Goal: Information Seeking & Learning: Learn about a topic

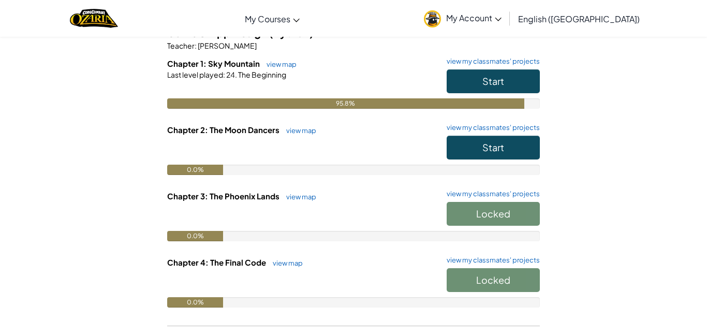
scroll to position [99, 0]
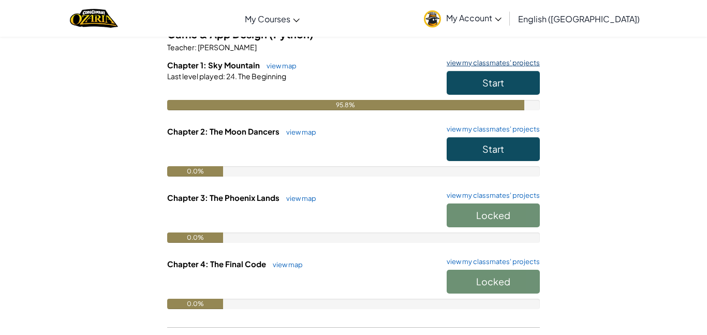
click at [484, 65] on link "view my classmates' projects" at bounding box center [490, 62] width 98 height 7
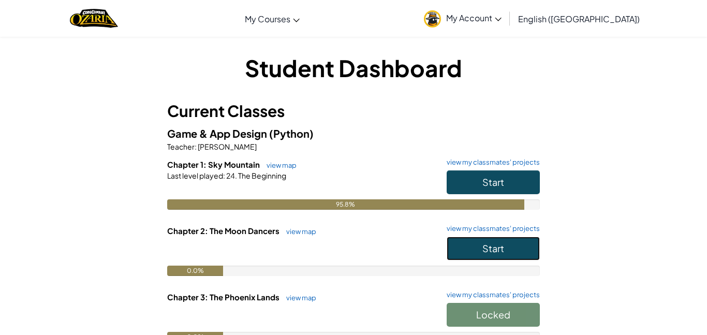
click at [515, 245] on button "Start" at bounding box center [492, 248] width 93 height 24
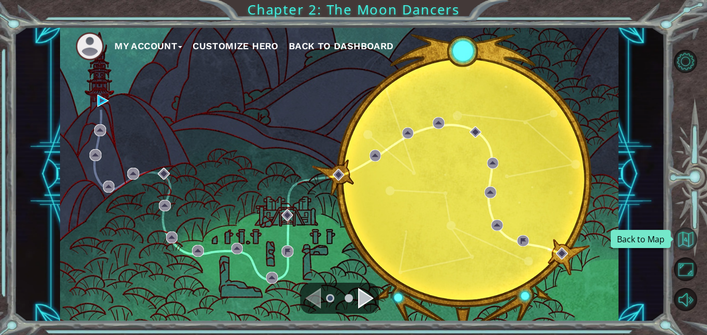
click at [684, 240] on button "Back to Map" at bounding box center [684, 238] width 23 height 23
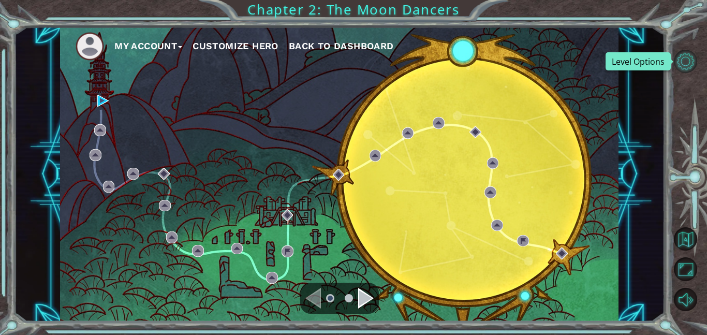
click at [690, 66] on button "Level Options" at bounding box center [684, 61] width 23 height 23
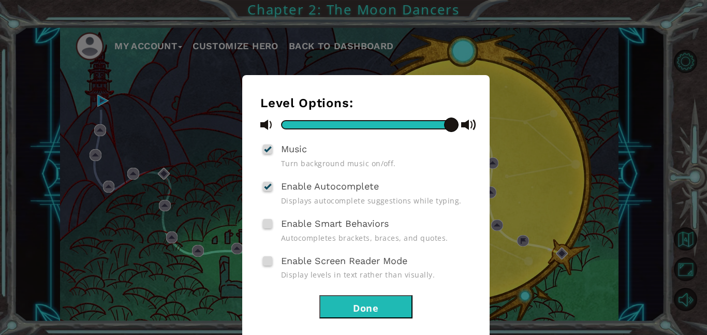
click at [662, 127] on div "Level Options: Music Turn background music on/off. Enable Autocomplete Displays…" at bounding box center [353, 167] width 707 height 335
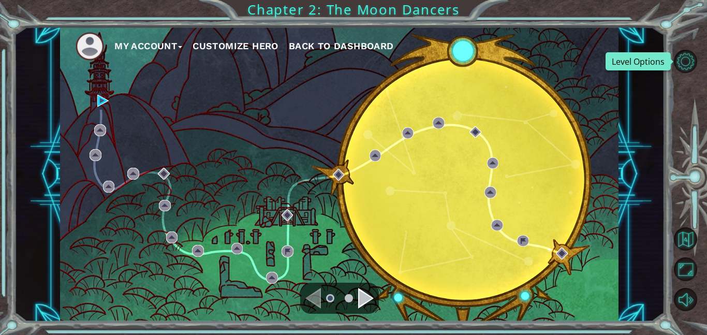
click at [327, 50] on span "Back to Dashboard" at bounding box center [341, 45] width 105 height 11
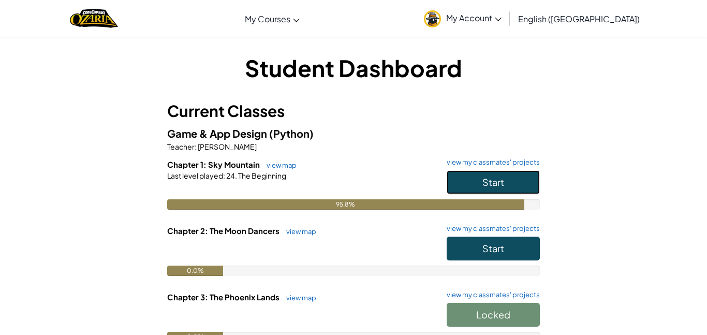
click at [491, 184] on span "Start" at bounding box center [493, 182] width 22 height 12
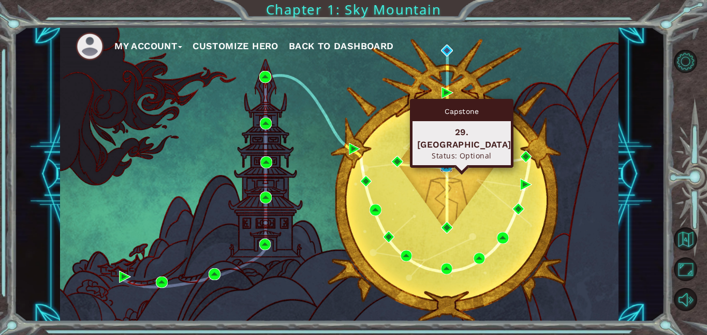
click at [446, 164] on img at bounding box center [446, 166] width 12 height 12
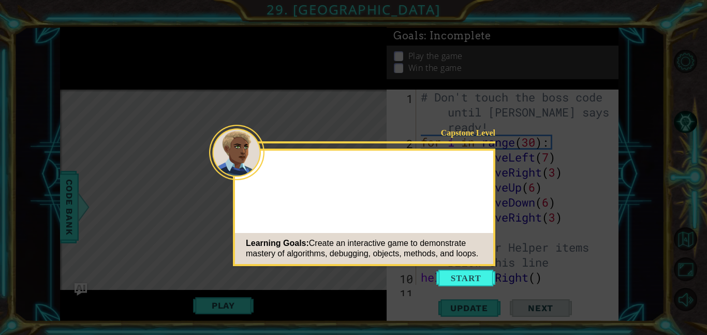
click at [460, 274] on button "Start" at bounding box center [465, 277] width 59 height 17
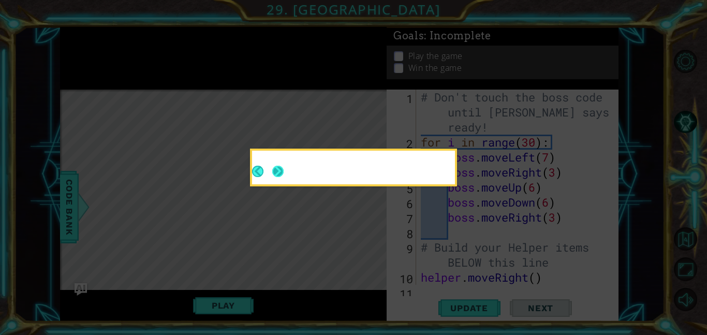
click at [283, 169] on button "Next" at bounding box center [277, 171] width 11 height 11
click at [284, 169] on div at bounding box center [353, 169] width 203 height 29
click at [281, 169] on div at bounding box center [353, 169] width 203 height 29
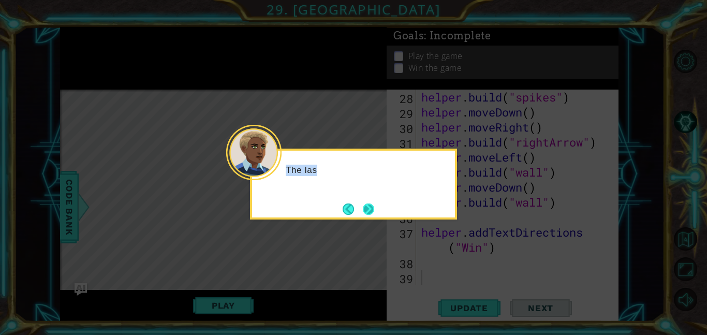
scroll to position [450, 0]
click at [363, 206] on button "Next" at bounding box center [368, 208] width 11 height 11
click at [363, 206] on icon at bounding box center [353, 167] width 707 height 335
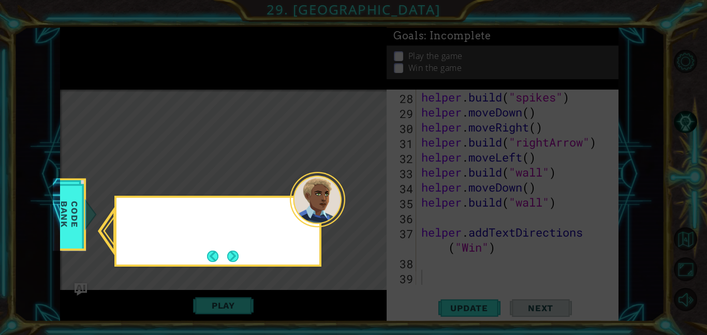
click at [363, 206] on icon at bounding box center [353, 167] width 707 height 335
click at [228, 250] on button "Next" at bounding box center [232, 255] width 11 height 11
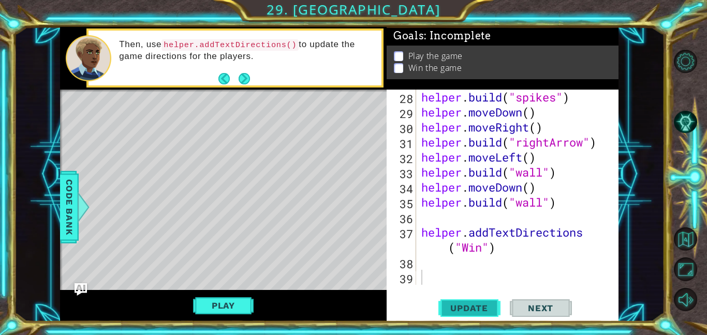
click at [459, 310] on span "Update" at bounding box center [469, 308] width 58 height 10
click at [459, 306] on span "Update" at bounding box center [469, 308] width 58 height 10
click at [481, 249] on div "helper . build ( "spikes" ) helper . moveDown ( ) helper . moveRight ( ) helper…" at bounding box center [520, 201] width 202 height 225
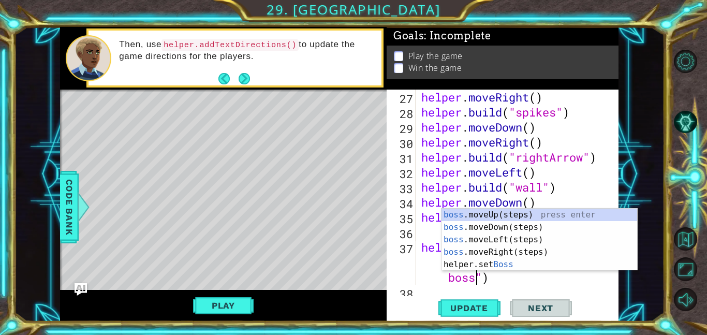
scroll to position [0, 17]
type textarea "helper.addTextDirections("Don't get caught by the boss")"
click at [475, 311] on span "Update" at bounding box center [469, 308] width 58 height 10
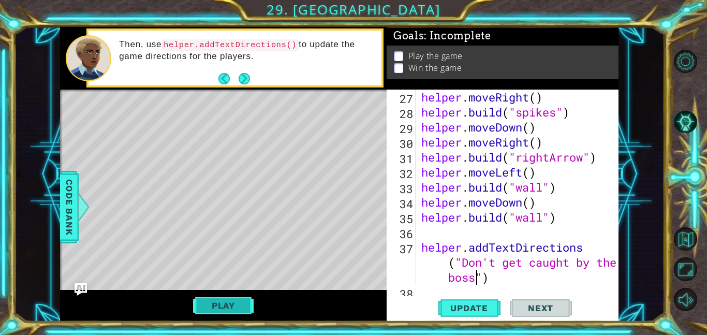
click at [236, 301] on button "Play" at bounding box center [223, 305] width 61 height 20
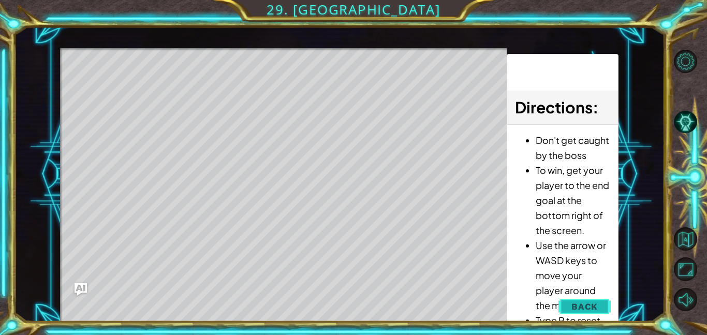
click at [581, 308] on span "Back" at bounding box center [584, 306] width 26 height 10
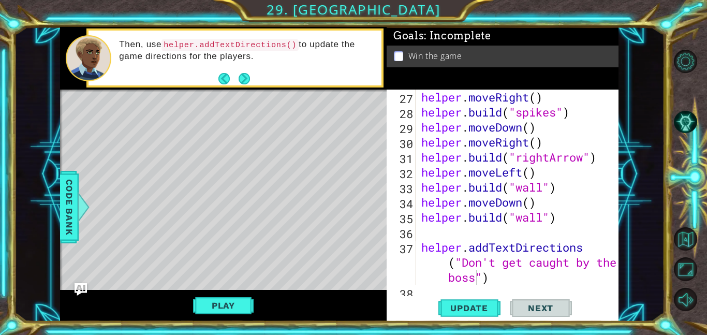
click at [496, 279] on div "helper . moveRight ( ) helper . build ( "spikes" ) helper . moveDown ( ) helper…" at bounding box center [520, 201] width 202 height 225
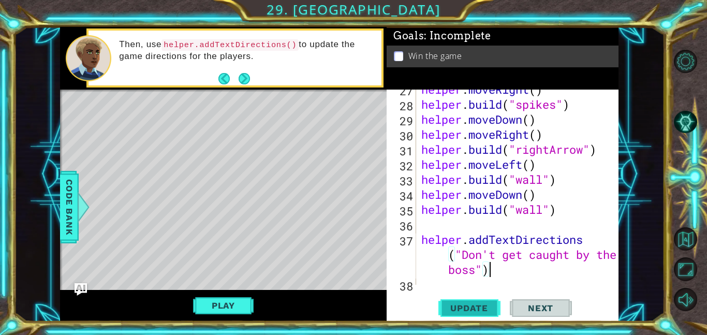
click at [472, 304] on span "Update" at bounding box center [469, 308] width 58 height 10
click at [491, 267] on div "helper . moveRight ( ) helper . build ( "spikes" ) helper . moveDown ( ) helper…" at bounding box center [520, 194] width 202 height 225
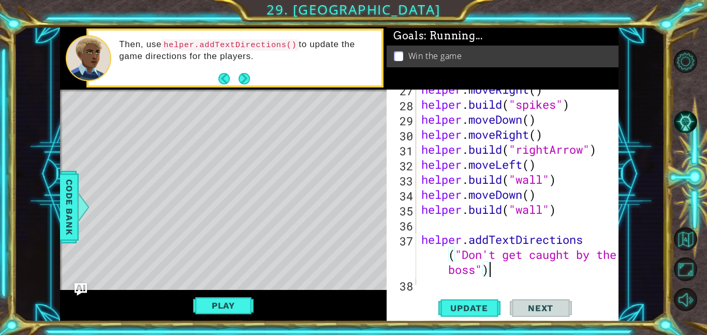
click at [467, 221] on div "helper . moveRight ( ) helper . build ( "spikes" ) helper . moveDown ( ) helper…" at bounding box center [520, 194] width 202 height 225
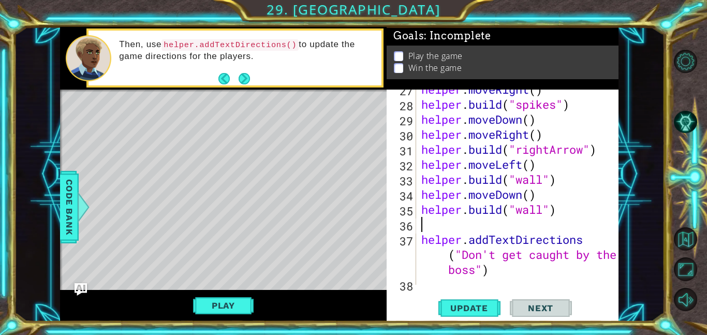
scroll to position [0, 0]
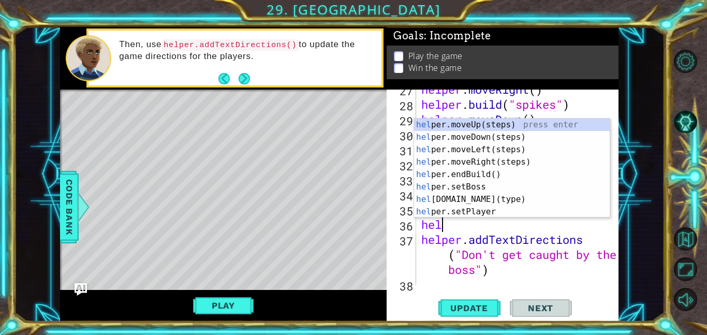
type textarea "help"
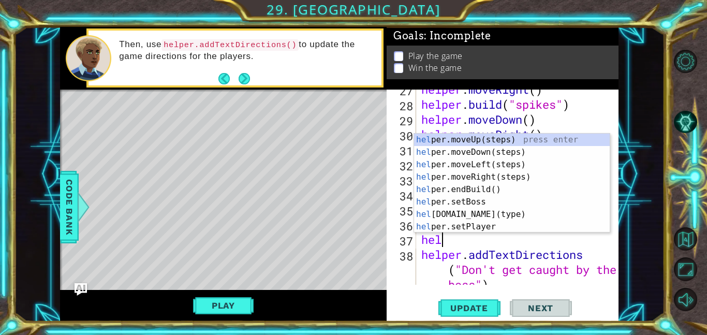
type textarea "help"
click at [488, 188] on div "help er.moveUp(steps) press enter help er.moveDown(steps) press enter help er.m…" at bounding box center [512, 195] width 196 height 124
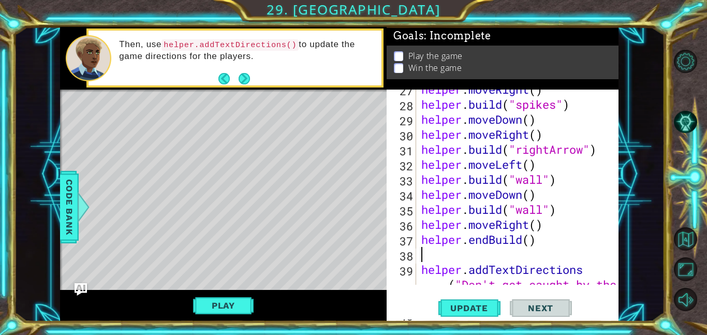
scroll to position [0, 0]
type textarea "w"
click at [522, 238] on div "helper . moveRight ( ) helper . build ( "spikes" ) helper . moveDown ( ) helper…" at bounding box center [520, 209] width 202 height 255
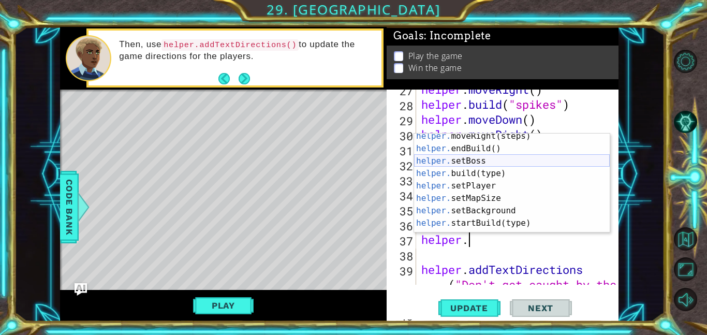
scroll to position [41, 0]
click at [493, 172] on div "helper. moveRight(steps) press enter helper. endBuild() press enter helper. set…" at bounding box center [512, 192] width 196 height 124
type textarea "[DOMAIN_NAME]("wall")"
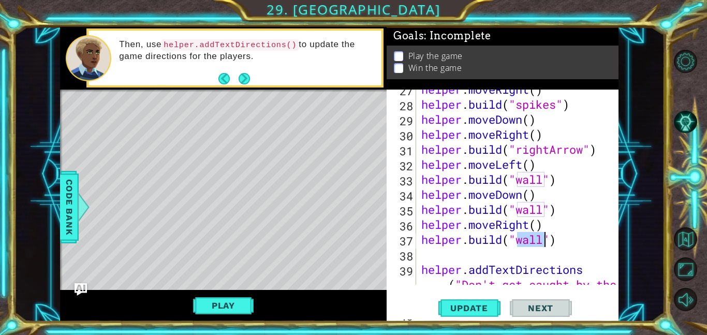
click at [535, 252] on div "helper . moveRight ( ) helper . build ( "spikes" ) helper . moveDown ( ) helper…" at bounding box center [520, 209] width 202 height 255
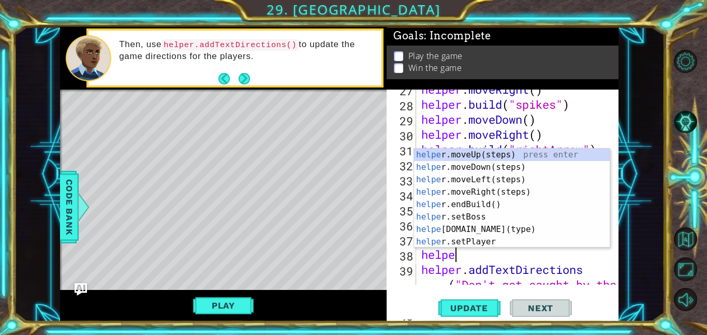
scroll to position [0, 1]
type textarea "h"
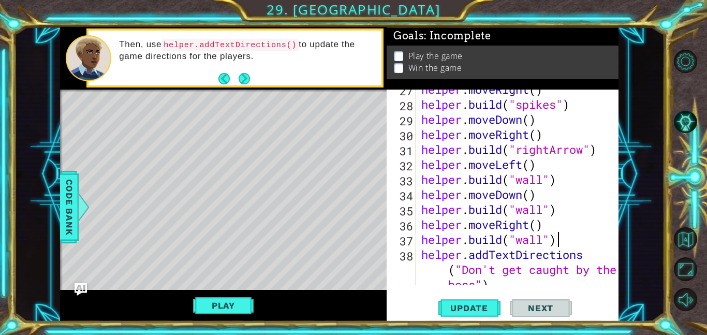
scroll to position [0, 6]
type textarea "[DOMAIN_NAME]("wall")"
click at [478, 303] on span "Update" at bounding box center [469, 308] width 58 height 10
click at [469, 305] on span "Update" at bounding box center [469, 308] width 58 height 10
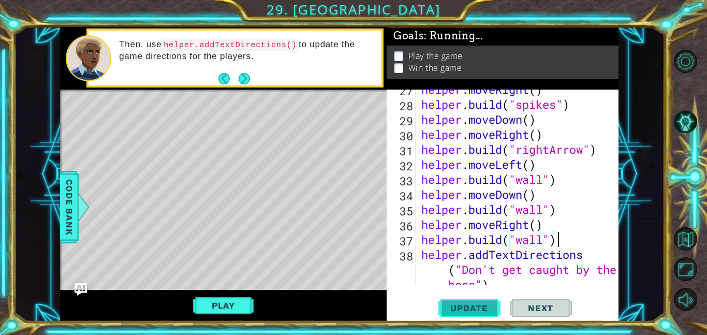
click at [469, 305] on span "Update" at bounding box center [469, 308] width 58 height 10
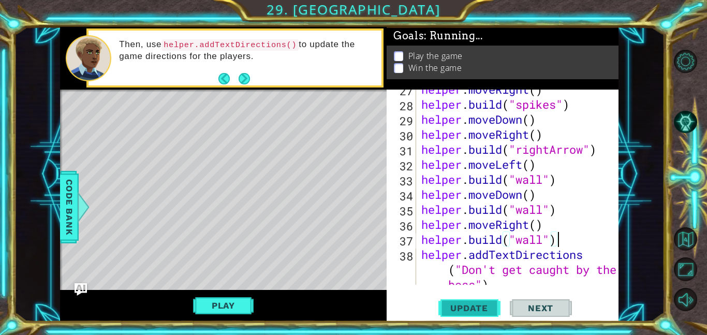
click at [469, 305] on span "Update" at bounding box center [469, 308] width 58 height 10
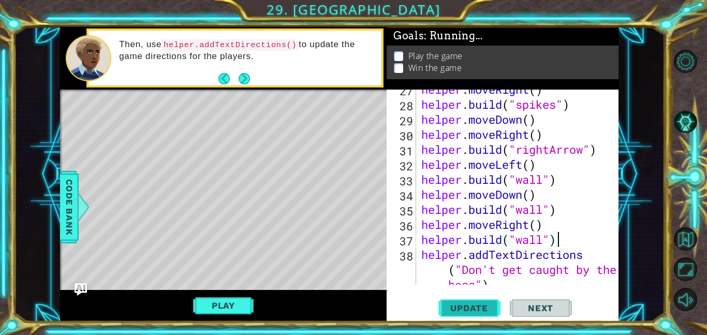
click at [469, 305] on span "Update" at bounding box center [469, 308] width 58 height 10
click at [246, 73] on button "Next" at bounding box center [243, 78] width 11 height 11
click at [246, 73] on div "Then, use helper.addTextDirections() to update the game directions for the play…" at bounding box center [223, 58] width 326 height 63
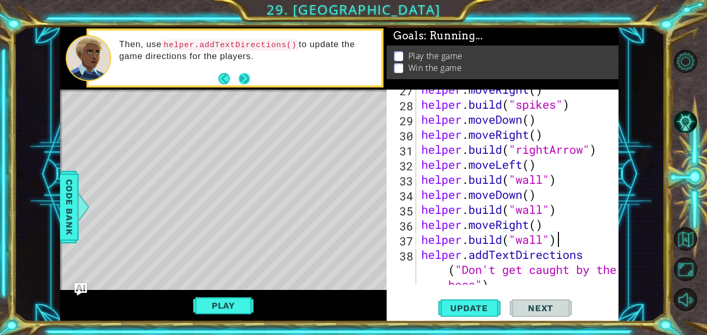
click at [246, 73] on div "Then, use helper.addTextDirections() to update the game directions for the play…" at bounding box center [223, 58] width 326 height 63
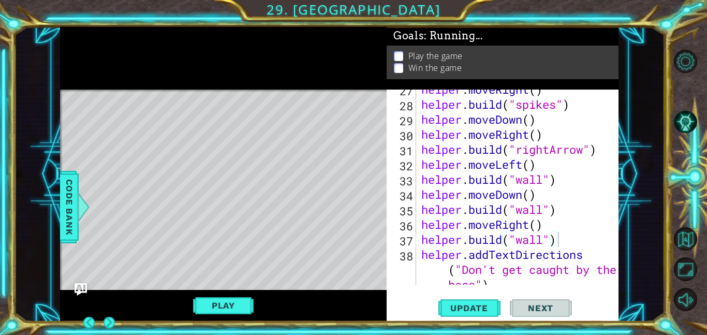
click at [246, 73] on div at bounding box center [223, 58] width 326 height 63
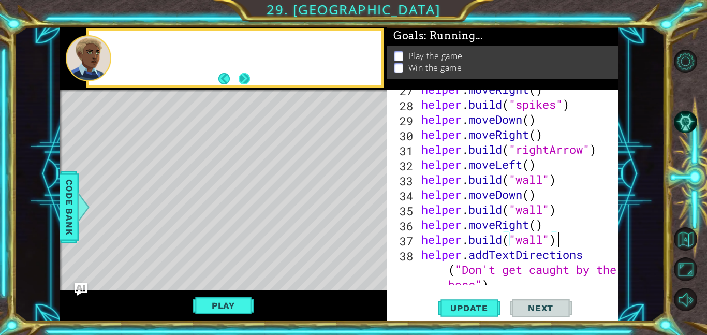
click at [242, 78] on button "Next" at bounding box center [243, 78] width 11 height 11
click at [242, 78] on div at bounding box center [223, 58] width 326 height 63
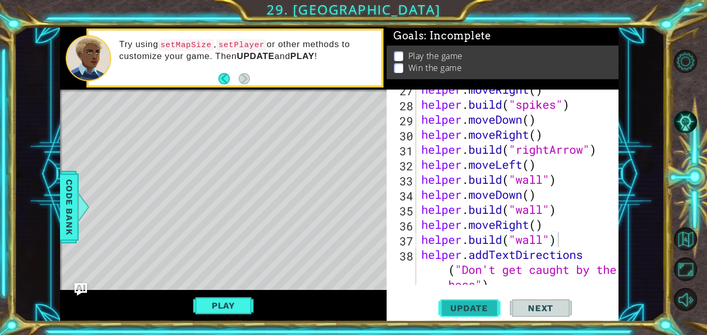
click at [472, 306] on span "Update" at bounding box center [469, 308] width 58 height 10
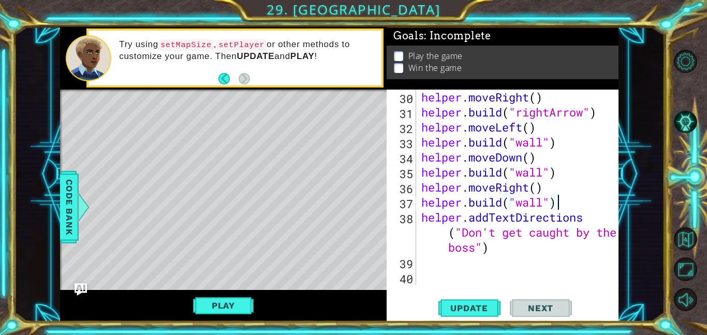
scroll to position [480, 0]
click at [469, 274] on div "helper . moveRight ( ) helper . build ( "rightArrow" ) helper . moveLeft ( ) he…" at bounding box center [520, 201] width 202 height 225
click at [470, 264] on div "helper . moveRight ( ) helper . build ( "rightArrow" ) helper . moveLeft ( ) he…" at bounding box center [520, 201] width 202 height 225
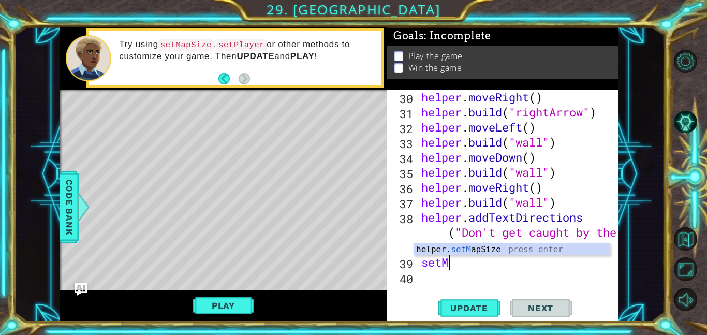
scroll to position [0, 1]
click at [495, 250] on div "helper. setM apSize press enter" at bounding box center [512, 261] width 196 height 37
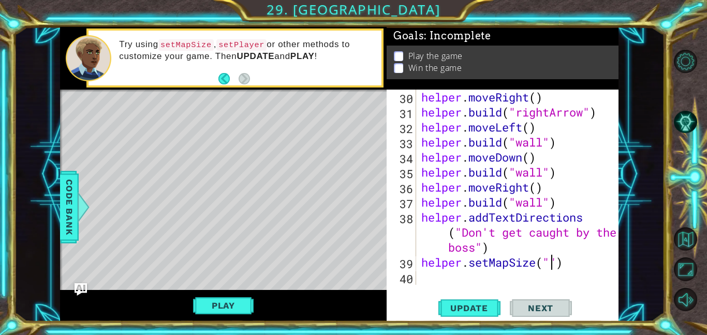
click at [565, 260] on div "helper . moveRight ( ) helper . build ( "rightArrow" ) helper . moveLeft ( ) he…" at bounding box center [520, 201] width 202 height 225
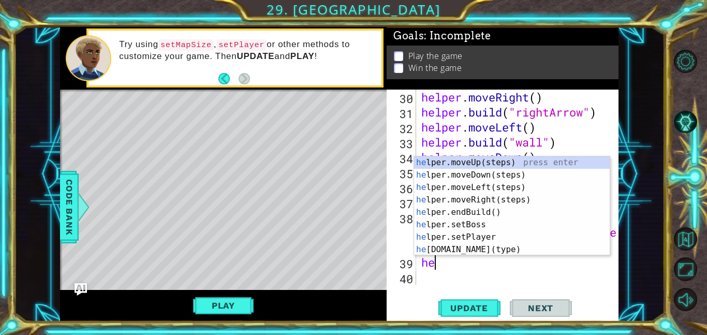
scroll to position [0, 0]
type textarea "h"
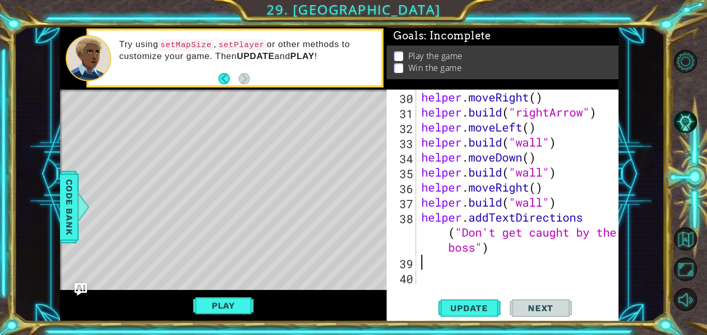
click at [452, 277] on div "helper . moveRight ( ) helper . build ( "rightArrow" ) helper . moveLeft ( ) he…" at bounding box center [520, 201] width 202 height 225
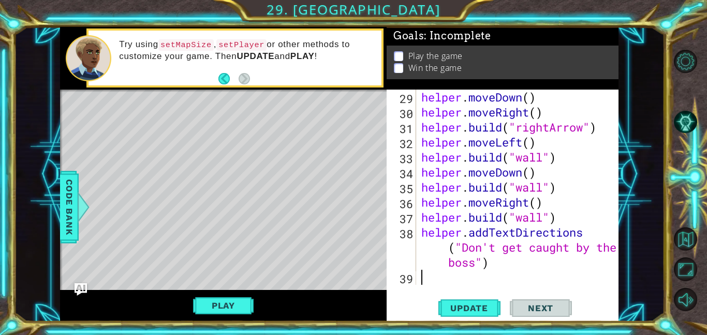
scroll to position [465, 0]
click at [563, 217] on div "helper . moveDown ( ) helper . moveRight ( ) helper . build ( "rightArrow" ) he…" at bounding box center [520, 201] width 202 height 225
type textarea "[DOMAIN_NAME]("wall")"
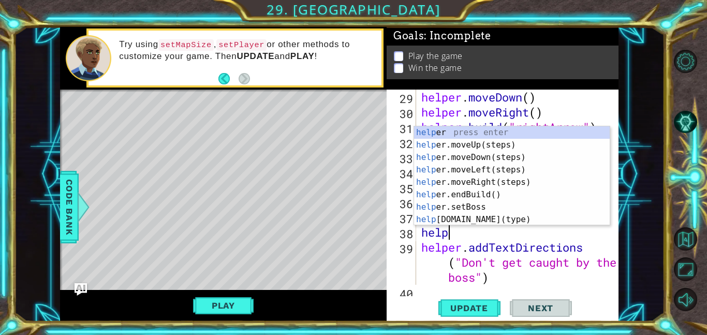
type textarea "helpe"
click at [489, 146] on div "helpe r press enter helpe [PERSON_NAME]moveUp(steps) press enter helpe r.moveDo…" at bounding box center [512, 188] width 196 height 124
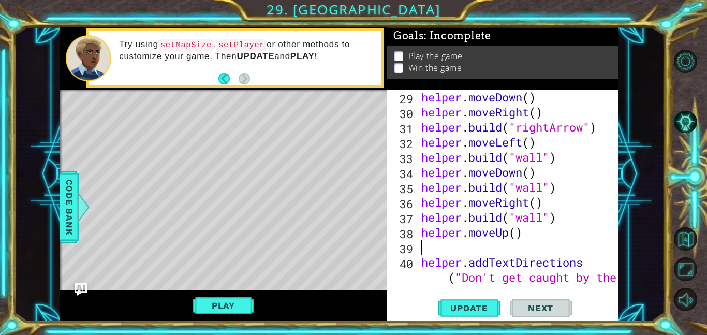
scroll to position [0, 0]
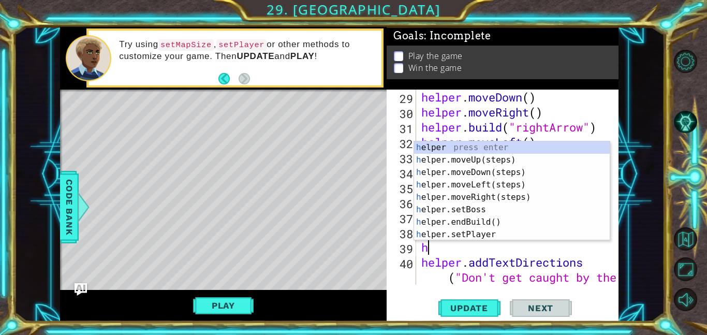
type textarea "help"
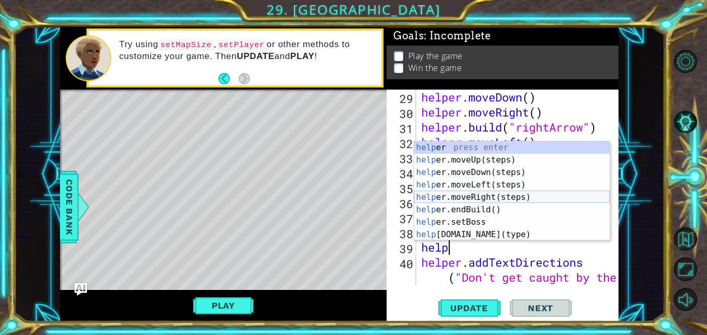
click at [474, 197] on div "help er press enter help er.moveUp(steps) press enter help er.moveDown(steps) p…" at bounding box center [512, 203] width 196 height 124
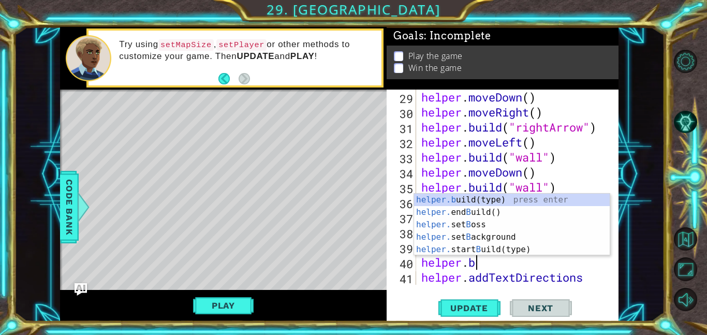
scroll to position [0, 2]
click at [505, 200] on div "helper.b uild(type) press enter helper. end B uild() press enter helper. set B …" at bounding box center [512, 236] width 196 height 87
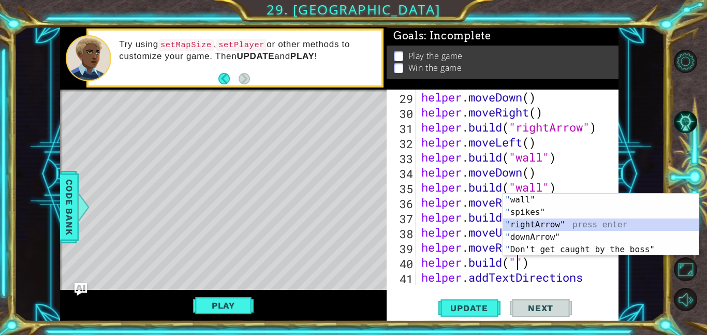
click at [544, 226] on div "" wall" press enter " spikes" press enter " rightArrow" press enter " downArrow…" at bounding box center [601, 236] width 196 height 87
type textarea "[DOMAIN_NAME]("rightArrow")"
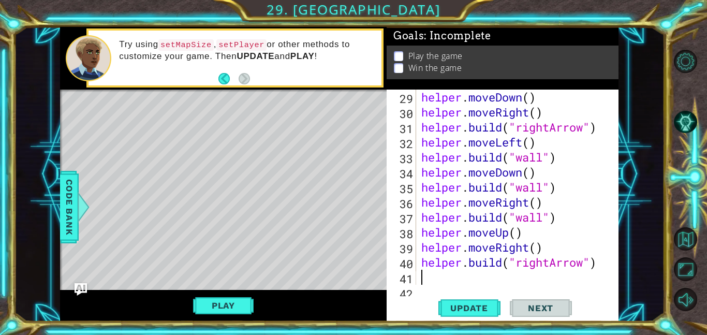
scroll to position [0, 0]
click at [453, 306] on span "Update" at bounding box center [469, 308] width 58 height 10
click at [458, 309] on span "Update" at bounding box center [469, 308] width 58 height 10
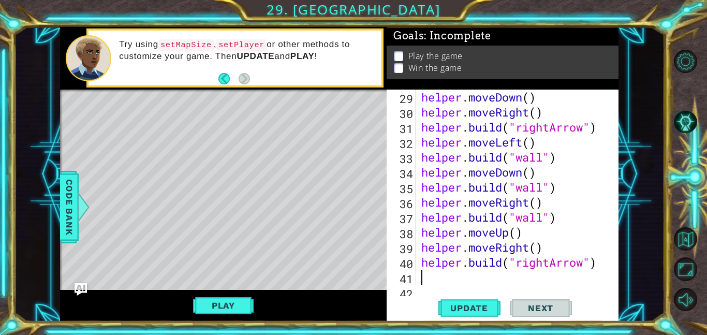
click at [546, 248] on div "helper . moveDown ( ) helper . moveRight ( ) helper . build ( "rightArrow" ) he…" at bounding box center [520, 216] width 202 height 255
type textarea "helper.moveRight()"
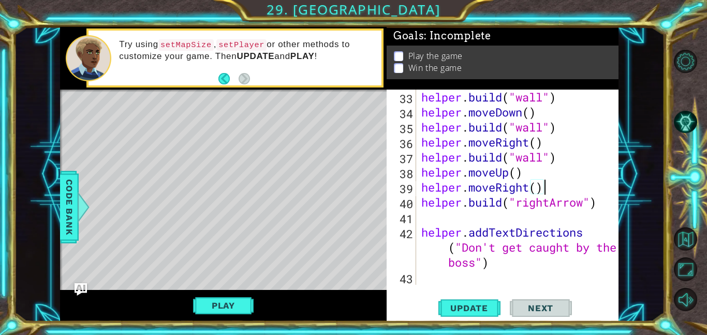
scroll to position [525, 0]
click at [548, 214] on div "helper . build ( "wall" ) helper . moveDown ( ) helper . build ( "wall" ) helpe…" at bounding box center [520, 201] width 202 height 225
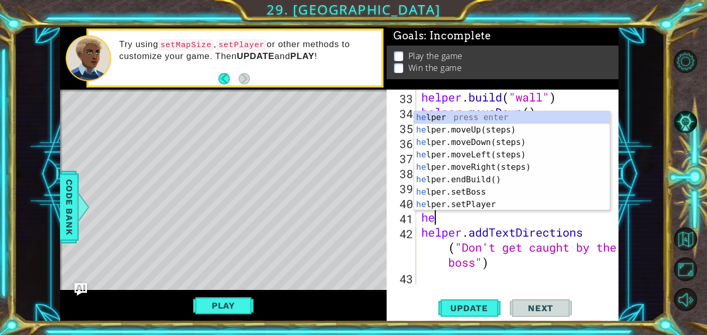
type textarea "help"
click at [505, 166] on div "help er press enter help er.moveUp(steps) press enter help er.moveDown(steps) p…" at bounding box center [512, 173] width 196 height 124
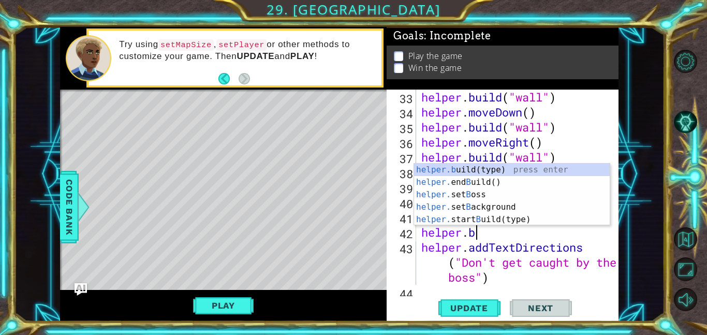
scroll to position [0, 2]
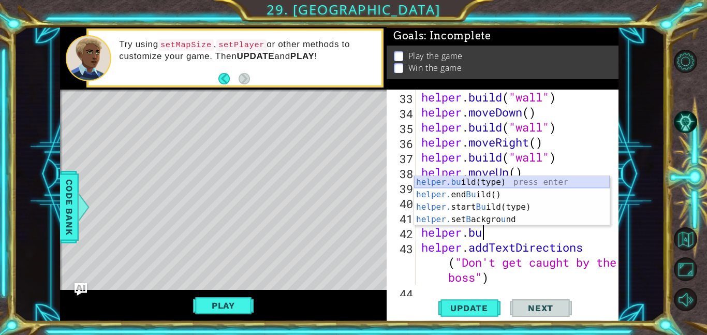
click at [494, 179] on div "helper.bu ild(type) press enter helper. end Bu ild() press enter helper. start …" at bounding box center [512, 213] width 196 height 74
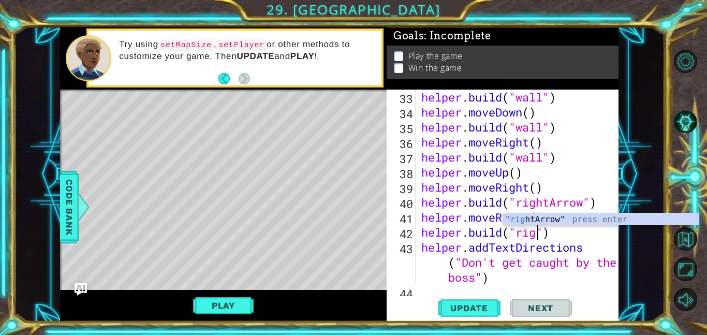
scroll to position [0, 5]
click at [529, 220] on div ""righ [PERSON_NAME]" press enter" at bounding box center [601, 231] width 196 height 37
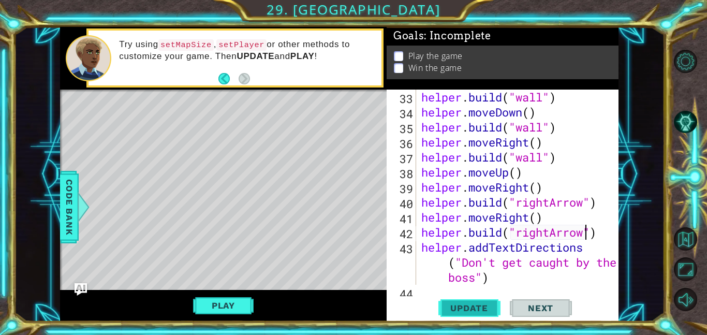
click at [461, 306] on span "Update" at bounding box center [469, 308] width 58 height 10
click at [587, 249] on div "helper . build ( "wall" ) helper . moveDown ( ) helper . build ( "wall" ) helpe…" at bounding box center [520, 201] width 202 height 225
click at [601, 239] on div "helper . build ( "wall" ) helper . moveDown ( ) helper . build ( "wall" ) helpe…" at bounding box center [520, 201] width 202 height 225
type textarea "[DOMAIN_NAME]("rightArrow")"
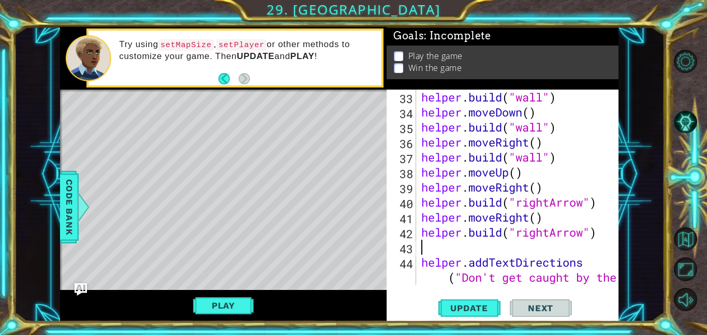
scroll to position [0, 0]
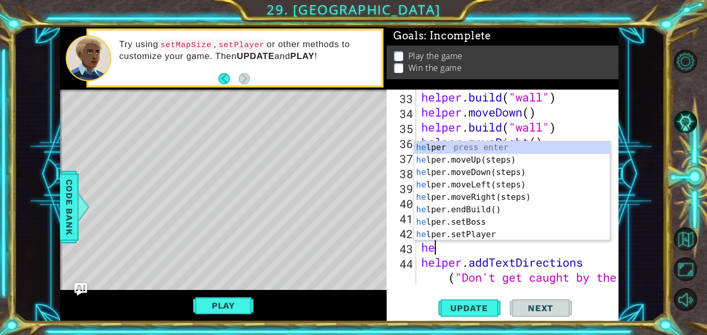
type textarea "help"
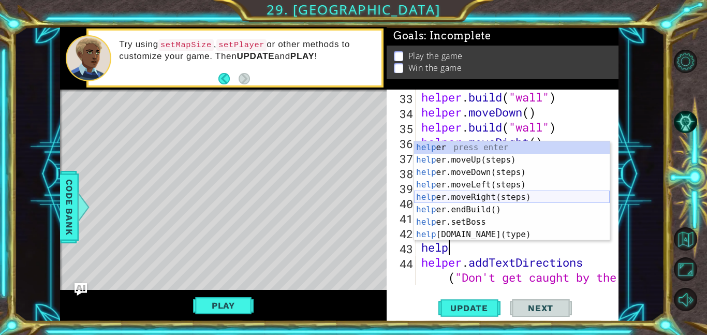
click at [498, 196] on div "help er press enter help er.moveUp(steps) press enter help er.moveDown(steps) p…" at bounding box center [512, 203] width 196 height 124
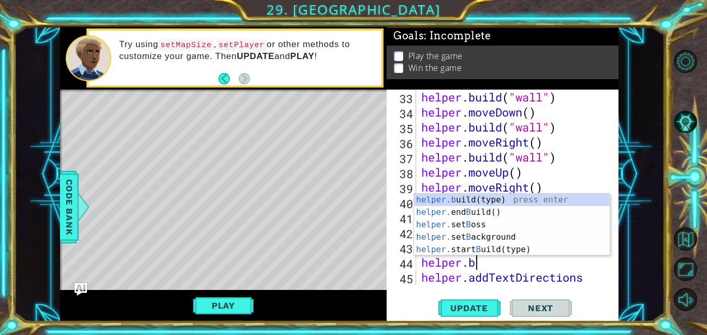
scroll to position [0, 2]
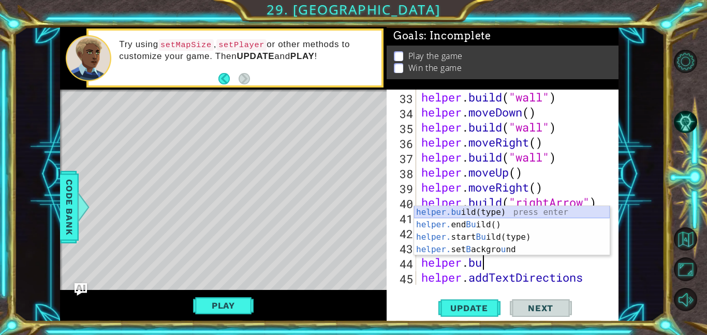
click at [522, 212] on div "helper.bu ild(type) press enter helper. end Bu ild() press enter helper. start …" at bounding box center [512, 243] width 196 height 74
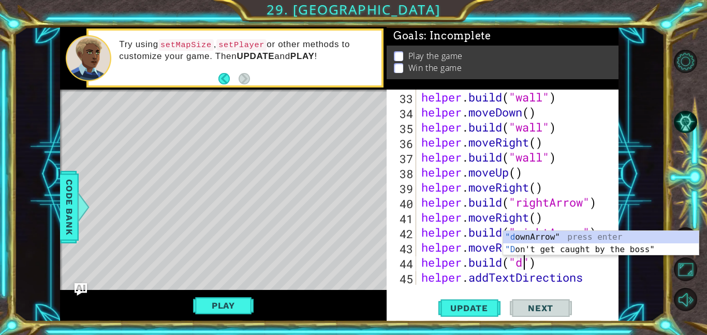
scroll to position [0, 5]
click at [551, 236] on div ""d ownArrow" press enter "D on't get caught by the boss" press enter" at bounding box center [601, 256] width 196 height 50
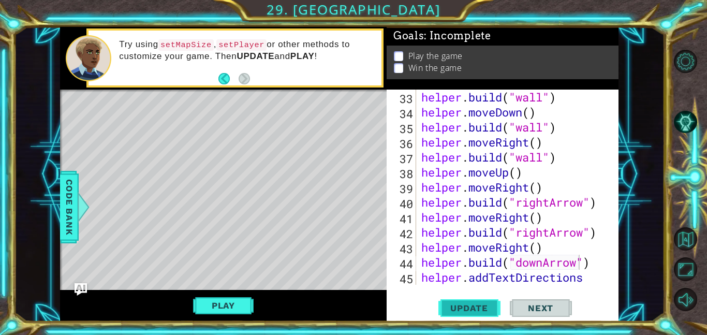
click at [478, 307] on span "Update" at bounding box center [469, 308] width 58 height 10
click at [597, 271] on div "helper . build ( "wall" ) helper . moveDown ( ) helper . build ( "wall" ) helpe…" at bounding box center [520, 216] width 202 height 255
click at [595, 266] on div "helper . build ( "wall" ) helper . moveDown ( ) helper . build ( "wall" ) helpe…" at bounding box center [520, 216] width 202 height 255
type textarea "[DOMAIN_NAME]("downArrow")"
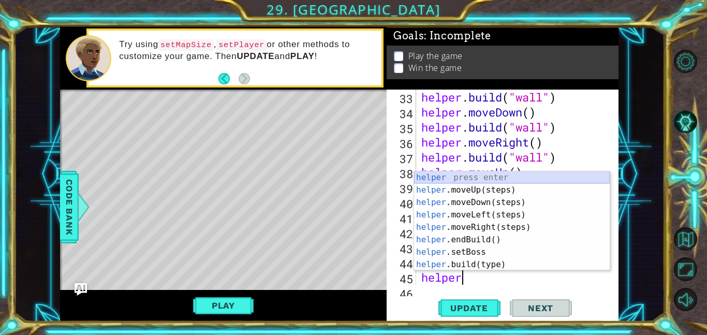
scroll to position [0, 2]
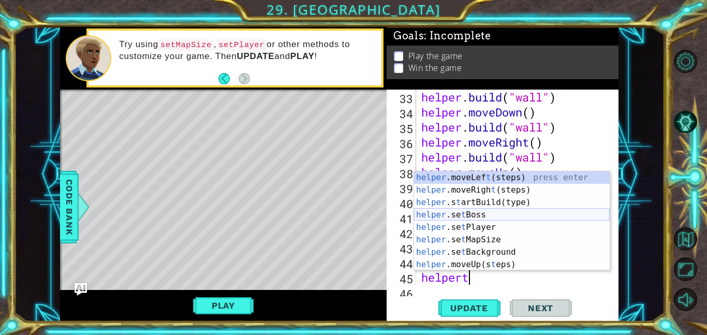
type textarea "helper"
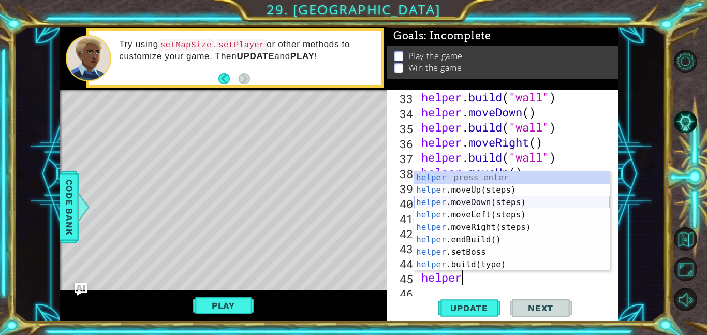
click at [492, 202] on div "helper press enter helper .moveUp(steps) press enter helper .moveDown(steps) pr…" at bounding box center [512, 233] width 196 height 124
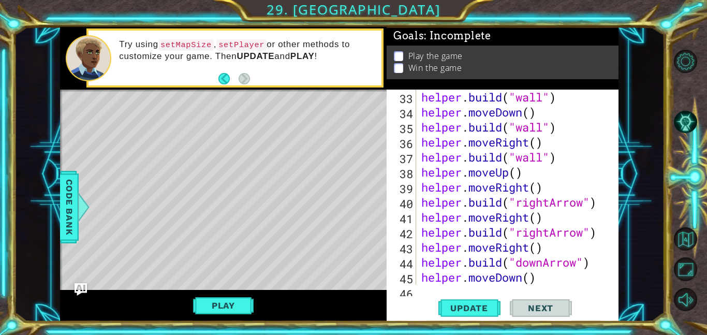
scroll to position [0, 0]
click at [537, 276] on div "helper . build ( "wall" ) helper . moveDown ( ) helper . build ( "wall" ) helpe…" at bounding box center [520, 201] width 202 height 225
type textarea "helper.moveDown()"
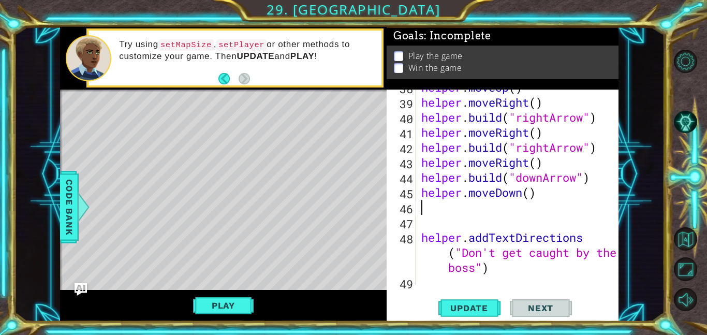
type textarea "helper.moveDown()"
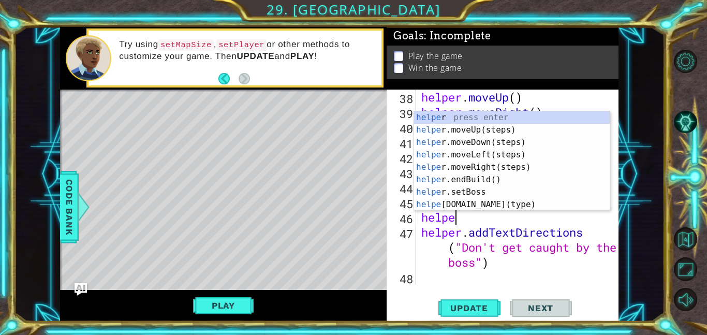
scroll to position [0, 1]
click at [478, 199] on div "helpe r press enter helpe [PERSON_NAME]moveUp(steps) press enter helpe r.moveDo…" at bounding box center [512, 173] width 196 height 124
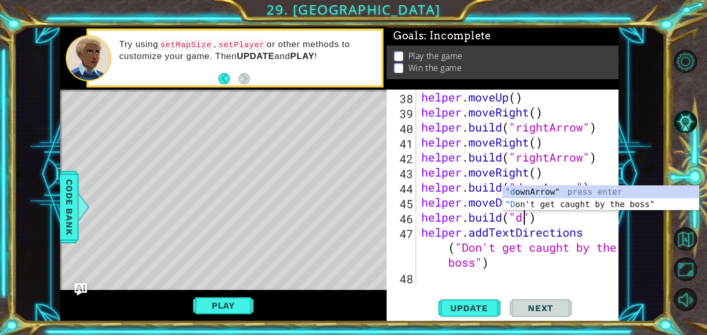
scroll to position [0, 5]
click at [565, 190] on div ""do wnArrow" press enter "Do n't get caught by the boss" press enter" at bounding box center [601, 211] width 196 height 50
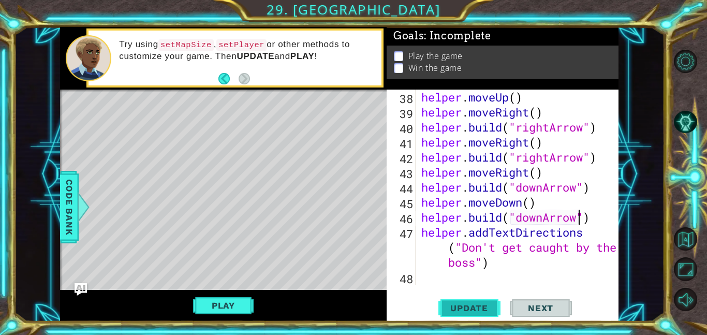
type textarea "[DOMAIN_NAME]("downArrow")"
click at [479, 305] on span "Update" at bounding box center [469, 308] width 58 height 10
click at [596, 222] on div "helper . moveUp ( ) helper . moveRight ( ) helper . build ( "rightArrow" ) help…" at bounding box center [520, 201] width 202 height 225
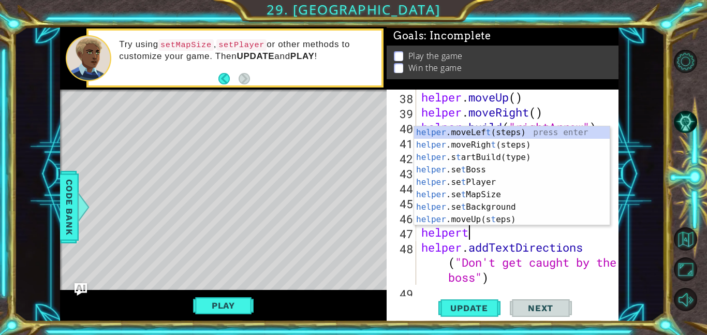
scroll to position [0, 2]
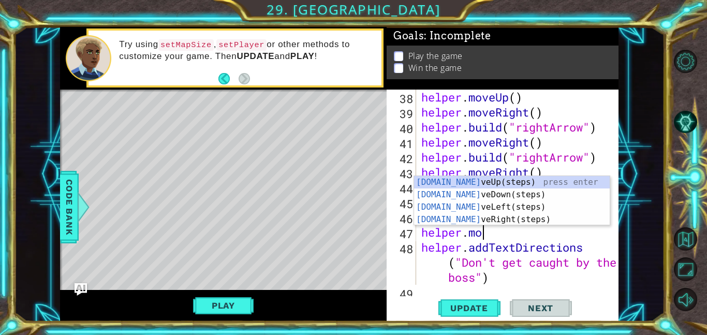
type textarea "helper.mov"
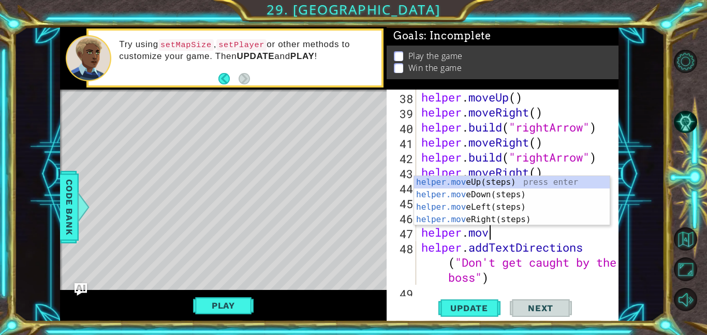
scroll to position [0, 3]
click at [521, 196] on div "helper.mov eUp(steps) press enter helper.mov eDown(steps) press enter helper.mo…" at bounding box center [512, 213] width 196 height 74
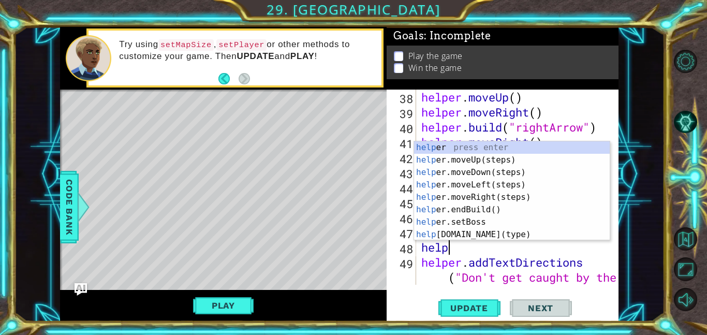
scroll to position [0, 1]
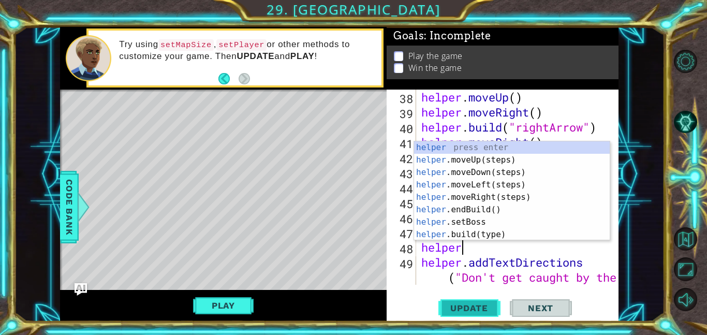
click at [461, 313] on button "Update" at bounding box center [469, 307] width 62 height 23
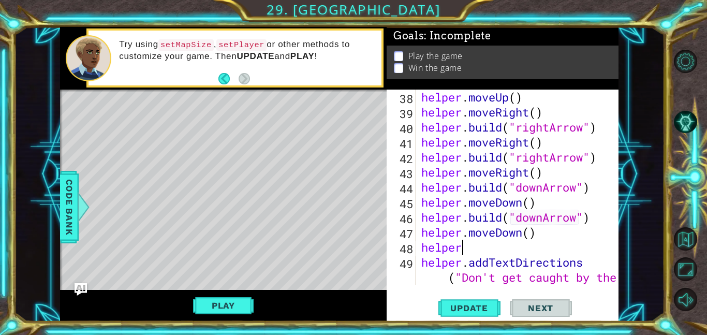
click at [37, 21] on div "1 ההההההההההההההההההההההההההההההההההההההההההההההההההההההההההההההההההההההההההההה…" at bounding box center [353, 167] width 707 height 335
click at [681, 58] on button "Level Options" at bounding box center [684, 61] width 23 height 23
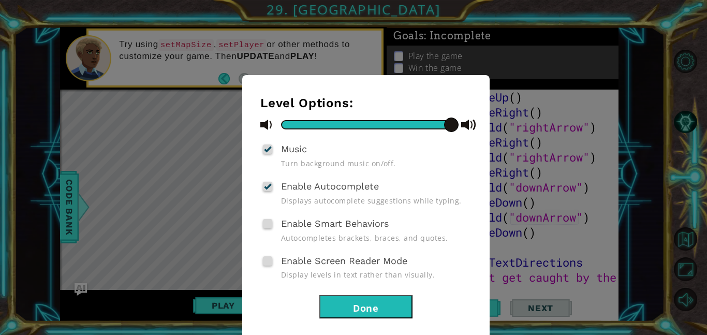
click at [351, 305] on button "Done" at bounding box center [365, 306] width 93 height 23
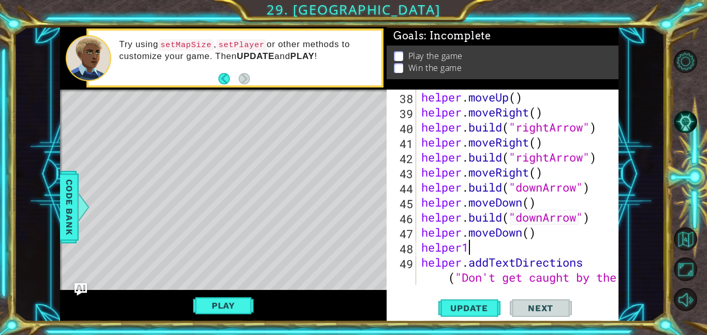
scroll to position [0, 2]
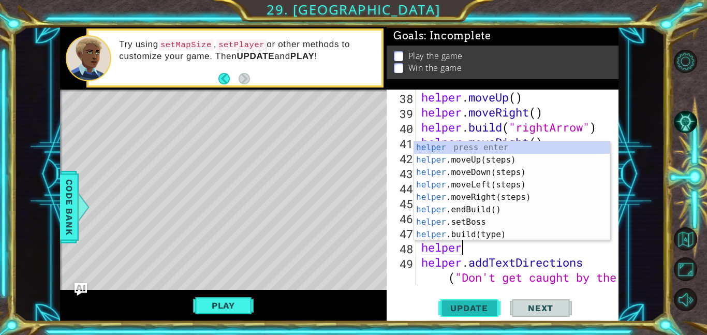
click at [493, 309] on span "Update" at bounding box center [469, 308] width 58 height 10
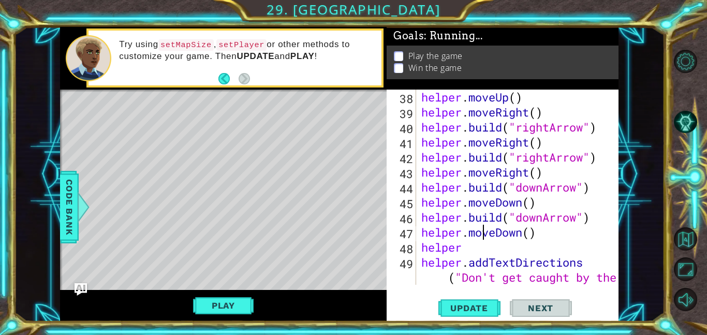
click at [482, 239] on div "helper . moveUp ( ) helper . moveRight ( ) helper . build ( "rightArrow" ) help…" at bounding box center [520, 216] width 202 height 255
click at [476, 246] on div "helper . moveUp ( ) helper . moveRight ( ) helper . build ( "rightArrow" ) help…" at bounding box center [520, 216] width 202 height 255
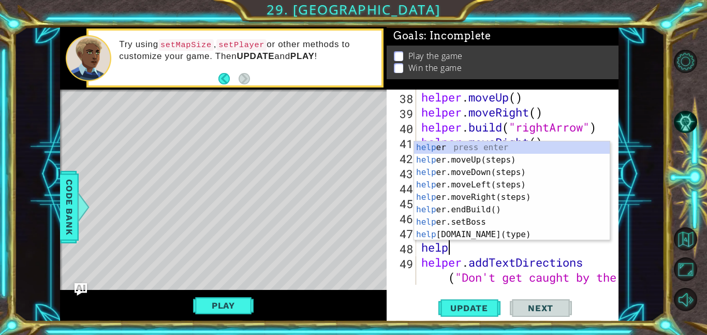
scroll to position [0, 1]
type textarea "h"
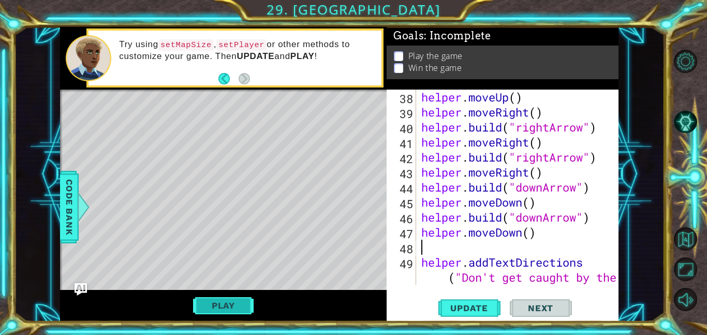
click at [216, 301] on button "Play" at bounding box center [223, 305] width 61 height 20
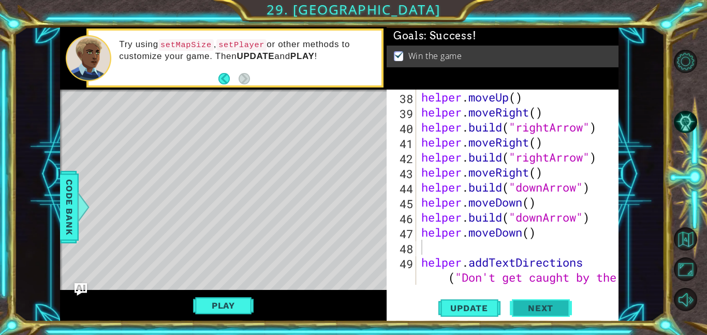
click at [549, 304] on span "Next" at bounding box center [540, 309] width 46 height 10
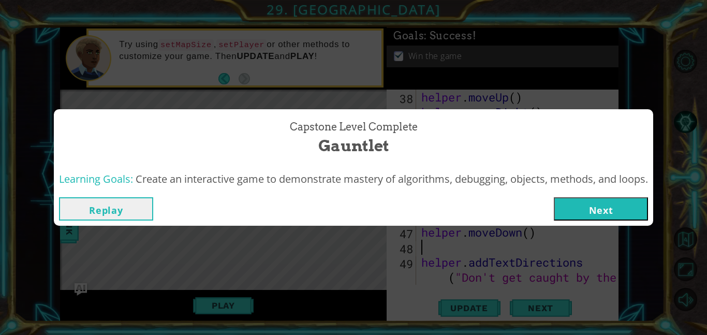
click at [613, 212] on button "Next" at bounding box center [600, 208] width 94 height 23
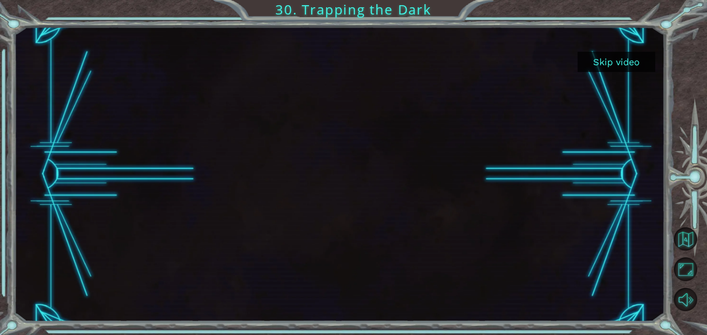
click at [619, 56] on button "Skip video" at bounding box center [616, 62] width 78 height 20
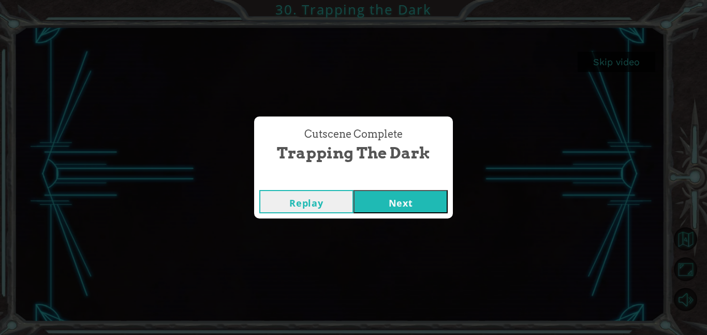
click at [392, 197] on button "Next" at bounding box center [400, 201] width 94 height 23
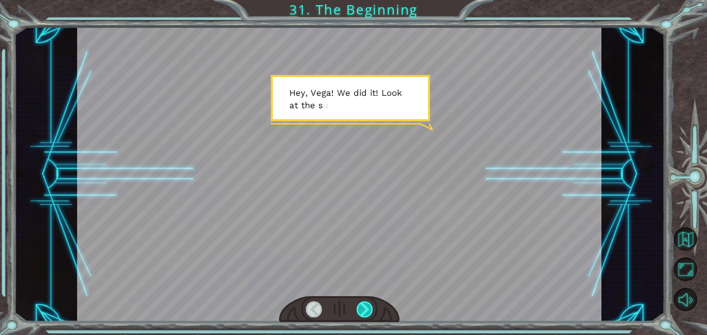
click at [363, 310] on div at bounding box center [364, 309] width 17 height 16
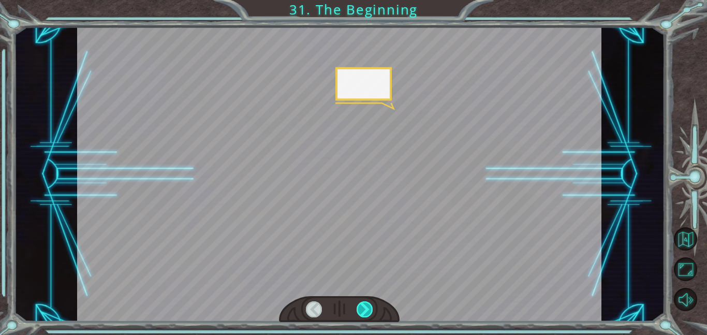
click at [363, 310] on div at bounding box center [364, 309] width 17 height 16
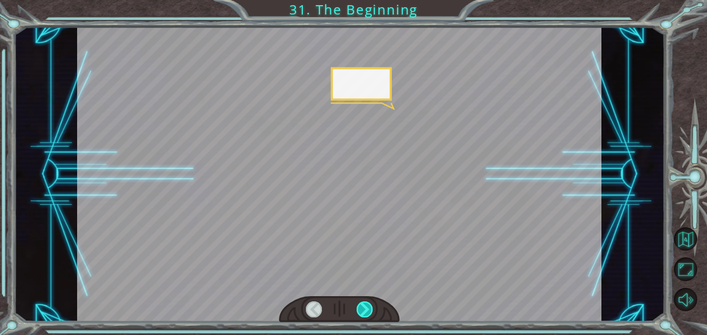
click at [363, 310] on div at bounding box center [364, 309] width 17 height 16
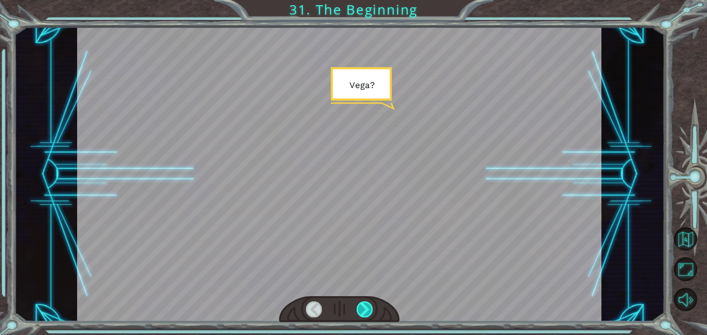
click at [363, 310] on div at bounding box center [364, 309] width 17 height 16
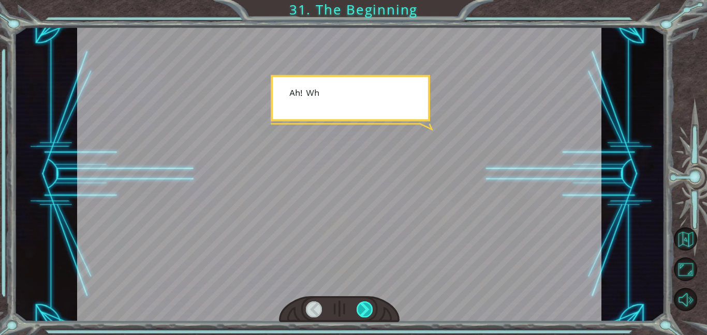
click at [363, 310] on div at bounding box center [364, 309] width 17 height 16
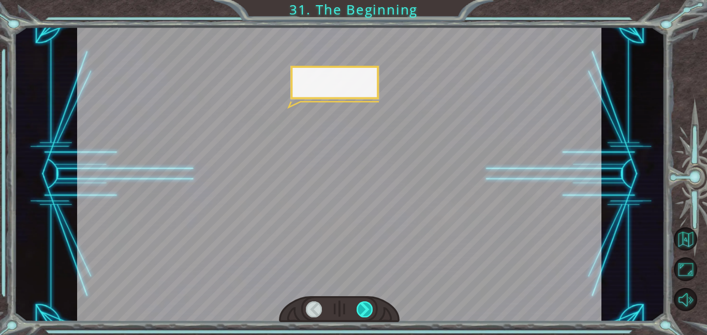
click at [363, 310] on div at bounding box center [364, 309] width 17 height 16
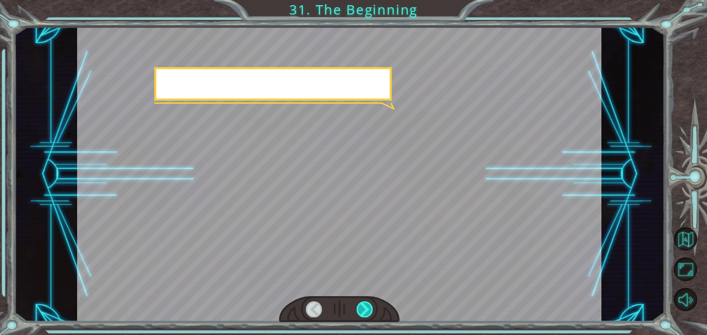
click at [363, 310] on div at bounding box center [364, 309] width 17 height 16
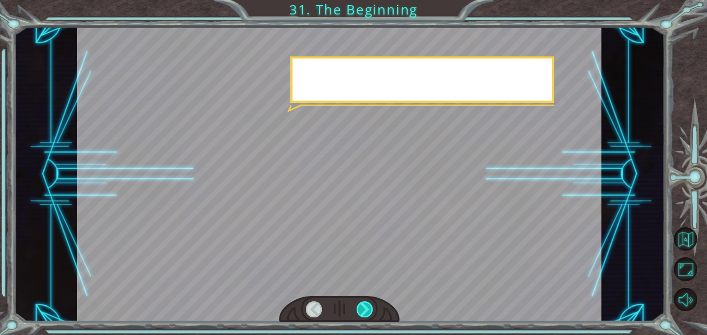
click at [363, 310] on div at bounding box center [364, 309] width 17 height 16
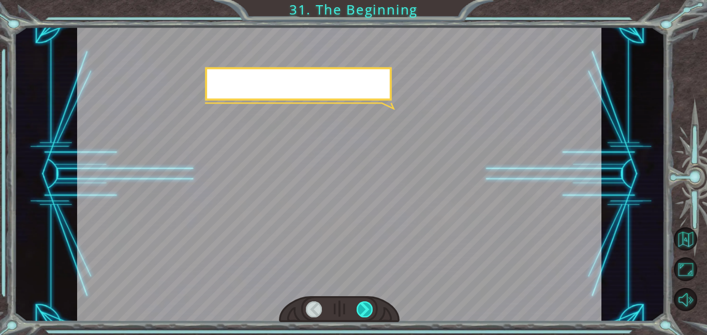
click at [363, 310] on div at bounding box center [364, 309] width 17 height 16
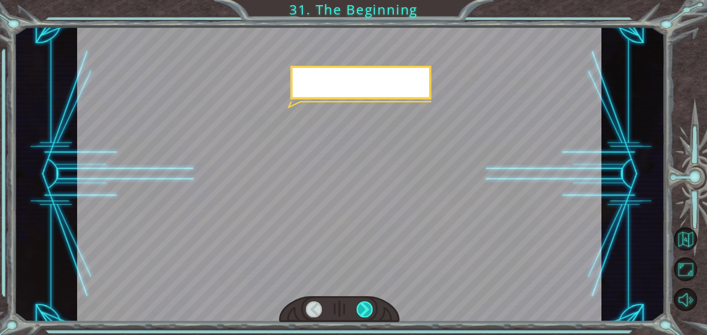
click at [363, 310] on div at bounding box center [364, 309] width 17 height 16
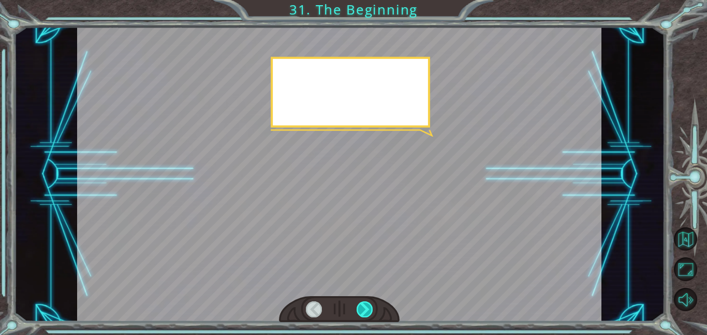
click at [363, 310] on div at bounding box center [364, 309] width 17 height 16
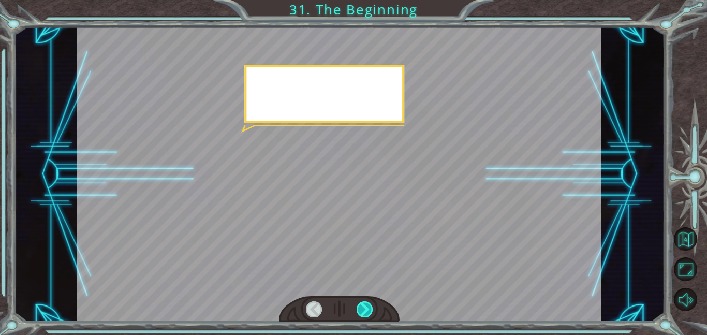
click at [363, 310] on div at bounding box center [364, 309] width 17 height 16
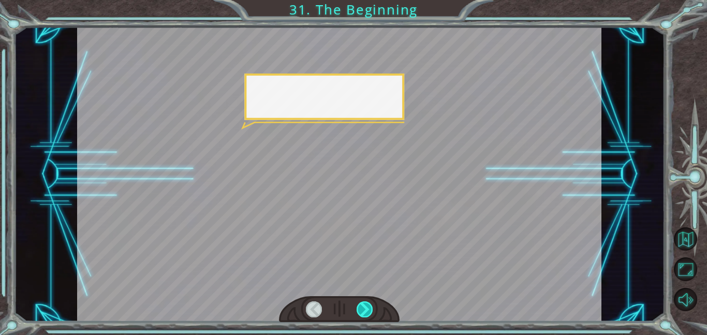
click at [363, 310] on div at bounding box center [364, 309] width 17 height 16
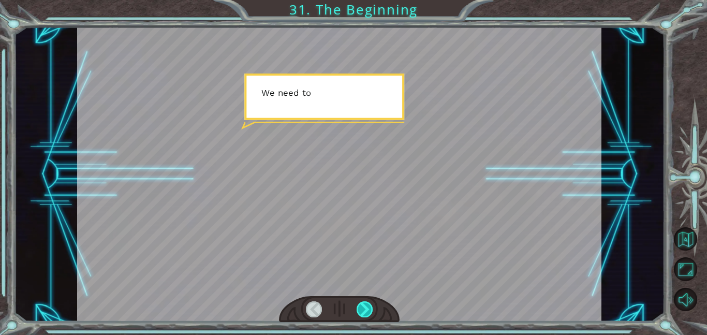
click at [363, 310] on div at bounding box center [364, 309] width 17 height 16
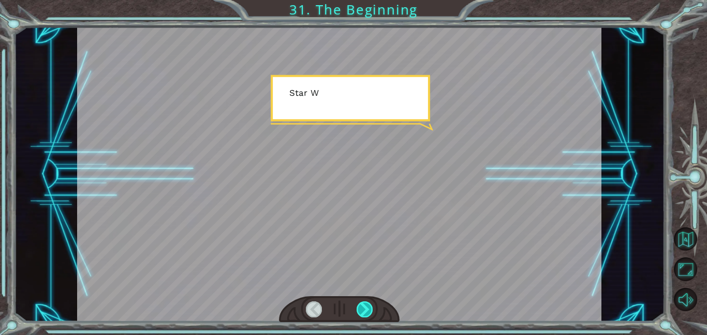
click at [363, 310] on div at bounding box center [364, 309] width 17 height 16
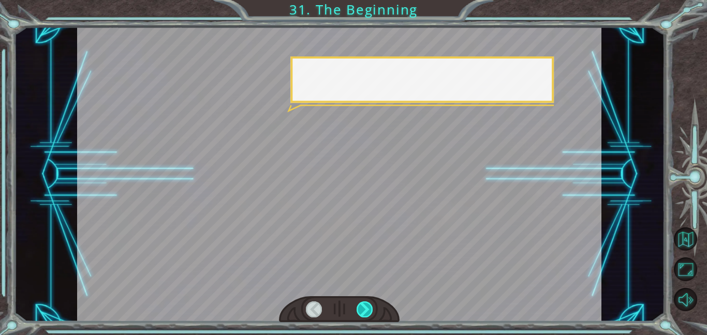
click at [363, 310] on div at bounding box center [364, 309] width 17 height 16
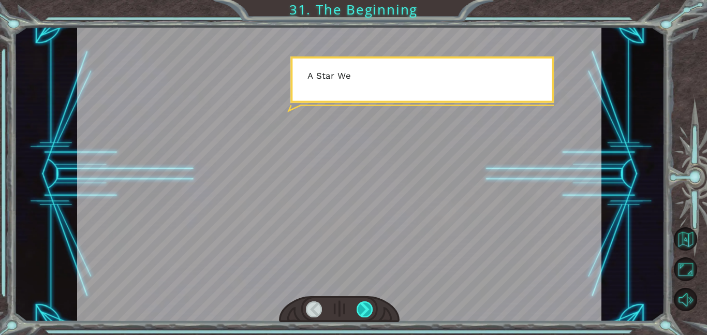
click at [363, 310] on div at bounding box center [364, 309] width 17 height 16
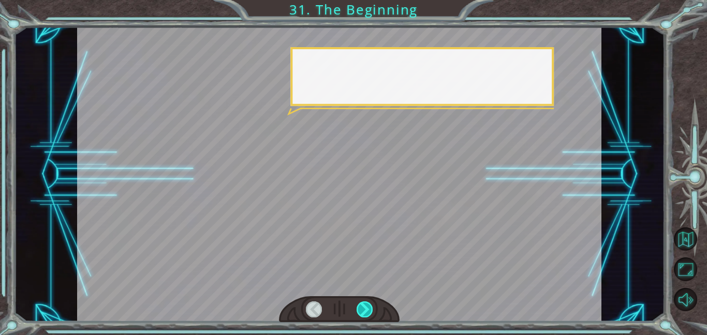
click at [363, 310] on div at bounding box center [364, 309] width 17 height 16
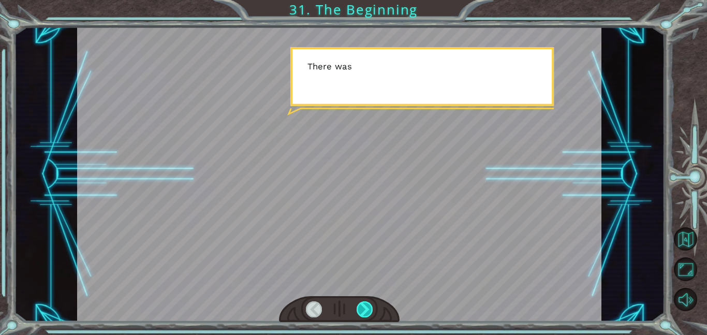
click at [363, 310] on div at bounding box center [364, 309] width 17 height 16
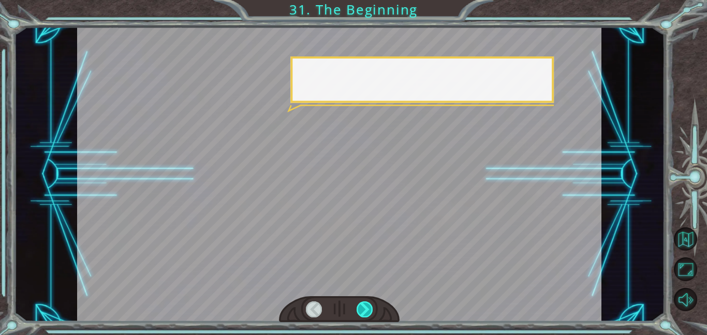
click at [363, 310] on div at bounding box center [364, 309] width 17 height 16
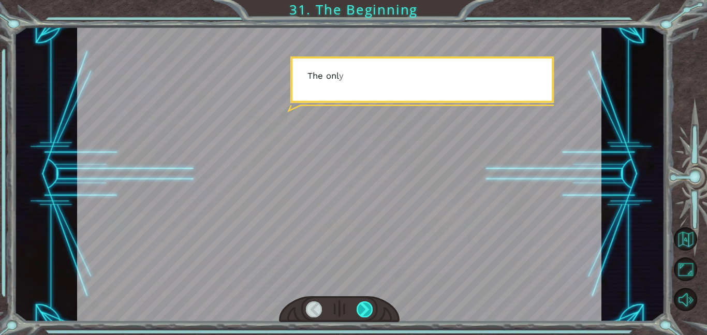
click at [363, 310] on div at bounding box center [364, 309] width 17 height 16
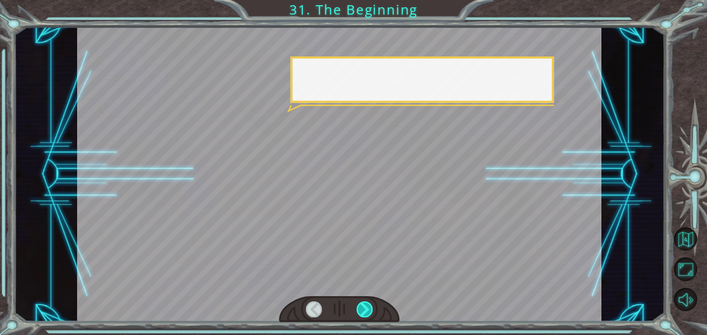
click at [363, 310] on div at bounding box center [364, 309] width 17 height 16
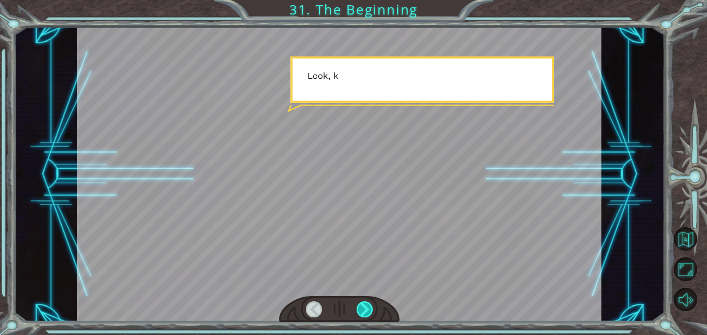
click at [363, 310] on div at bounding box center [364, 309] width 17 height 16
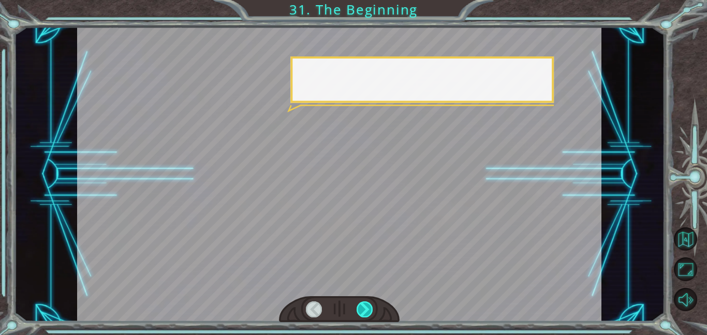
click at [363, 310] on div at bounding box center [364, 309] width 17 height 16
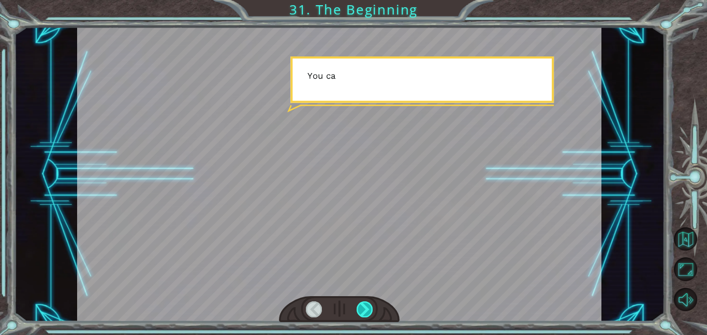
click at [363, 310] on div at bounding box center [364, 309] width 17 height 16
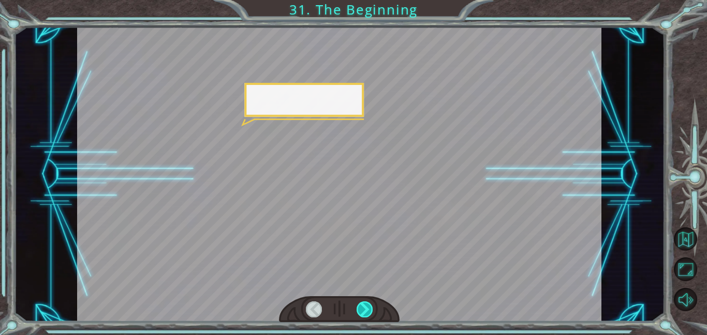
click at [363, 310] on div at bounding box center [364, 309] width 17 height 16
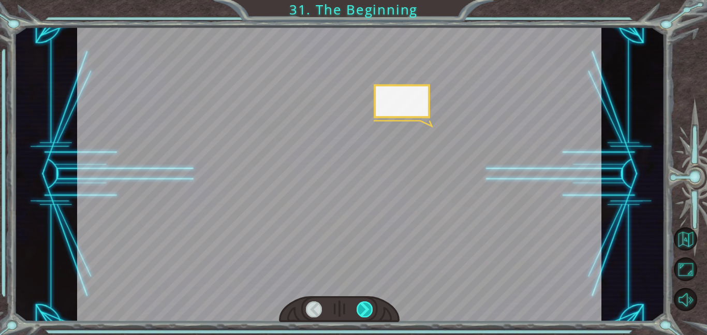
click at [363, 310] on div at bounding box center [364, 309] width 17 height 16
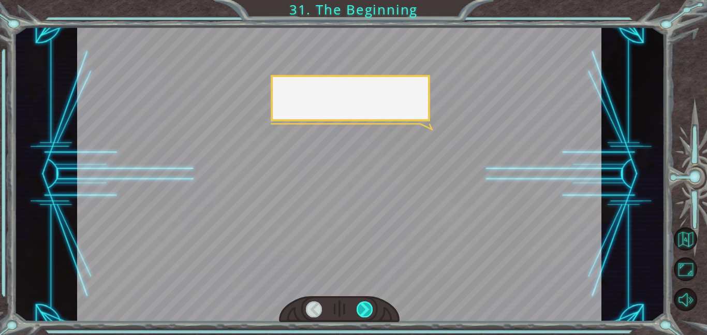
click at [363, 310] on div at bounding box center [364, 309] width 17 height 16
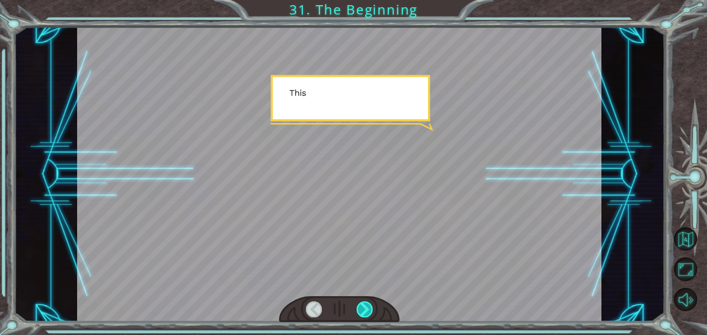
click at [363, 310] on div at bounding box center [364, 309] width 17 height 16
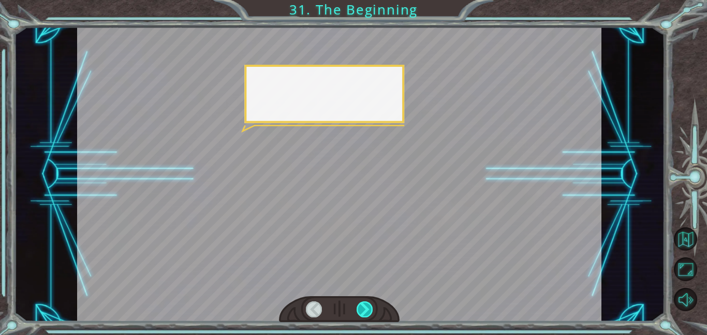
click at [363, 310] on div at bounding box center [364, 309] width 17 height 16
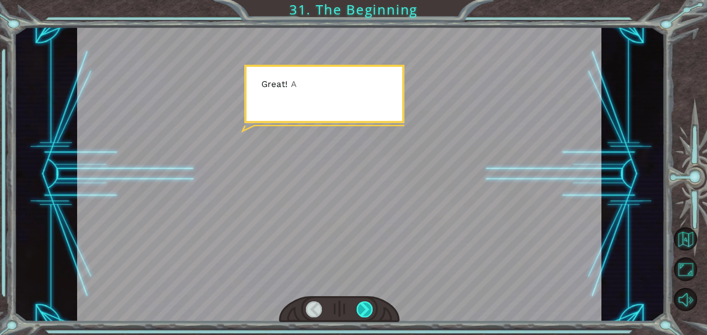
click at [363, 310] on div at bounding box center [364, 309] width 17 height 16
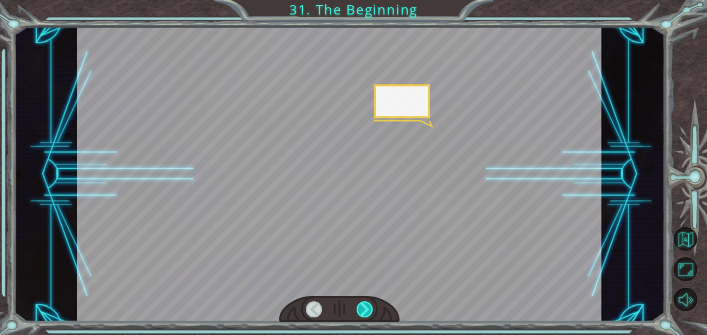
click at [363, 310] on div at bounding box center [364, 309] width 17 height 16
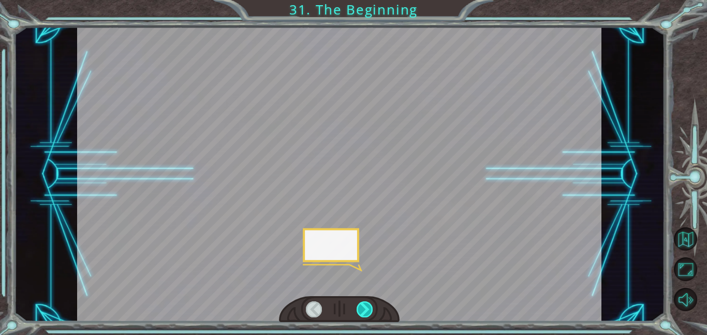
click at [363, 310] on div at bounding box center [364, 309] width 17 height 16
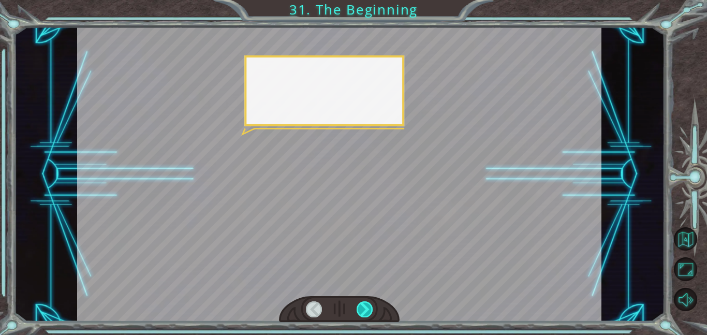
click at [363, 310] on div at bounding box center [364, 309] width 17 height 16
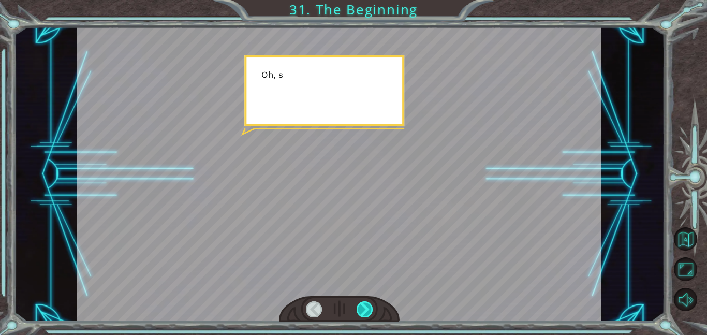
click at [363, 310] on div at bounding box center [364, 309] width 17 height 16
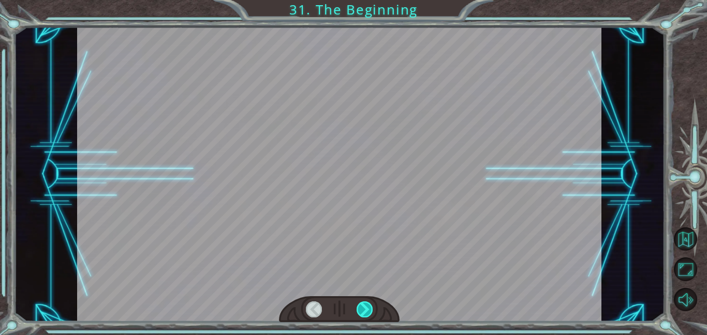
click at [363, 310] on div at bounding box center [364, 309] width 17 height 16
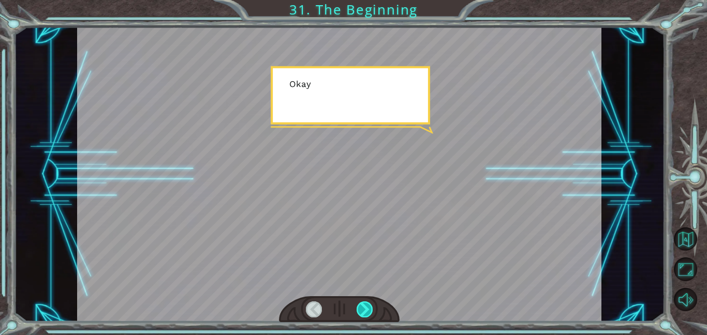
click at [363, 310] on div at bounding box center [364, 309] width 17 height 16
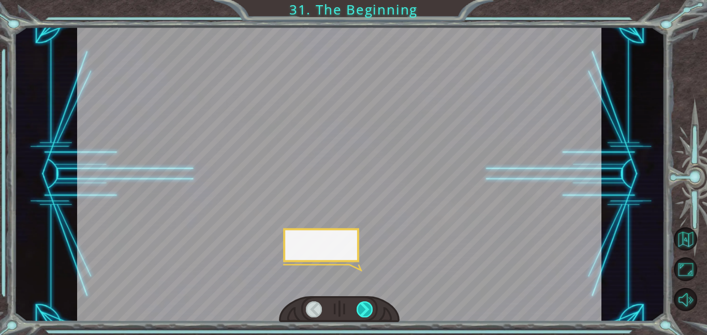
click at [363, 310] on div at bounding box center [364, 309] width 17 height 16
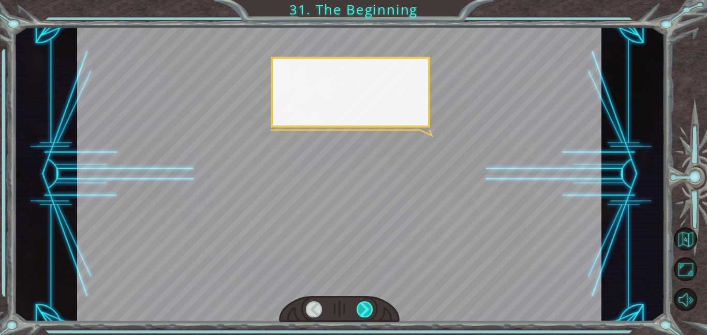
click at [363, 310] on div at bounding box center [364, 309] width 17 height 16
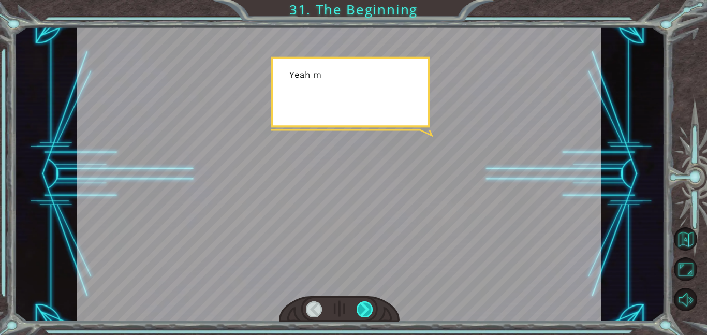
click at [363, 310] on div at bounding box center [364, 309] width 17 height 16
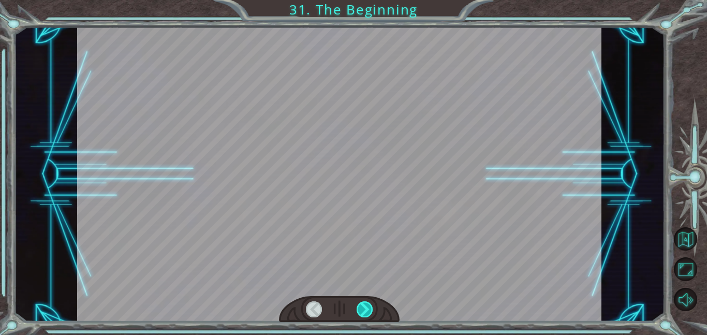
click at [363, 310] on div at bounding box center [364, 309] width 17 height 16
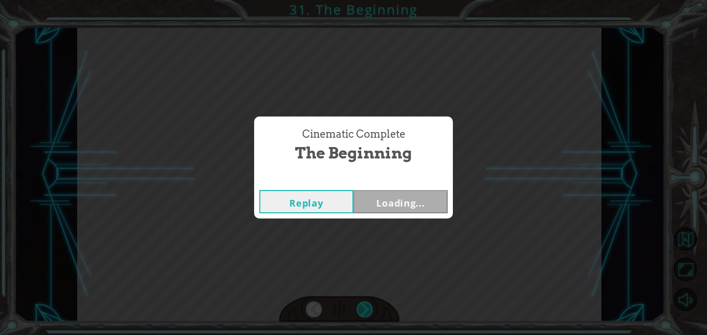
click at [363, 310] on div "Cinematic Complete The Beginning Replay Loading..." at bounding box center [353, 167] width 707 height 335
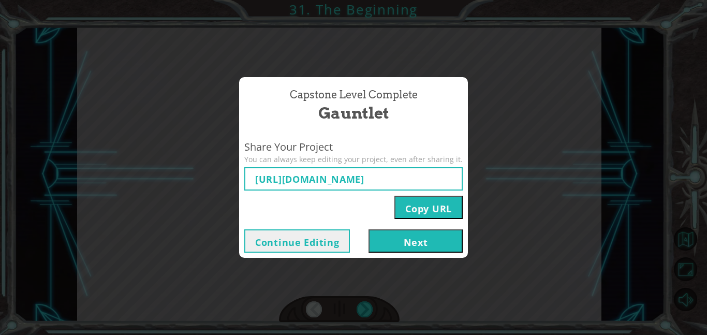
type input "[URL][DOMAIN_NAME]"
click at [406, 242] on button "Next" at bounding box center [415, 240] width 94 height 23
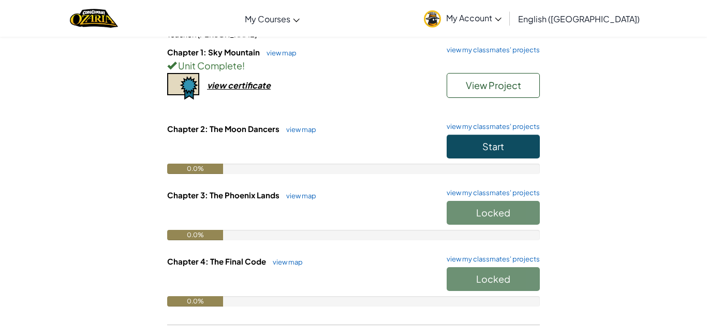
scroll to position [114, 0]
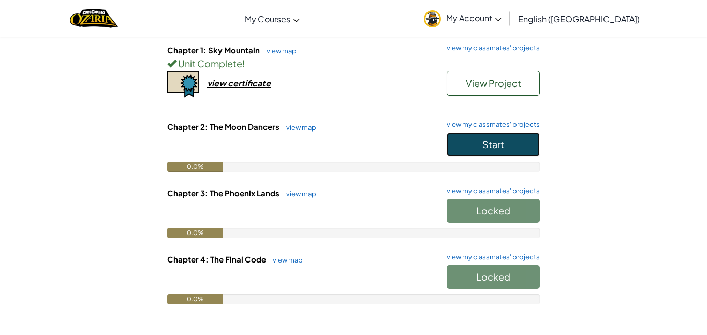
click at [480, 147] on button "Start" at bounding box center [492, 144] width 93 height 24
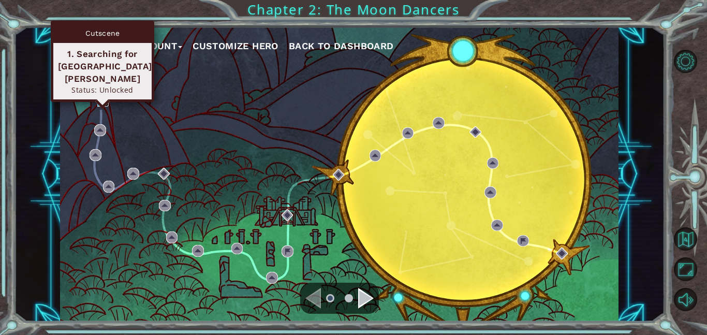
click at [104, 104] on img at bounding box center [103, 101] width 12 height 12
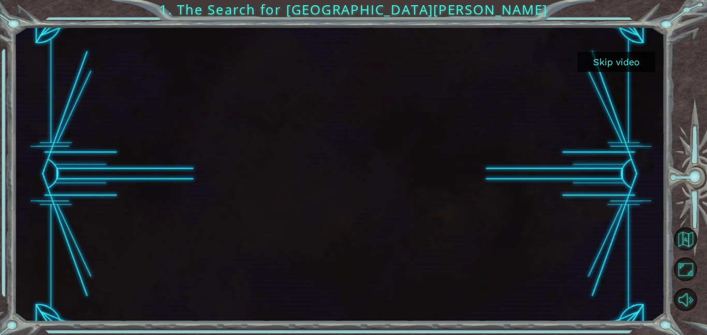
click at [623, 64] on button "Skip video" at bounding box center [616, 62] width 78 height 20
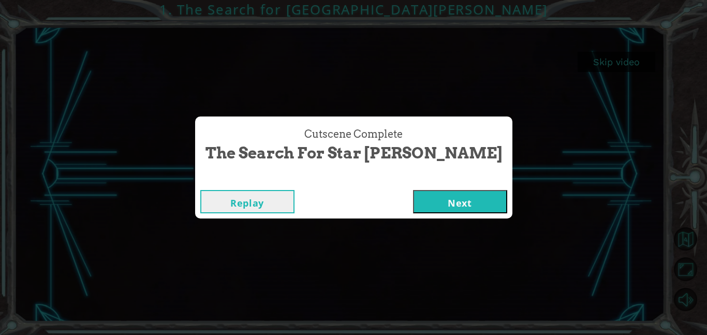
click at [432, 194] on button "Next" at bounding box center [460, 201] width 94 height 23
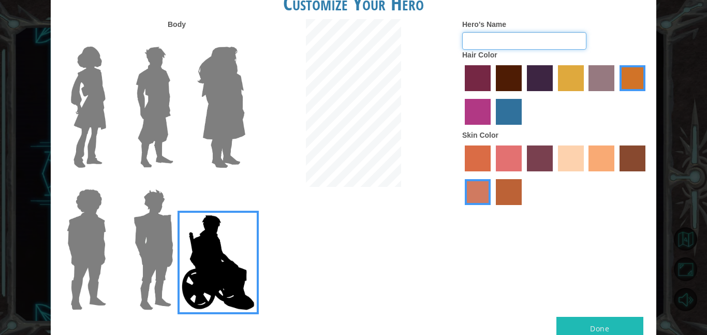
click at [514, 44] on input "Hero's Name" at bounding box center [524, 41] width 124 height 18
type input "67"
click at [482, 112] on label "medium red violet hair color" at bounding box center [478, 112] width 26 height 26
click at [647, 95] on input "medium red violet hair color" at bounding box center [647, 95] width 0 height 0
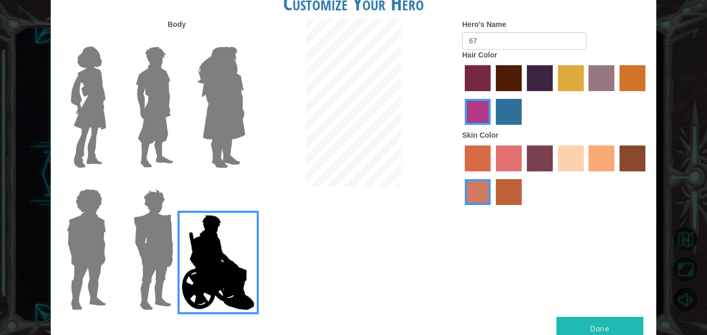
click at [515, 152] on label "froly skin color" at bounding box center [509, 158] width 26 height 26
click at [492, 175] on input "froly skin color" at bounding box center [492, 175] width 0 height 0
click at [515, 110] on label "lachmara hair color" at bounding box center [509, 112] width 26 height 26
click at [492, 128] on input "lachmara hair color" at bounding box center [492, 128] width 0 height 0
click at [86, 95] on img at bounding box center [88, 106] width 43 height 129
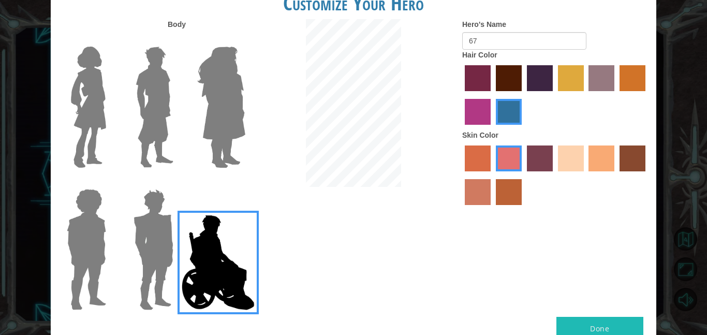
click at [110, 40] on input "Hero Connie" at bounding box center [110, 40] width 0 height 0
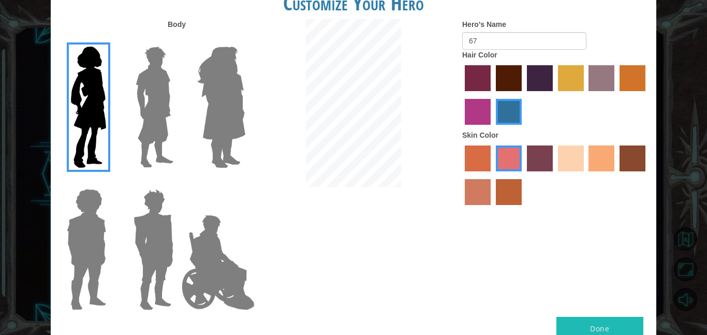
click at [142, 100] on img at bounding box center [154, 106] width 46 height 129
click at [177, 40] on input "Hero Lars" at bounding box center [177, 40] width 0 height 0
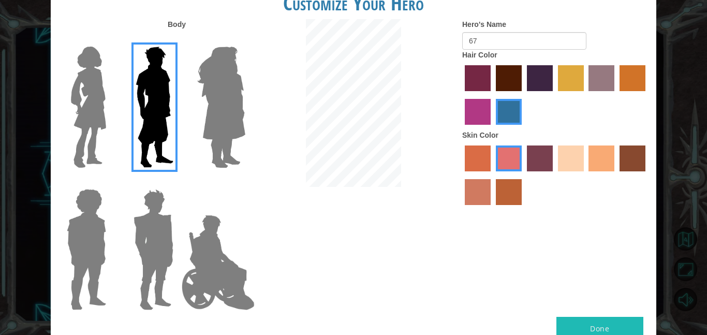
click at [232, 249] on img at bounding box center [217, 262] width 81 height 103
click at [245, 182] on input "Hero Jamie" at bounding box center [245, 182] width 0 height 0
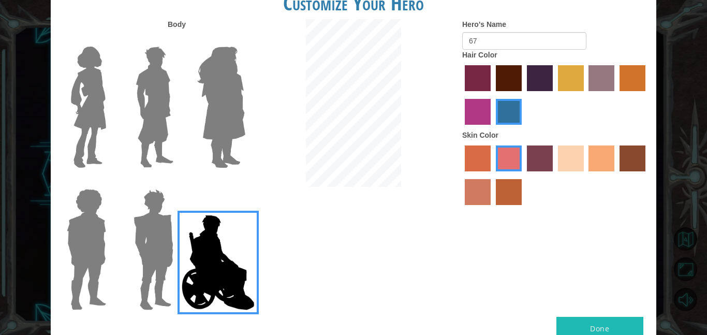
click at [584, 325] on button "Done" at bounding box center [599, 328] width 87 height 23
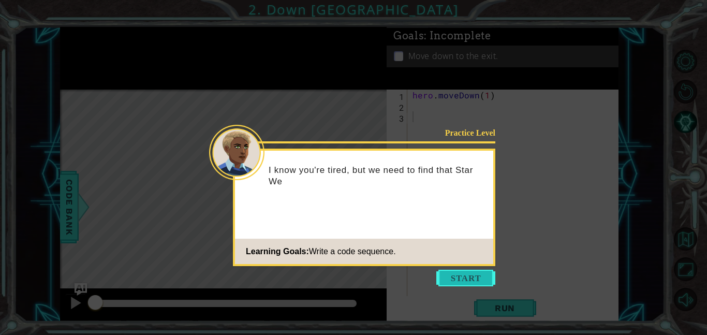
click at [457, 275] on button "Start" at bounding box center [465, 277] width 59 height 17
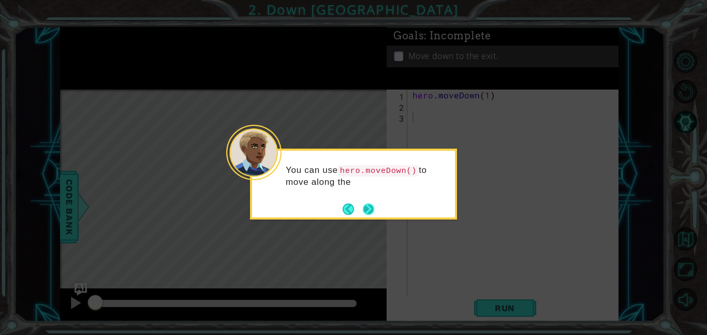
click at [367, 209] on button "Next" at bounding box center [368, 208] width 11 height 11
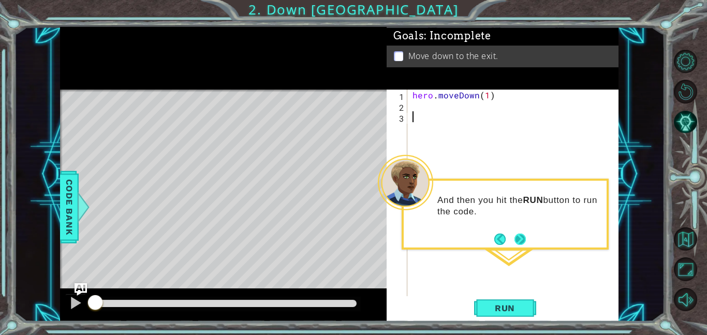
click at [521, 241] on button "Next" at bounding box center [519, 238] width 11 height 11
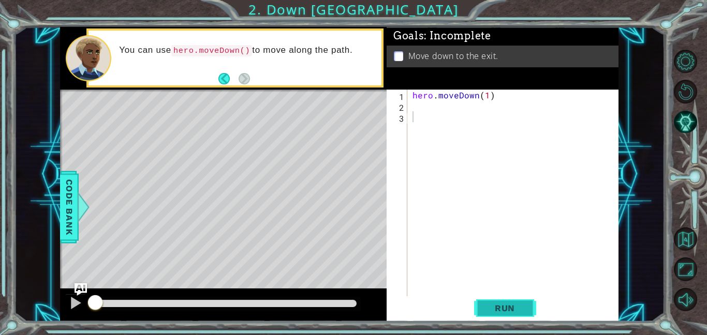
click at [486, 313] on button "Run" at bounding box center [505, 307] width 62 height 23
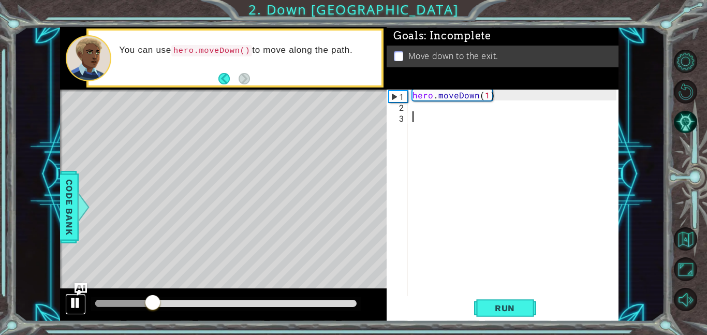
click at [80, 301] on div at bounding box center [75, 302] width 13 height 13
click at [432, 104] on div "hero . moveDown ( 1 )" at bounding box center [515, 203] width 211 height 228
type textarea "h"
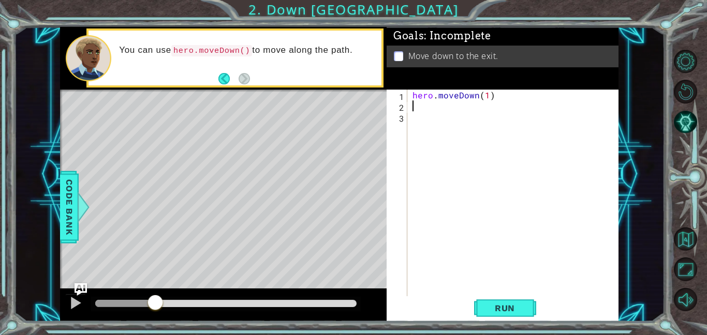
click at [486, 95] on div "hero . moveDown ( 1 )" at bounding box center [515, 203] width 211 height 228
type textarea "hero.moveDown(2)"
click at [488, 306] on span "Run" at bounding box center [504, 308] width 41 height 10
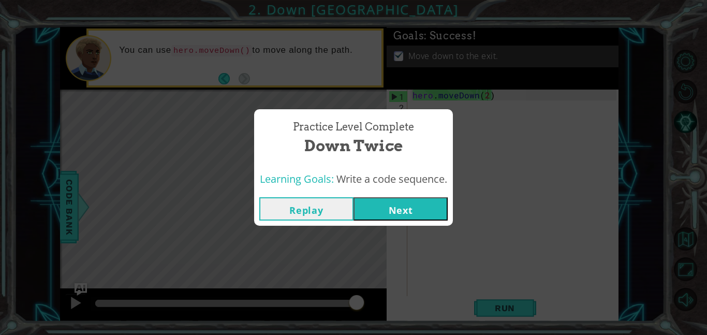
click at [404, 211] on button "Next" at bounding box center [400, 208] width 94 height 23
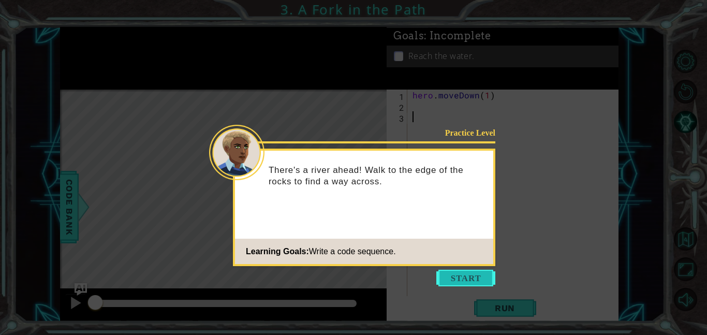
click at [468, 282] on button "Start" at bounding box center [465, 277] width 59 height 17
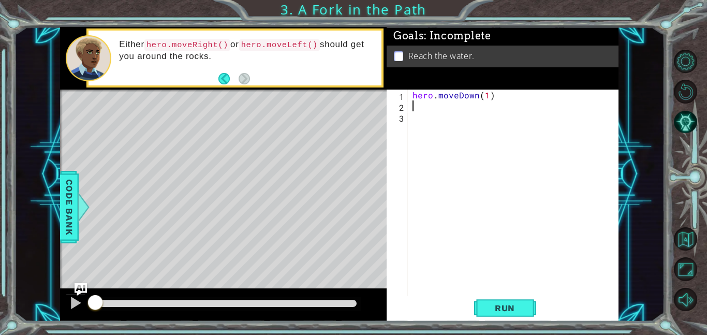
click at [428, 110] on div "hero . moveDown ( 1 )" at bounding box center [515, 203] width 211 height 228
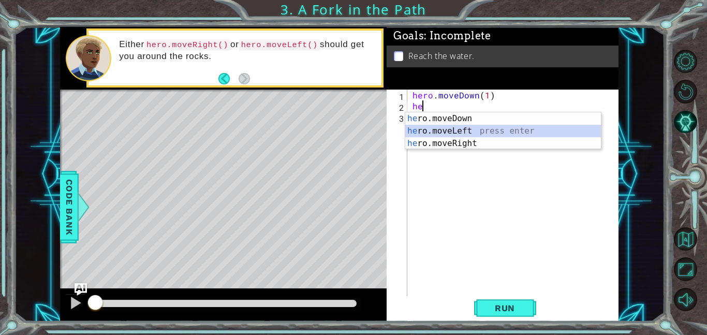
type textarea "hero.moveLeft(1)"
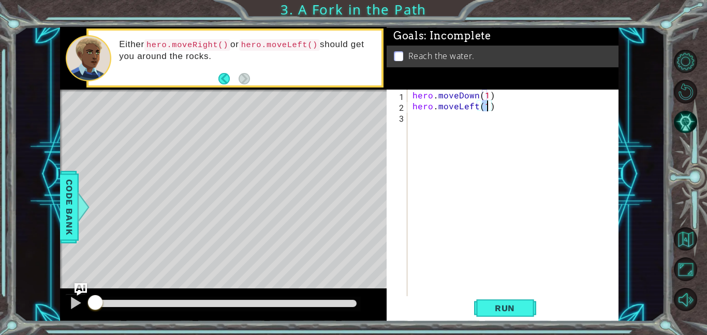
click at [427, 115] on div "hero . moveDown ( 1 ) hero . moveLeft ( 1 )" at bounding box center [515, 203] width 211 height 228
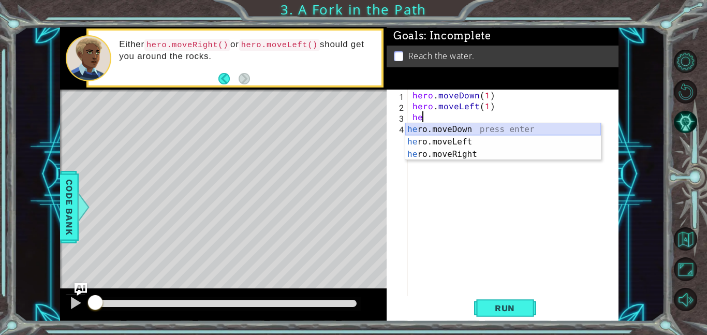
click at [470, 127] on div "he ro.moveDown press enter he ro.moveLeft press enter he ro.moveRight press ent…" at bounding box center [503, 154] width 196 height 62
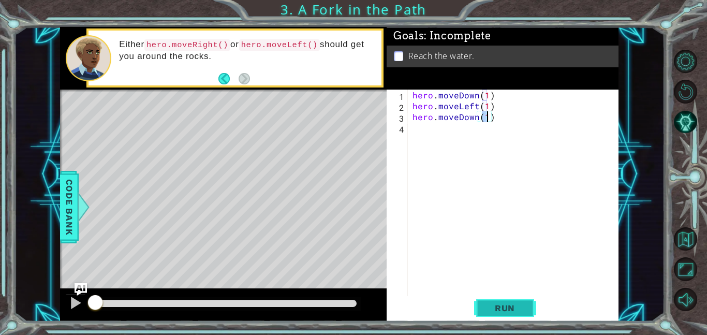
type textarea "hero.moveDown(1)"
click at [513, 314] on button "Run" at bounding box center [505, 307] width 62 height 23
click at [504, 305] on span "Run" at bounding box center [504, 308] width 41 height 10
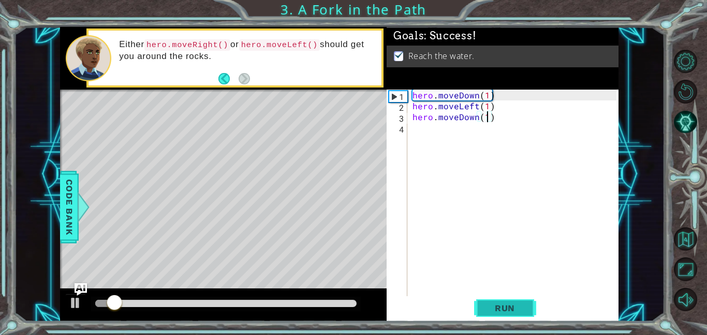
click at [513, 306] on span "Run" at bounding box center [504, 308] width 41 height 10
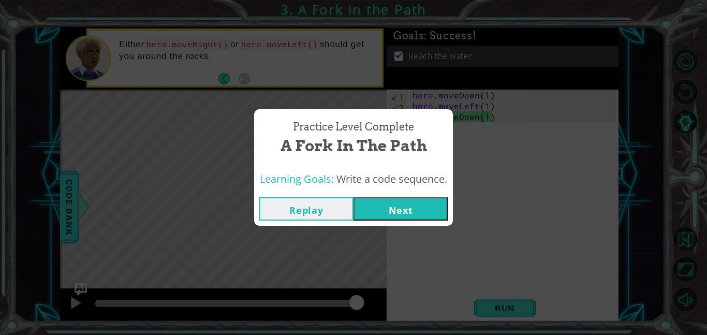
click at [417, 200] on button "Next" at bounding box center [400, 208] width 94 height 23
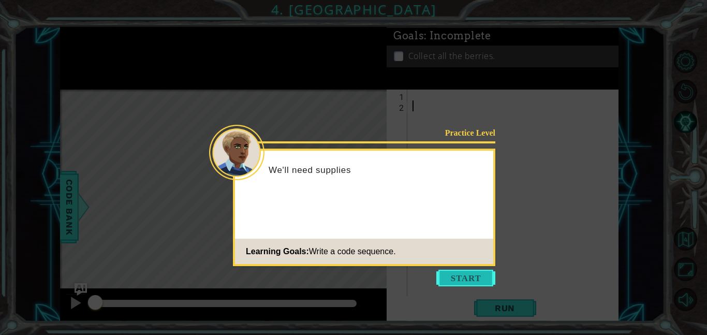
click at [442, 275] on button "Start" at bounding box center [465, 277] width 59 height 17
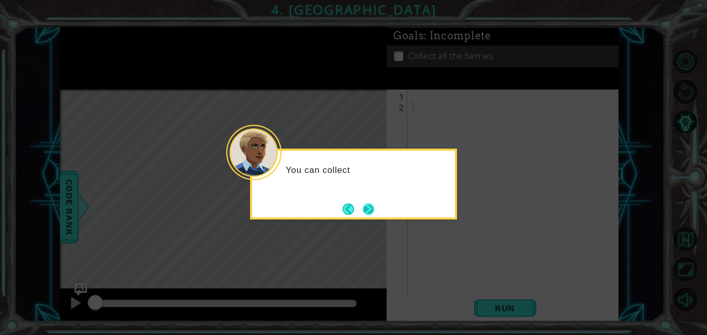
click at [370, 208] on button "Next" at bounding box center [368, 208] width 11 height 11
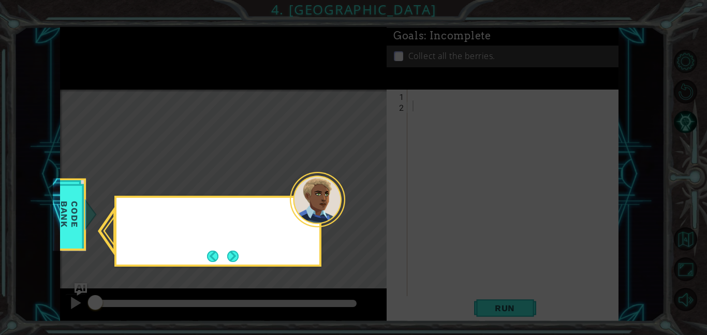
click at [370, 205] on icon at bounding box center [353, 167] width 707 height 335
click at [227, 250] on button "Next" at bounding box center [232, 255] width 11 height 11
click at [232, 255] on button "Next" at bounding box center [232, 255] width 11 height 11
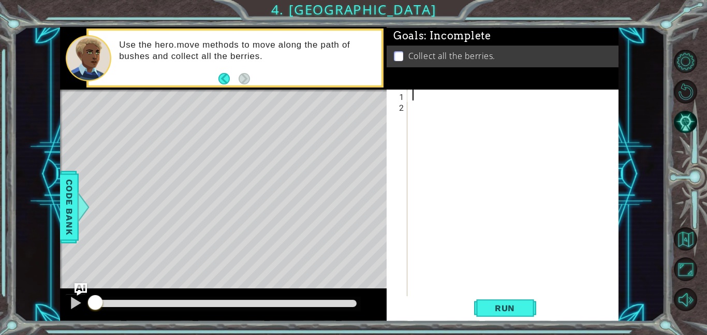
click at [453, 94] on div at bounding box center [515, 203] width 211 height 228
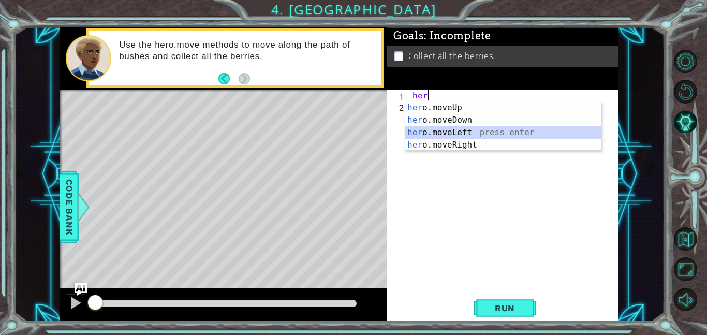
type textarea "hero.moveLeft(1)"
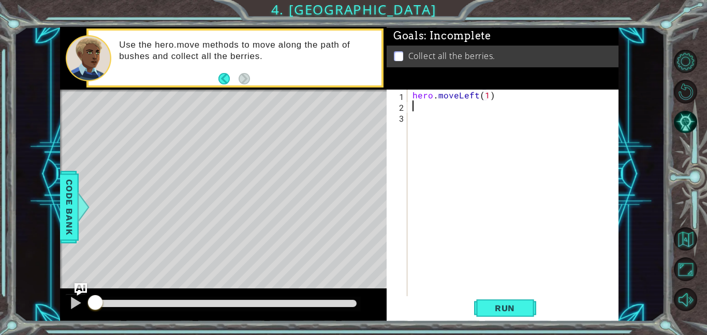
click at [487, 97] on div "hero . moveLeft ( 1 )" at bounding box center [515, 203] width 211 height 228
type textarea "hero.moveLeft(2)"
click at [470, 108] on div "hero . moveLeft ( 2 )" at bounding box center [515, 203] width 211 height 228
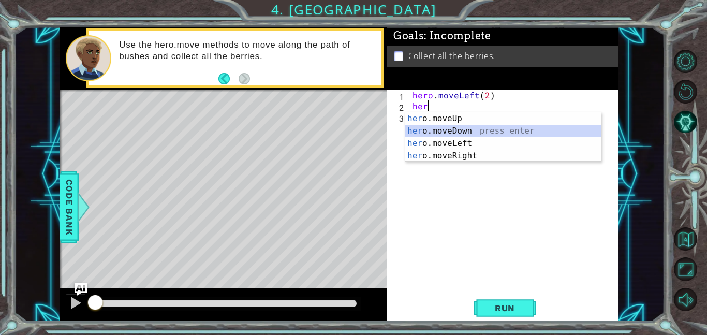
click at [478, 130] on div "her o.moveUp press enter her o.moveDown press enter her o.moveLeft press enter …" at bounding box center [503, 149] width 196 height 74
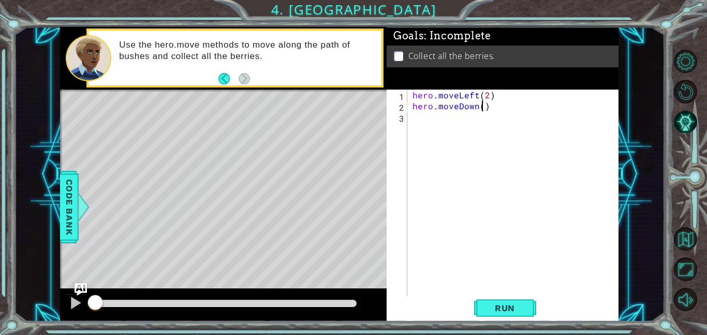
type textarea "hero.moveDown(2)"
click at [474, 117] on div "hero . moveLeft ( 2 ) hero . moveDown ( 2 )" at bounding box center [515, 203] width 211 height 228
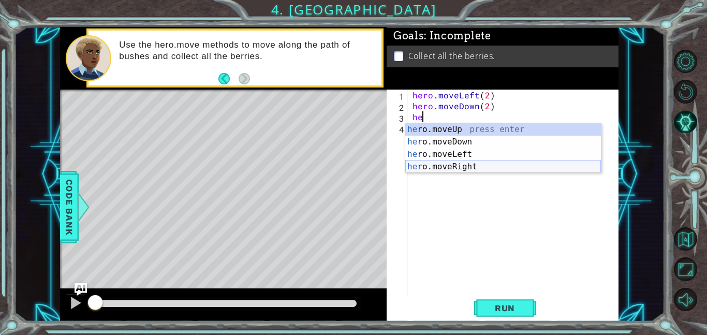
click at [497, 162] on div "he ro.moveUp press enter he ro.moveDown press enter he ro.moveLeft press enter …" at bounding box center [503, 160] width 196 height 74
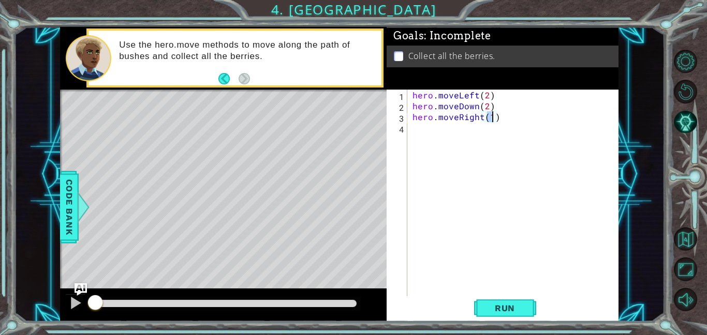
type textarea "hero.moveRight(2)"
click at [481, 130] on div "hero . moveLeft ( 2 ) hero . moveDown ( 2 ) hero . moveRight ( 2 )" at bounding box center [515, 203] width 211 height 228
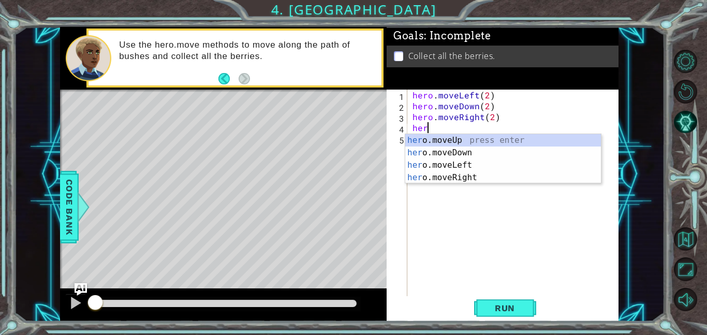
scroll to position [0, 1]
click at [493, 143] on div "hero .moveUp press enter hero .moveDown press enter hero .moveLeft press enter …" at bounding box center [503, 171] width 196 height 74
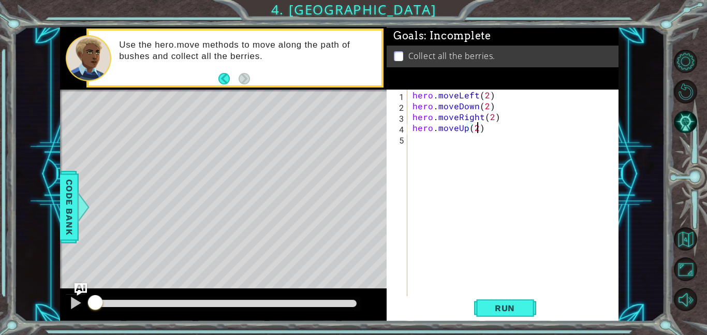
scroll to position [0, 4]
type textarea "hero.moveUp(2)"
click at [509, 308] on span "Run" at bounding box center [504, 308] width 41 height 10
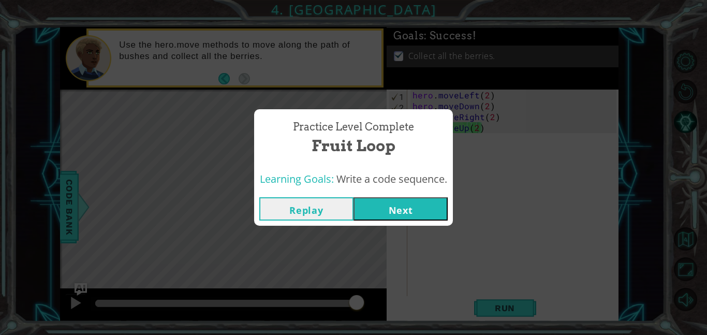
click at [404, 204] on button "Next" at bounding box center [400, 208] width 94 height 23
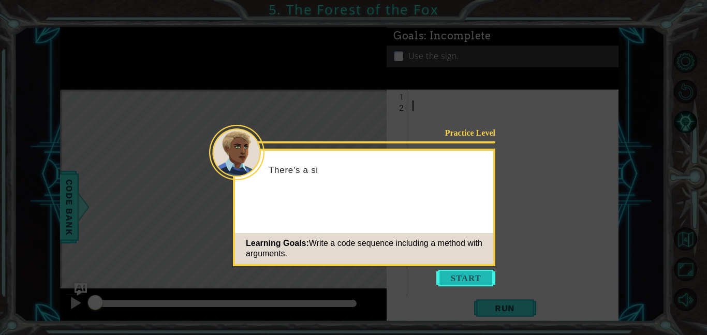
click at [460, 277] on button "Start" at bounding box center [465, 277] width 59 height 17
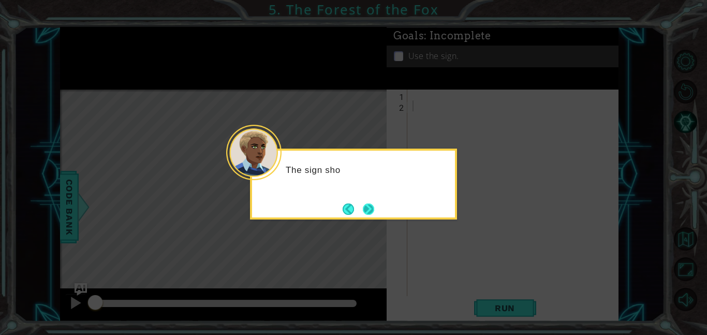
click at [368, 209] on button "Next" at bounding box center [368, 208] width 11 height 11
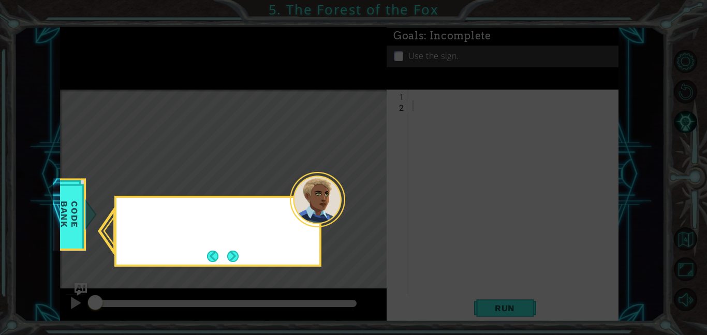
click at [367, 213] on icon at bounding box center [353, 167] width 707 height 335
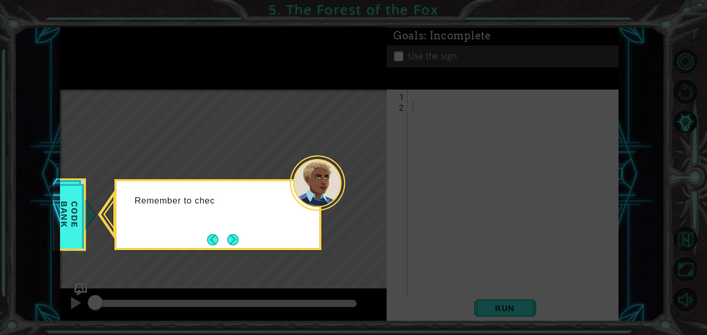
click at [225, 251] on icon at bounding box center [353, 167] width 707 height 335
click at [238, 241] on button "Next" at bounding box center [232, 239] width 11 height 11
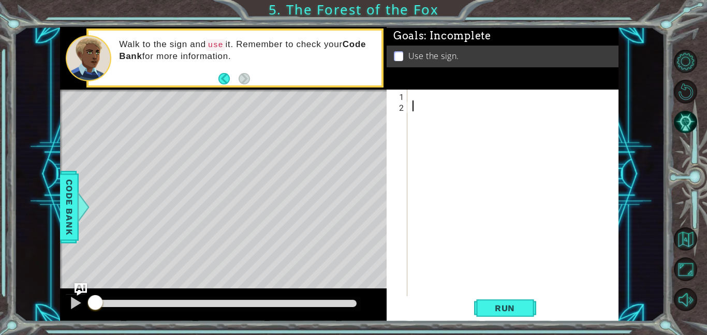
click at [462, 97] on div at bounding box center [515, 203] width 211 height 228
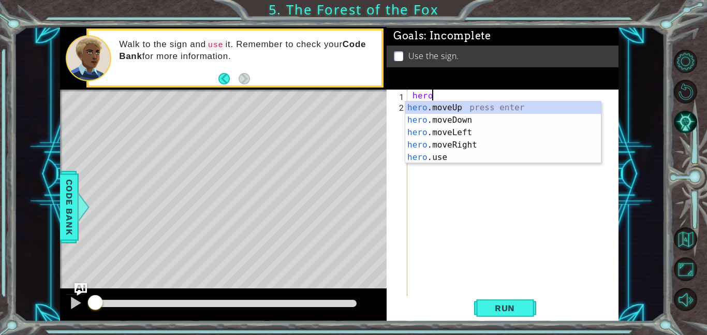
scroll to position [0, 1]
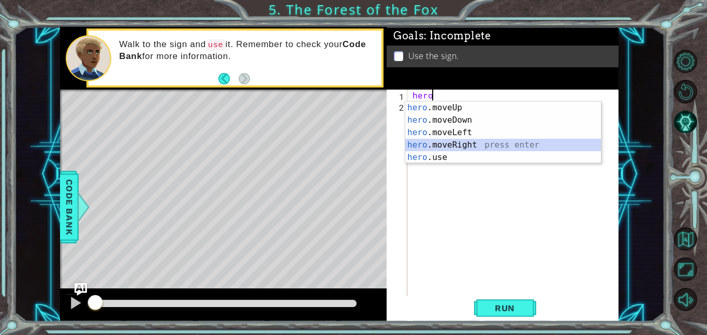
type textarea "hero.moveRight(1)"
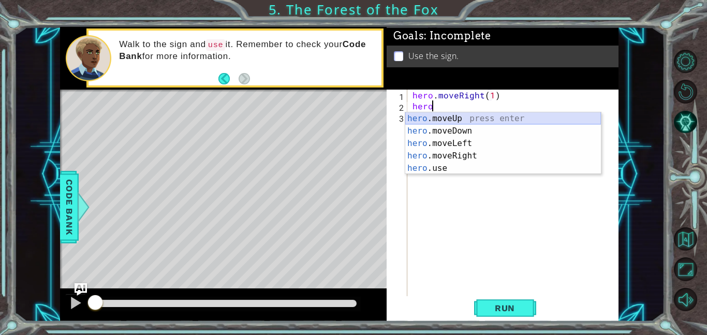
click at [461, 116] on div "hero .moveUp press enter hero .moveDown press enter hero .moveLeft press enter …" at bounding box center [503, 155] width 196 height 87
type textarea "hero.moveUp(1)"
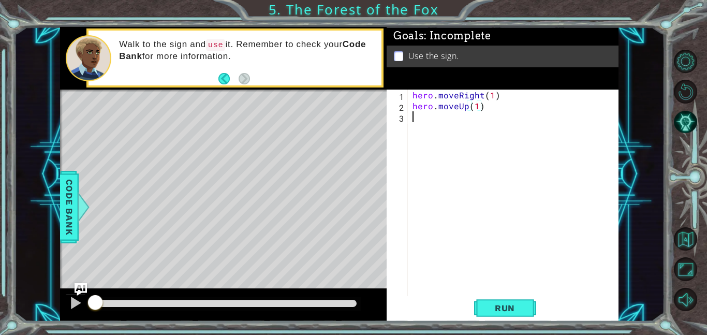
click at [466, 121] on div "hero . moveRight ( 1 ) hero . moveUp ( 1 )" at bounding box center [515, 203] width 211 height 228
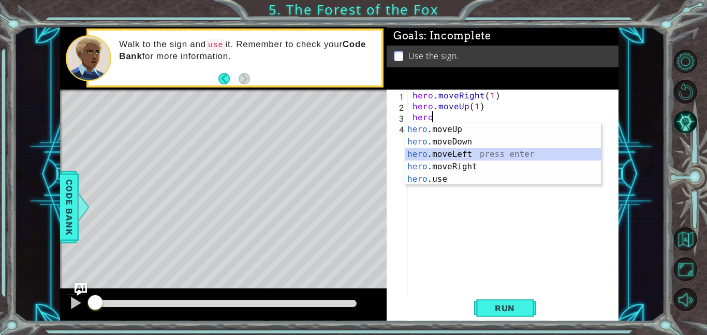
type textarea "hero.moveLeft(1)"
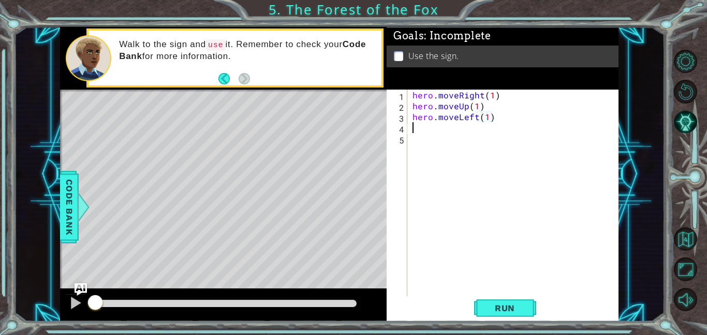
scroll to position [0, 0]
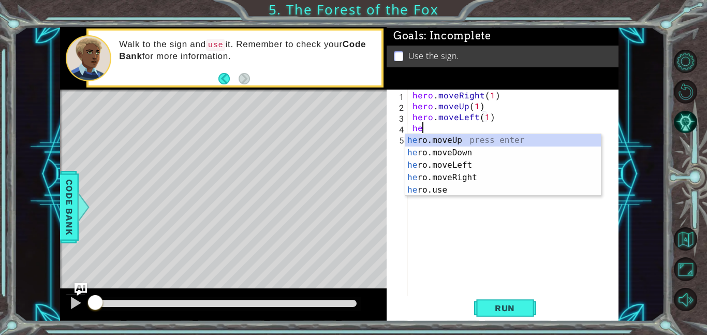
type textarea "hero.moveUp(1)"
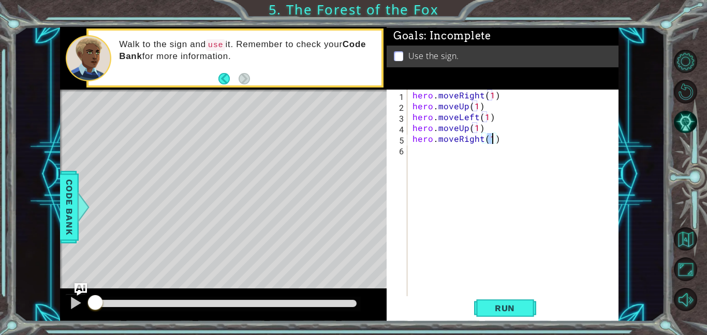
type textarea "hero.moveRight(3)"
type textarea "hero.moveDown(1)"
click at [511, 309] on span "Run" at bounding box center [504, 308] width 41 height 10
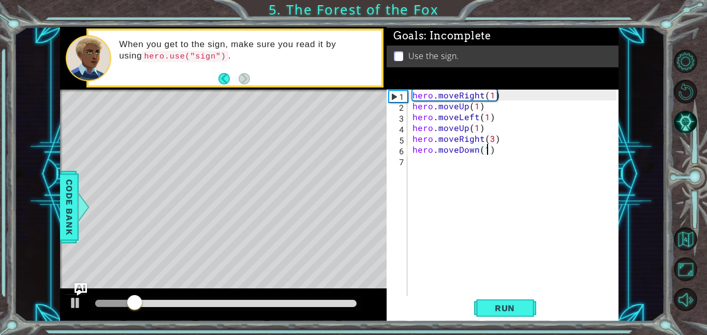
click at [485, 167] on div "hero . moveRight ( 1 ) hero . moveUp ( 1 ) hero . moveLeft ( 1 ) hero . moveUp …" at bounding box center [515, 203] width 211 height 228
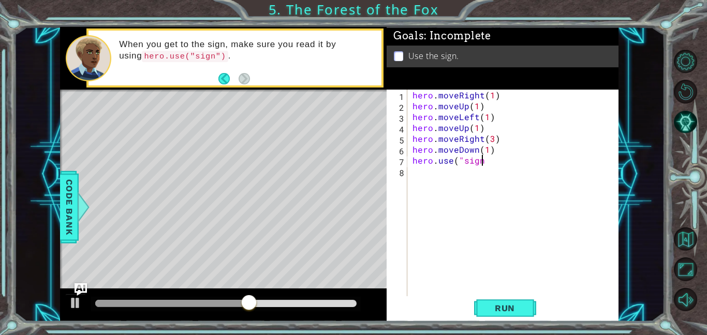
scroll to position [0, 4]
type textarea "hero.use("sign")"
click at [500, 306] on span "Run" at bounding box center [504, 308] width 41 height 10
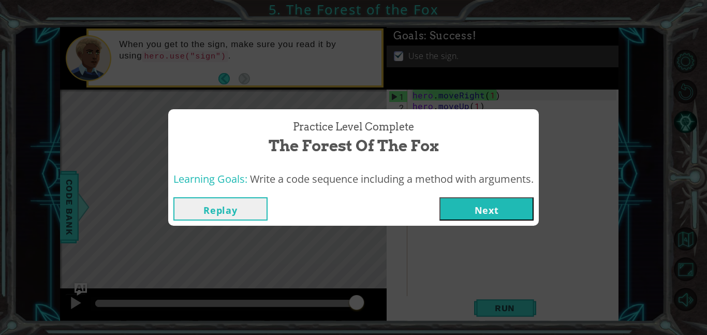
click at [499, 214] on button "Next" at bounding box center [486, 208] width 94 height 23
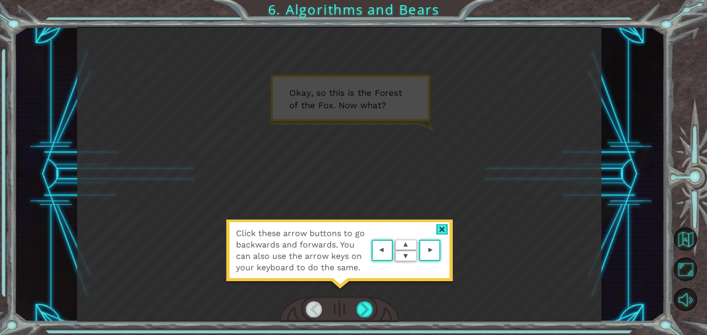
click at [440, 230] on div at bounding box center [442, 229] width 12 height 11
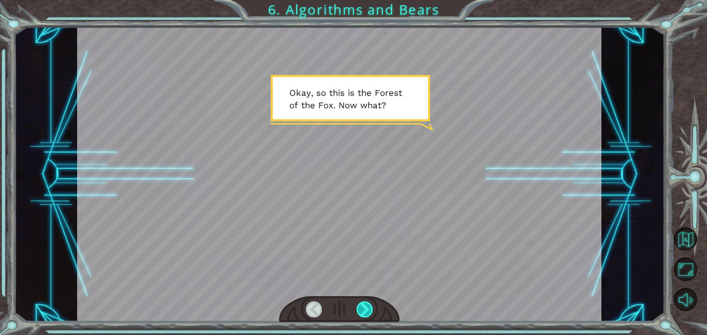
click at [369, 305] on div at bounding box center [364, 309] width 17 height 16
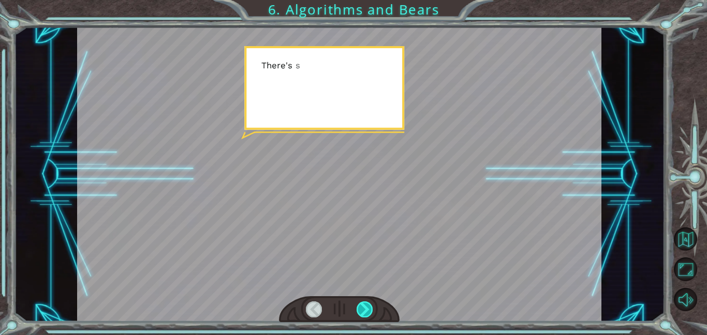
click at [369, 305] on div at bounding box center [364, 309] width 17 height 16
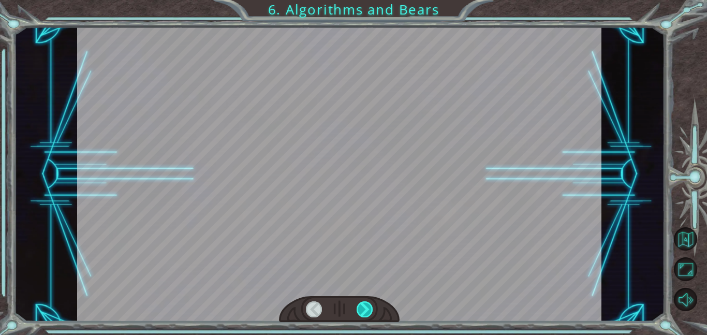
click at [369, 305] on div at bounding box center [364, 309] width 17 height 16
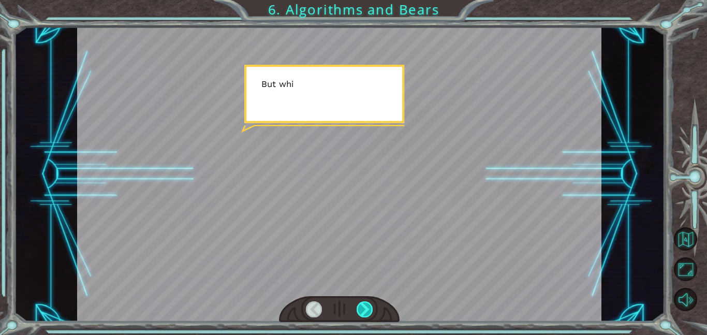
click at [369, 305] on div at bounding box center [364, 309] width 17 height 16
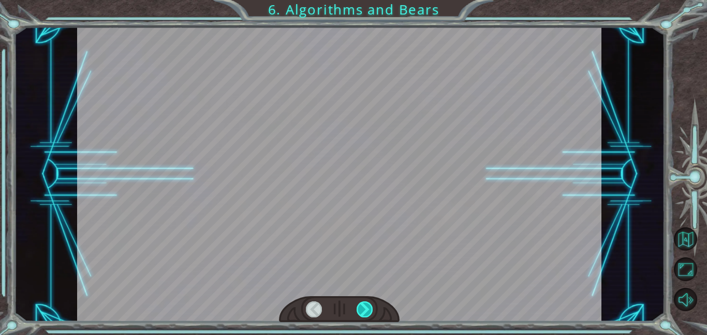
click at [369, 305] on div at bounding box center [364, 309] width 17 height 16
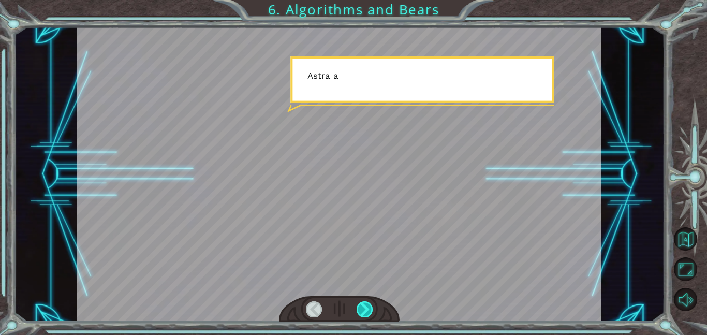
click at [369, 305] on div at bounding box center [364, 309] width 17 height 16
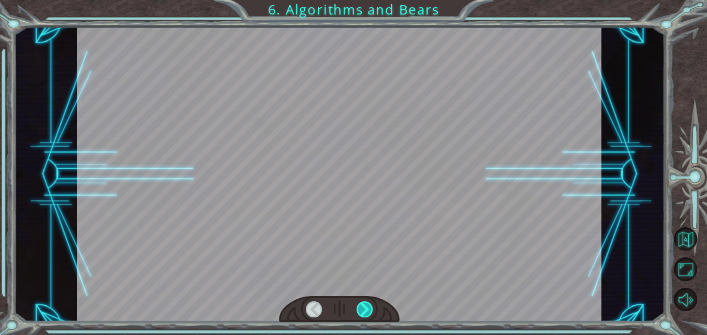
click at [369, 305] on div at bounding box center [364, 309] width 17 height 16
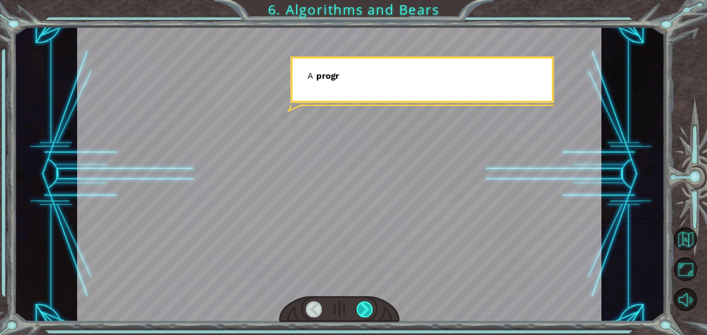
click at [369, 305] on div at bounding box center [364, 309] width 17 height 16
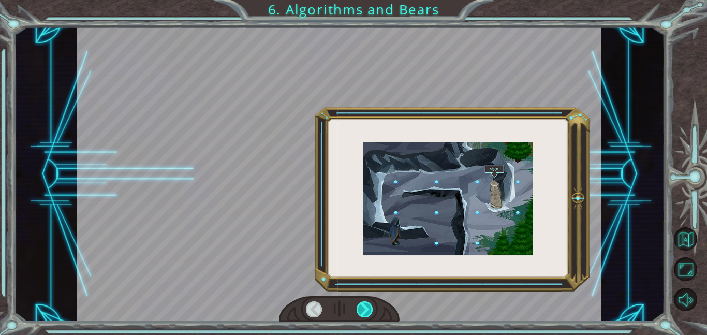
click at [369, 305] on div at bounding box center [364, 309] width 17 height 16
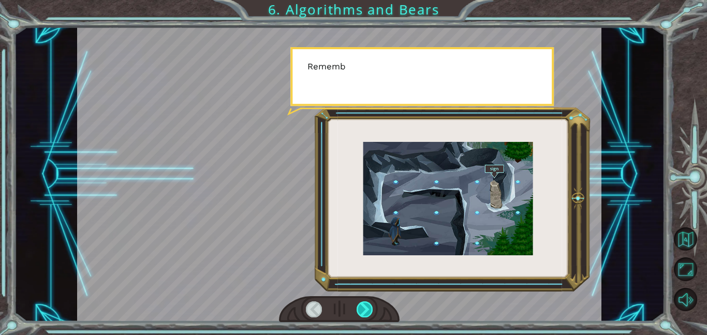
click at [369, 305] on div at bounding box center [364, 309] width 17 height 16
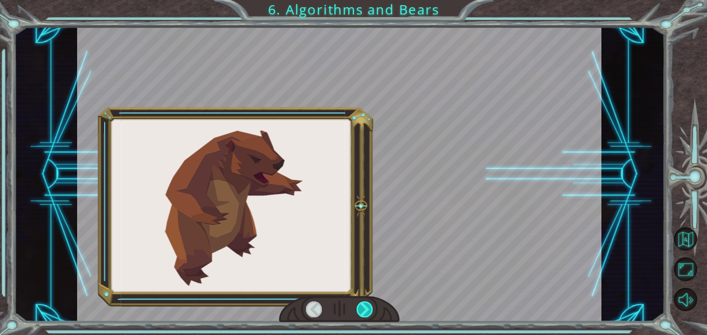
click at [369, 305] on div at bounding box center [364, 309] width 17 height 16
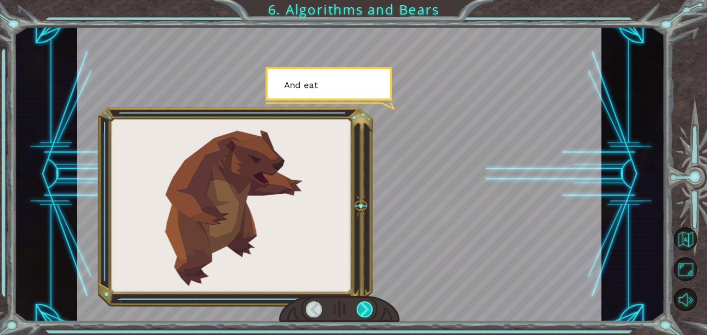
click at [369, 305] on div at bounding box center [364, 309] width 17 height 16
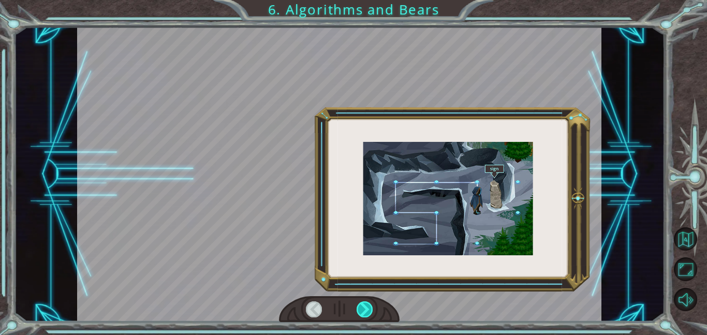
click at [369, 305] on div at bounding box center [364, 309] width 17 height 16
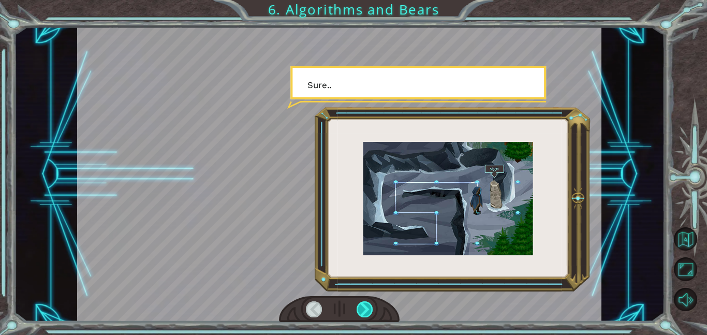
click at [369, 305] on div at bounding box center [364, 309] width 17 height 16
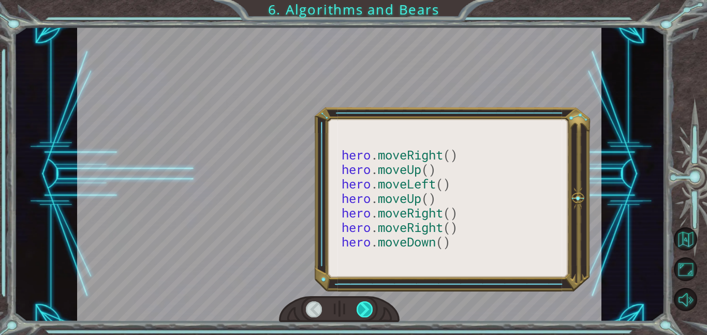
click at [369, 305] on div at bounding box center [364, 309] width 17 height 16
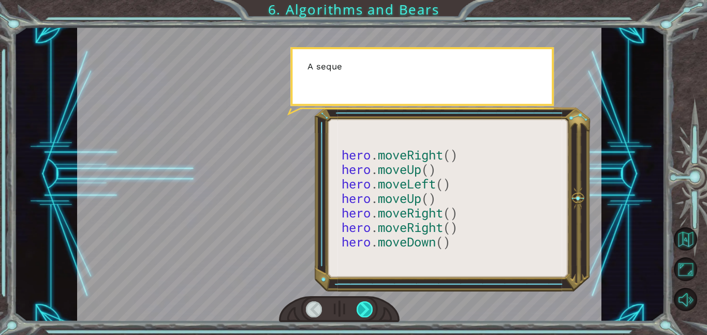
click at [369, 305] on div at bounding box center [364, 309] width 17 height 16
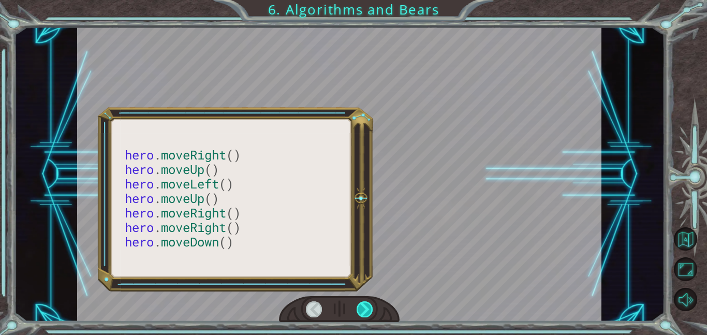
click at [369, 305] on div at bounding box center [364, 309] width 17 height 16
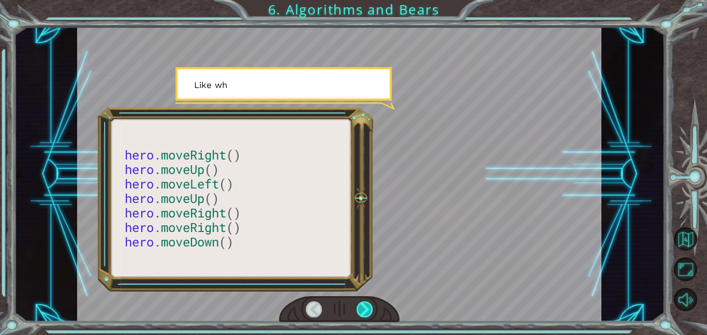
click at [369, 305] on div at bounding box center [364, 309] width 17 height 16
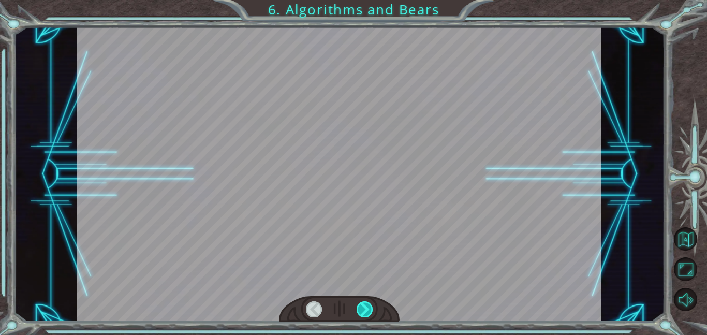
click at [369, 305] on div at bounding box center [364, 309] width 17 height 16
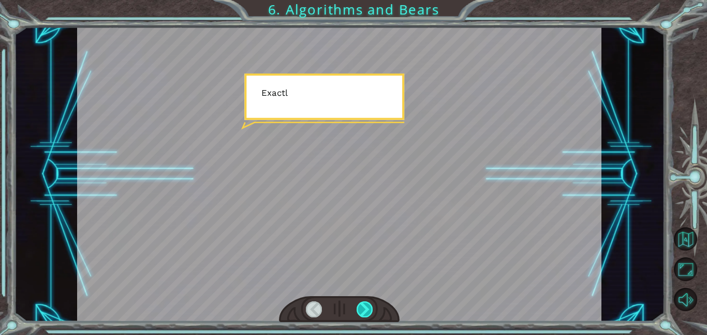
click at [369, 305] on div at bounding box center [364, 309] width 17 height 16
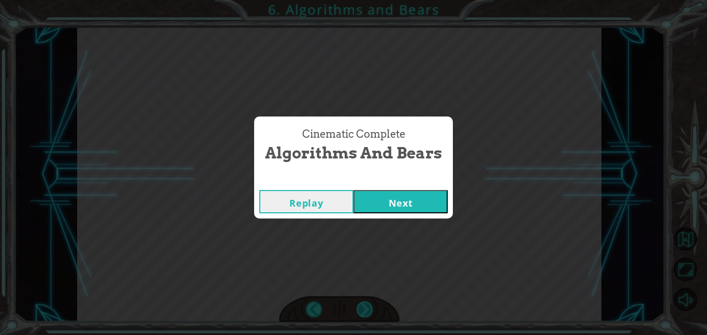
click at [369, 305] on div "Cinematic Complete Algorithms and Bears Replay Next" at bounding box center [353, 167] width 707 height 335
click at [382, 200] on button "Next" at bounding box center [400, 201] width 94 height 23
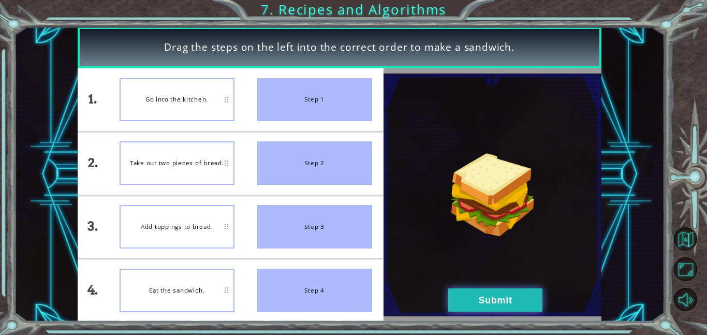
click at [478, 296] on button "Submit" at bounding box center [495, 299] width 94 height 23
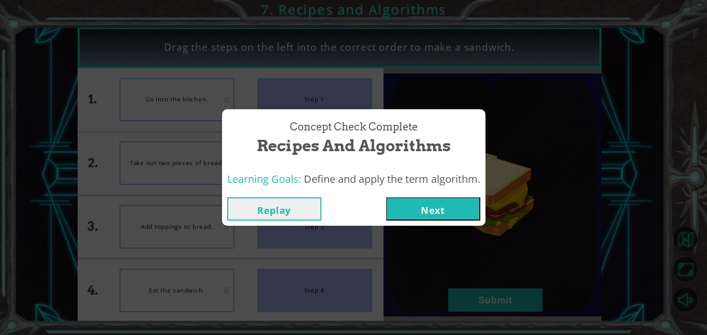
click at [416, 198] on button "Next" at bounding box center [433, 208] width 94 height 23
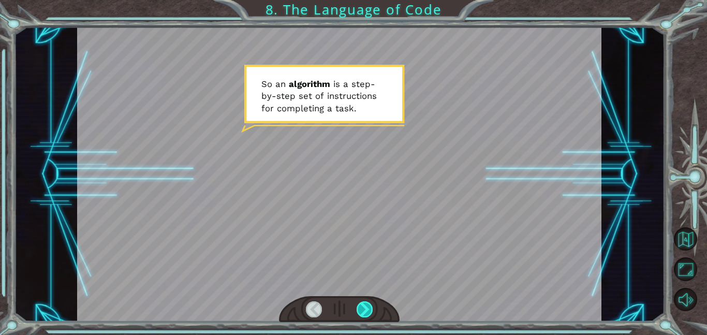
click at [362, 308] on div at bounding box center [364, 309] width 17 height 16
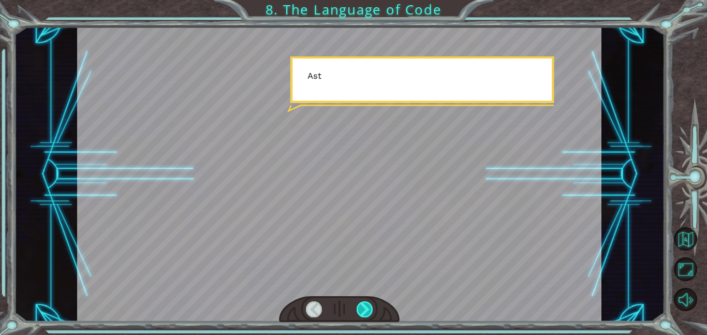
click at [362, 308] on div at bounding box center [364, 309] width 17 height 16
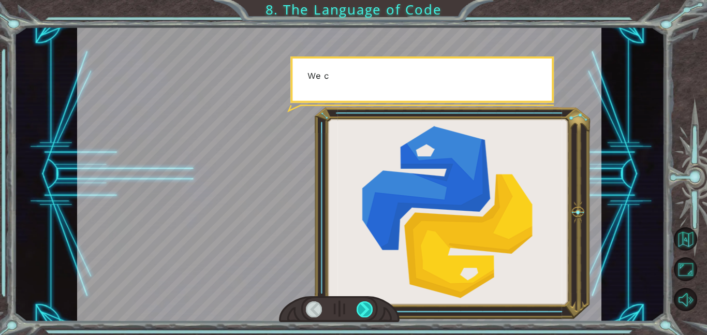
click at [362, 308] on div at bounding box center [364, 309] width 17 height 16
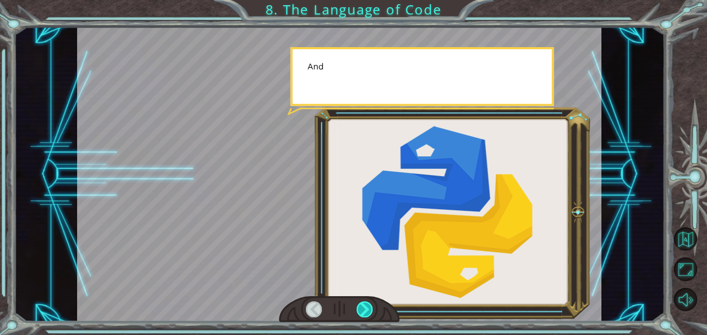
click at [362, 308] on div at bounding box center [364, 309] width 17 height 16
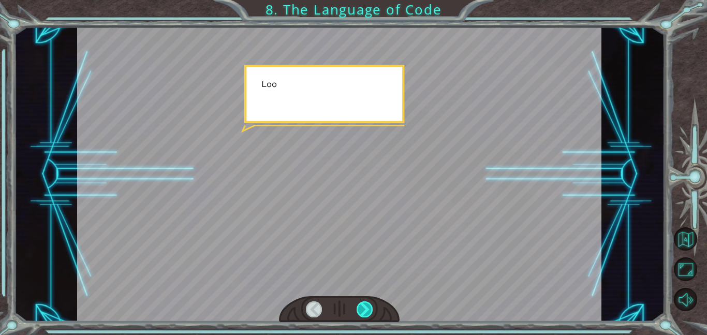
click at [362, 308] on div at bounding box center [364, 309] width 17 height 16
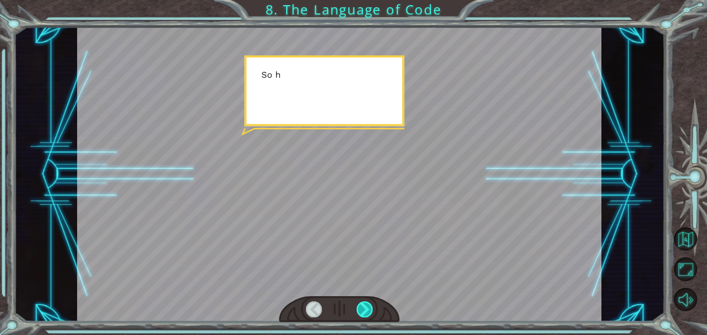
click at [362, 308] on div at bounding box center [364, 309] width 17 height 16
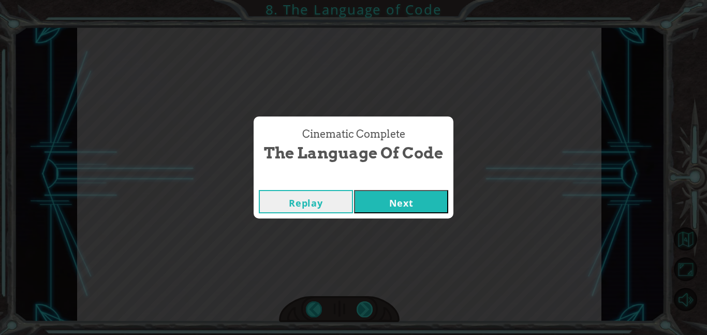
click at [362, 308] on div "Cinematic Complete The Language of Code Replay Next" at bounding box center [353, 167] width 707 height 335
click at [425, 194] on button "Next" at bounding box center [401, 201] width 94 height 23
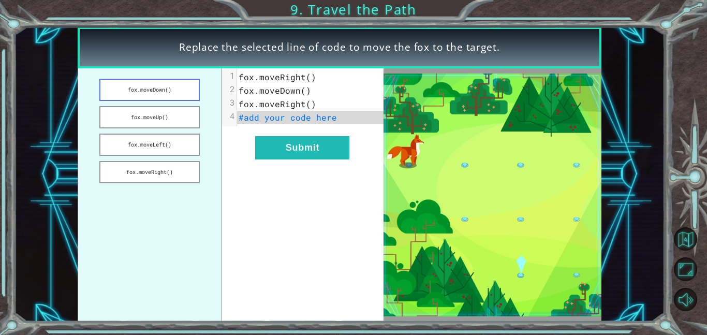
drag, startPoint x: 156, startPoint y: 82, endPoint x: 195, endPoint y: 80, distance: 38.9
click at [195, 80] on button "fox.moveDown()" at bounding box center [149, 90] width 100 height 22
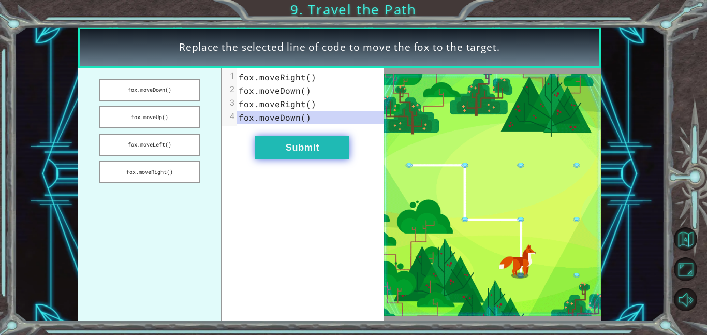
click at [292, 146] on button "Submit" at bounding box center [302, 147] width 94 height 23
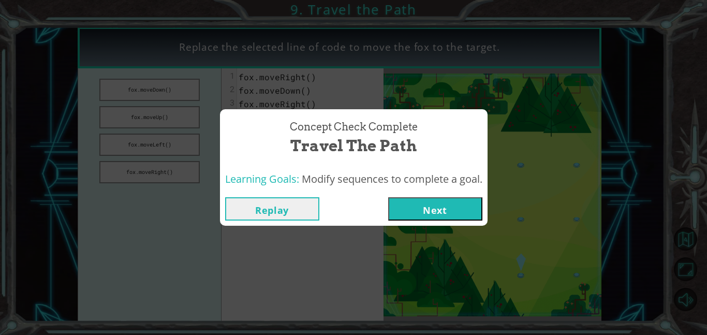
click at [438, 201] on button "Next" at bounding box center [435, 208] width 94 height 23
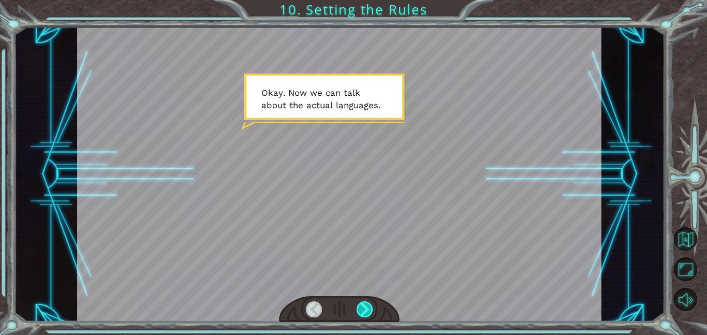
click at [361, 307] on div at bounding box center [364, 309] width 17 height 16
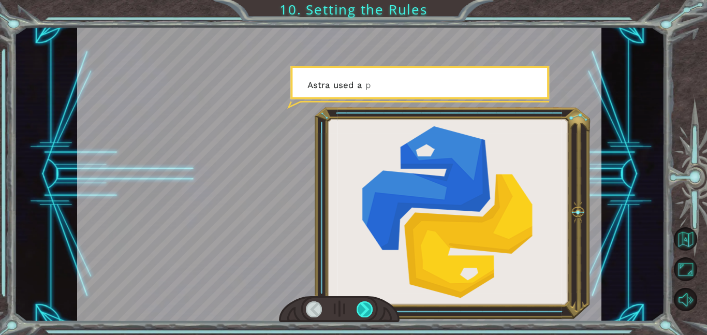
click at [361, 307] on div at bounding box center [364, 309] width 17 height 16
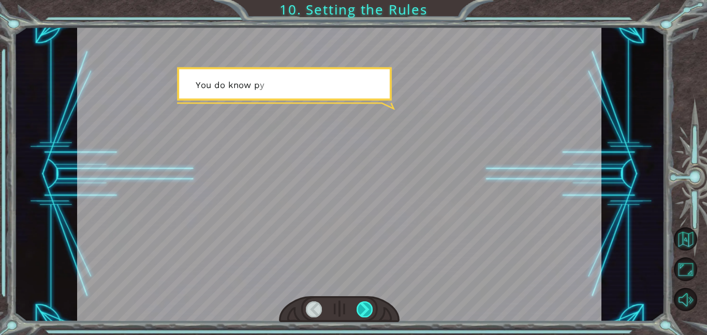
click at [361, 307] on div at bounding box center [364, 309] width 17 height 16
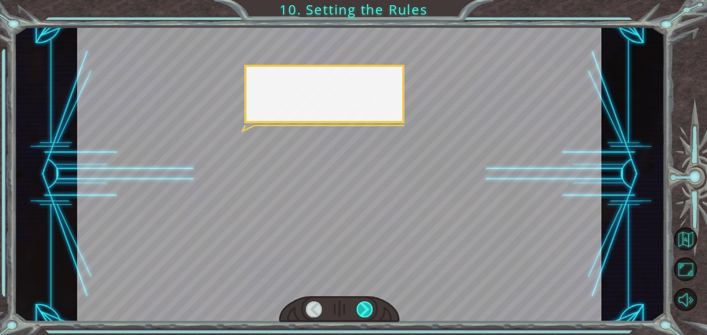
click at [361, 307] on div at bounding box center [364, 309] width 17 height 16
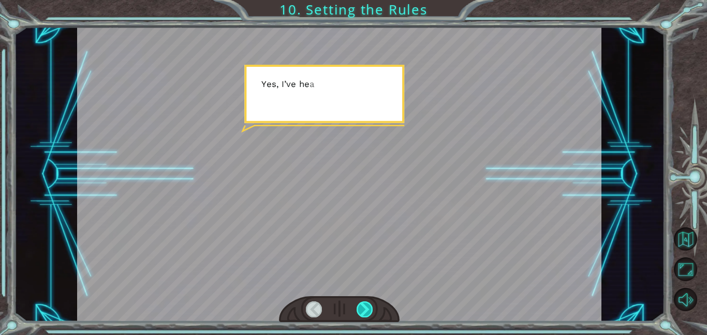
click at [361, 307] on div at bounding box center [364, 309] width 17 height 16
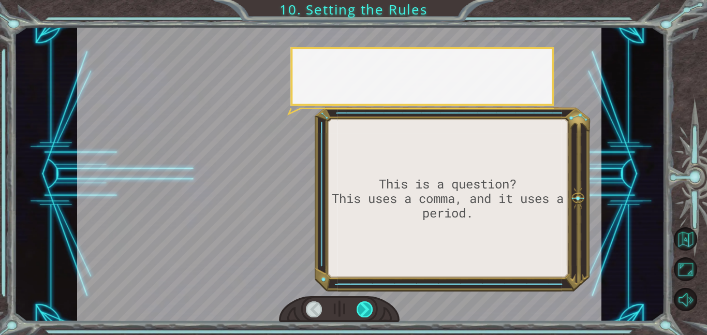
click at [361, 307] on div at bounding box center [364, 309] width 17 height 16
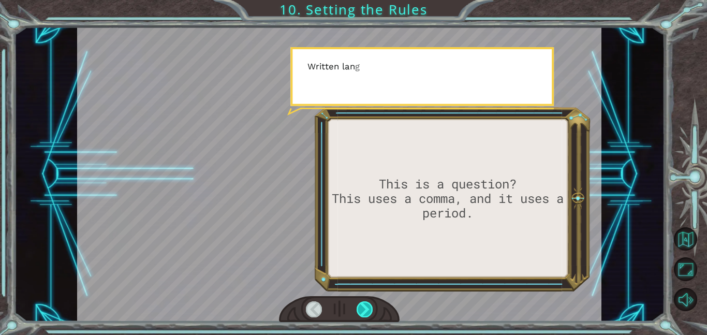
click at [361, 307] on div at bounding box center [364, 309] width 17 height 16
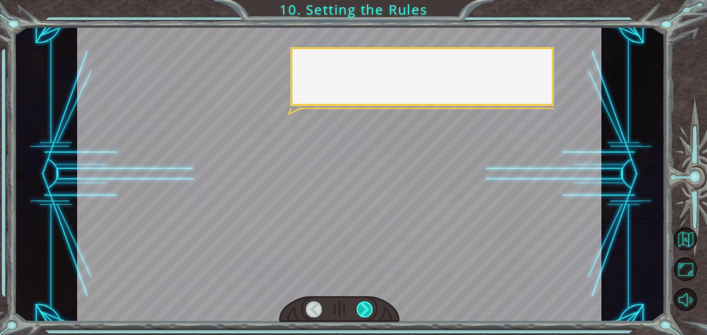
click at [361, 307] on div at bounding box center [364, 309] width 17 height 16
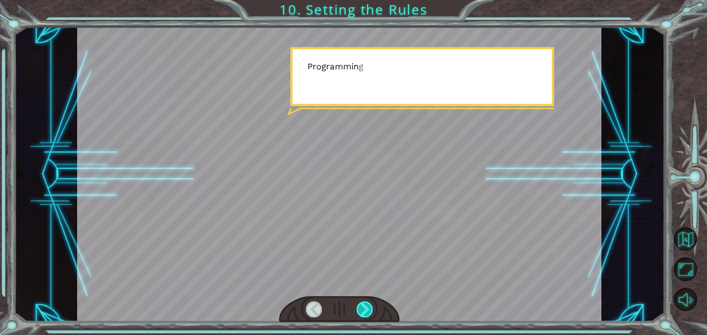
click at [361, 307] on div at bounding box center [364, 309] width 17 height 16
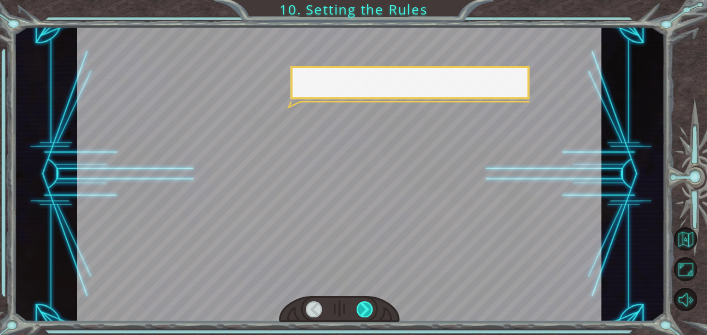
click at [361, 307] on div at bounding box center [364, 309] width 17 height 16
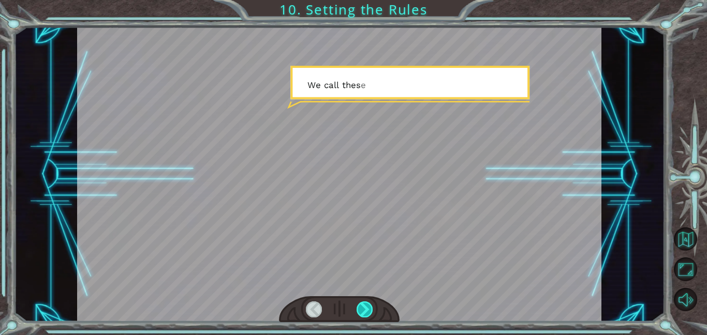
click at [361, 307] on div at bounding box center [364, 309] width 17 height 16
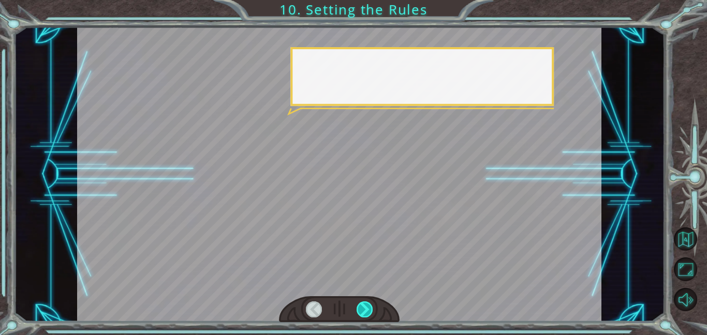
click at [361, 307] on div at bounding box center [364, 309] width 17 height 16
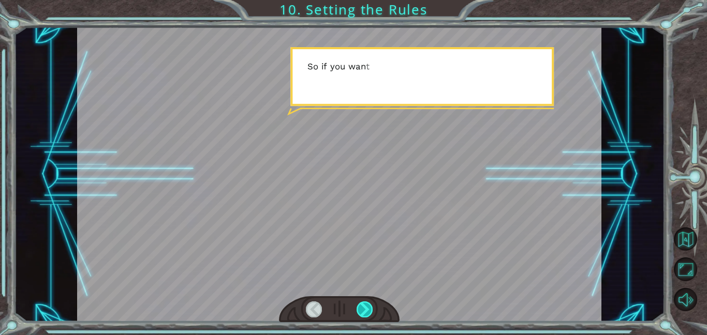
click at [361, 307] on div at bounding box center [364, 309] width 17 height 16
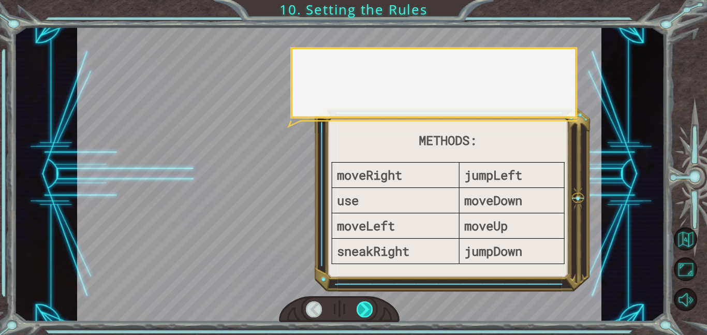
click at [361, 307] on div at bounding box center [364, 309] width 17 height 16
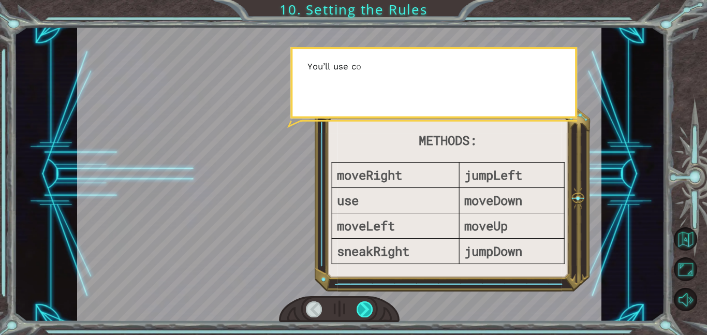
click at [361, 307] on div at bounding box center [364, 309] width 17 height 16
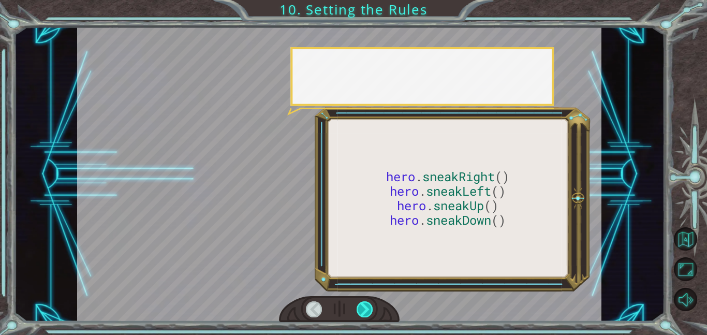
click at [361, 307] on div at bounding box center [364, 309] width 17 height 16
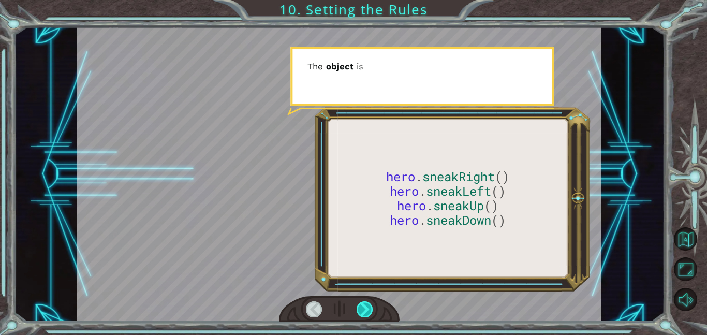
click at [361, 307] on div at bounding box center [364, 309] width 17 height 16
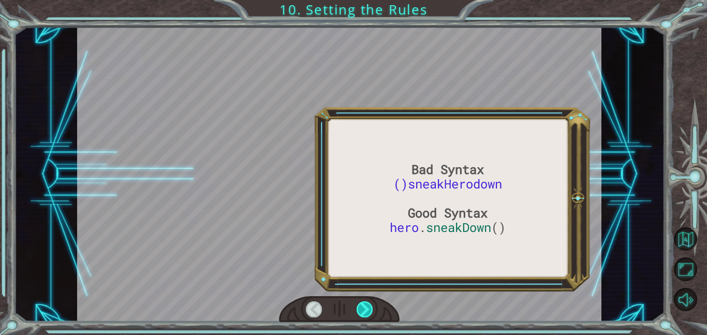
click at [361, 307] on div at bounding box center [364, 309] width 17 height 16
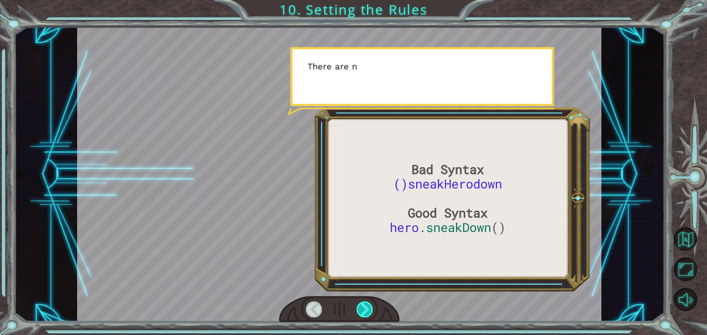
click at [361, 307] on div at bounding box center [364, 309] width 17 height 16
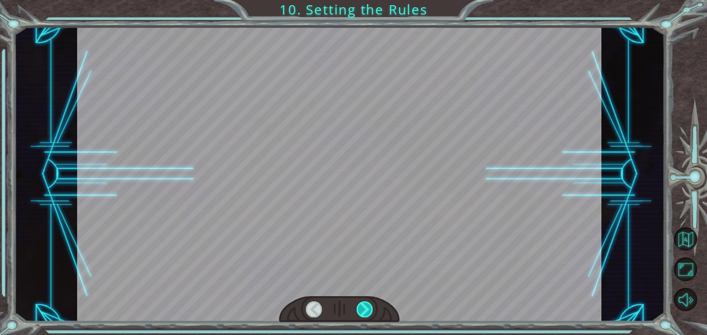
click at [361, 307] on div at bounding box center [364, 309] width 17 height 16
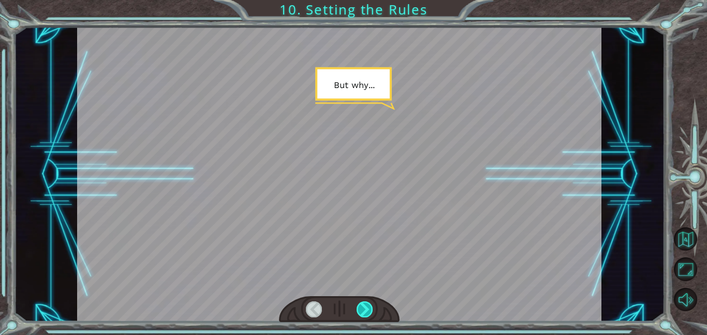
click at [361, 307] on div at bounding box center [364, 309] width 17 height 16
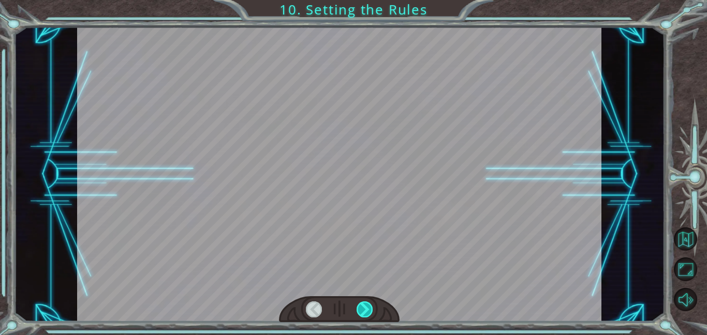
click at [361, 307] on div at bounding box center [364, 309] width 17 height 16
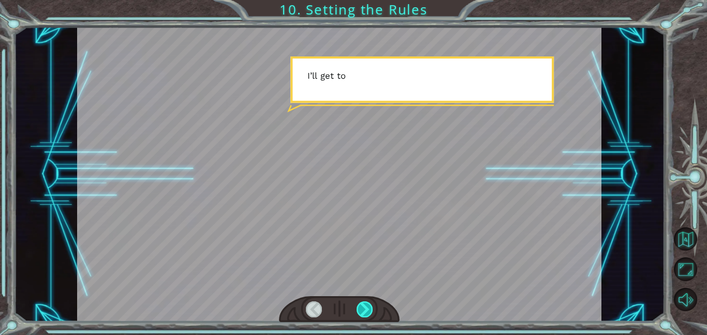
click at [361, 307] on div at bounding box center [364, 309] width 17 height 16
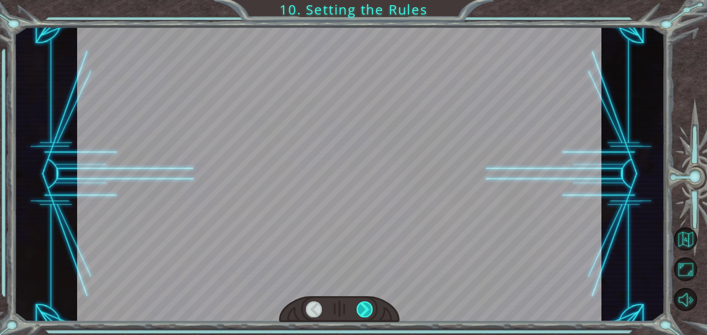
click at [361, 307] on div at bounding box center [364, 309] width 17 height 16
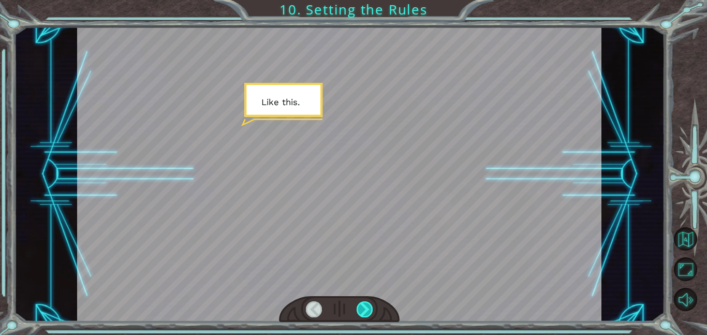
click at [361, 307] on div at bounding box center [364, 309] width 17 height 16
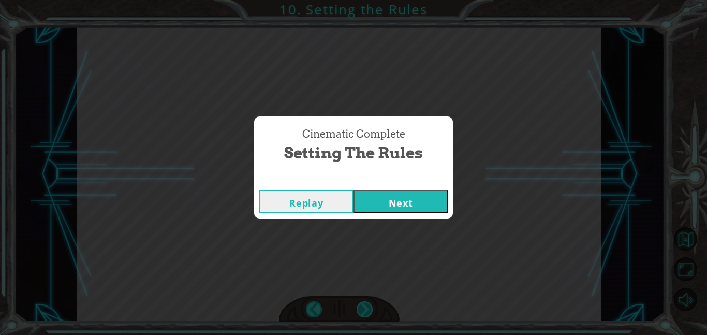
click at [361, 307] on div "Cinematic Complete Setting the Rules Replay Next" at bounding box center [353, 167] width 707 height 335
click at [362, 305] on div "Cinematic Complete Setting the Rules Replay Next" at bounding box center [353, 167] width 707 height 335
click at [371, 202] on button "Next" at bounding box center [400, 201] width 94 height 23
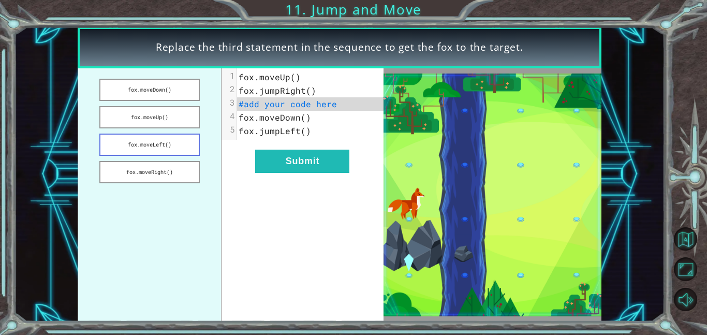
click at [168, 144] on button "fox.moveLeft()" at bounding box center [149, 144] width 100 height 22
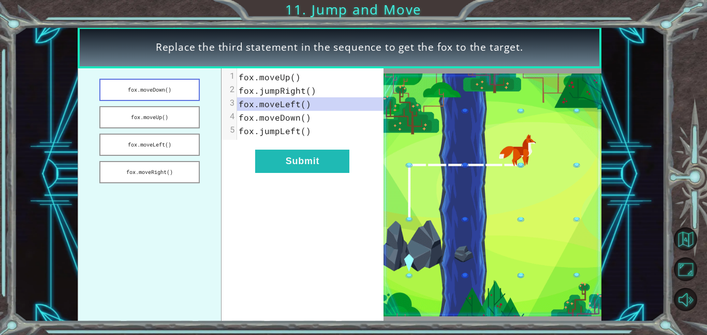
click at [166, 81] on button "fox.moveDown()" at bounding box center [149, 90] width 100 height 22
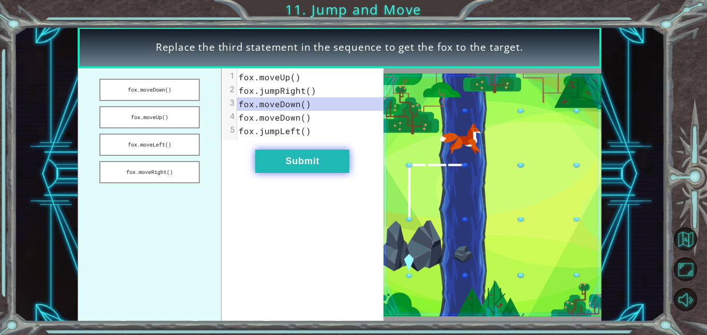
click at [311, 172] on button "Submit" at bounding box center [302, 160] width 94 height 23
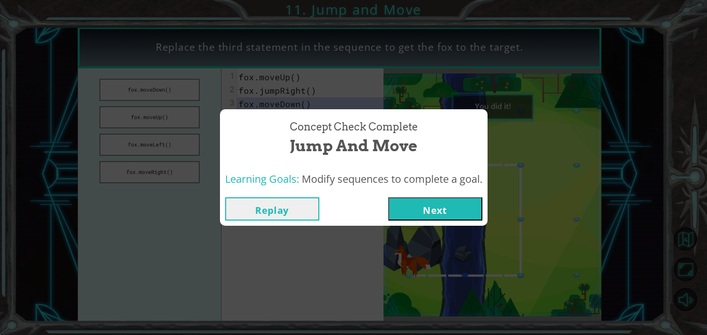
click at [436, 216] on button "Next" at bounding box center [435, 208] width 94 height 23
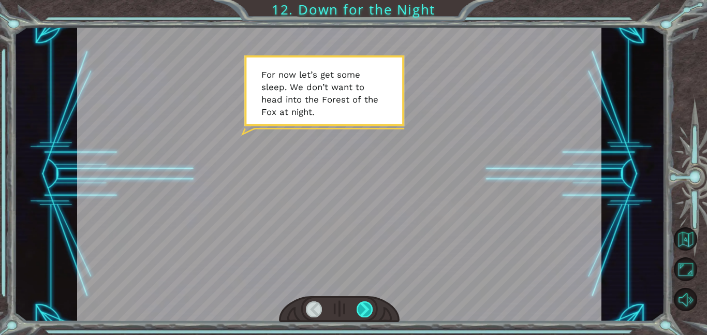
click at [365, 301] on div at bounding box center [364, 309] width 17 height 16
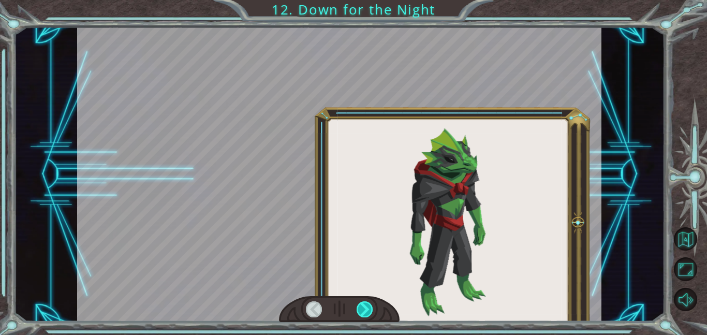
click at [365, 301] on div at bounding box center [364, 309] width 17 height 16
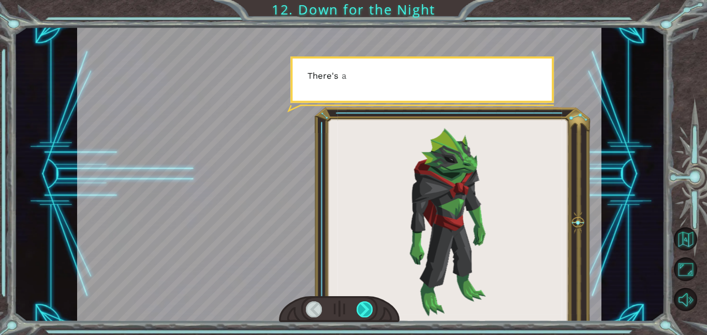
click at [365, 301] on div at bounding box center [364, 309] width 17 height 16
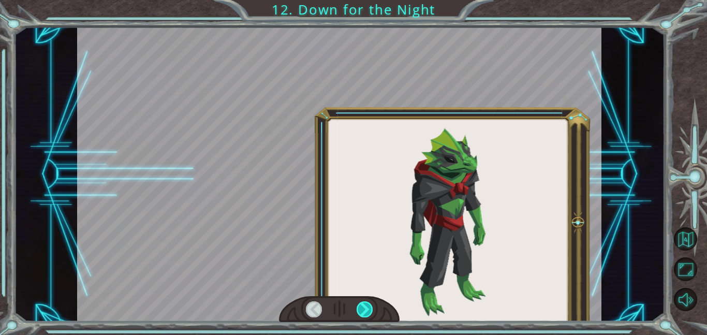
click at [365, 301] on div at bounding box center [364, 309] width 17 height 16
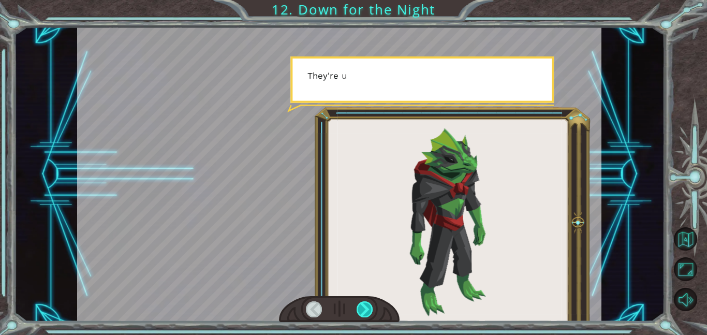
click at [365, 301] on div at bounding box center [364, 309] width 17 height 16
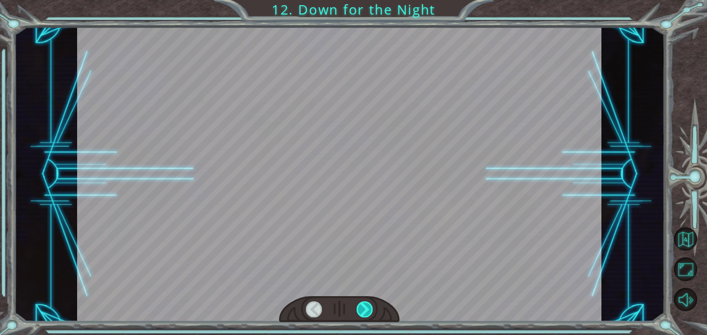
click at [365, 301] on div at bounding box center [364, 309] width 17 height 16
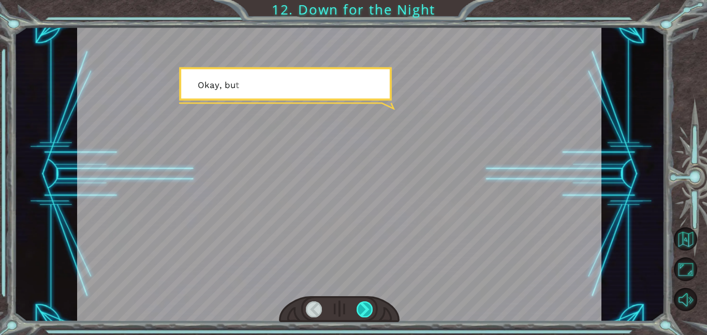
click at [365, 301] on div at bounding box center [364, 309] width 17 height 16
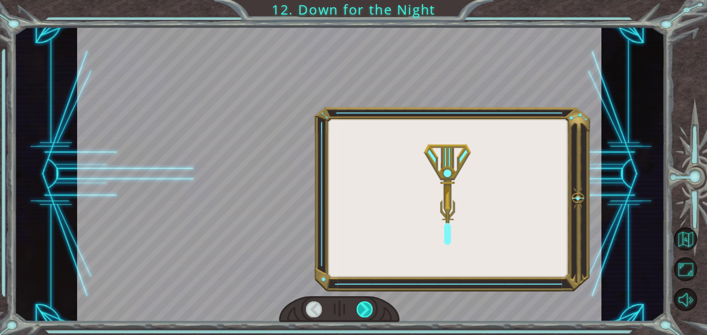
click at [365, 301] on div at bounding box center [364, 309] width 17 height 16
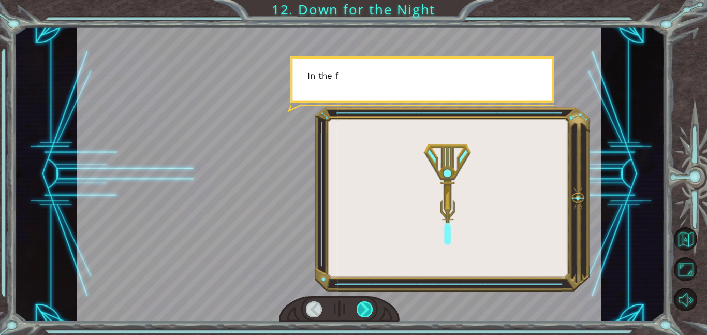
click at [365, 301] on div at bounding box center [364, 309] width 17 height 16
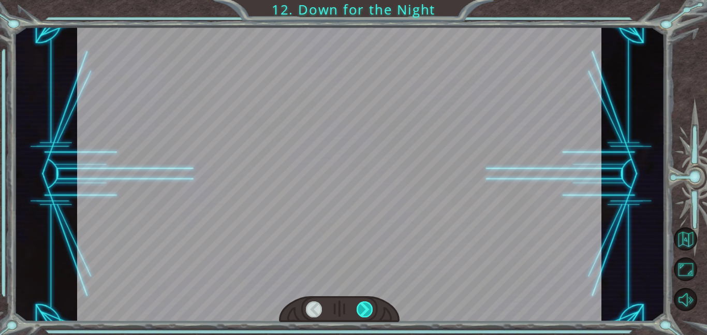
click at [365, 301] on div at bounding box center [364, 309] width 17 height 16
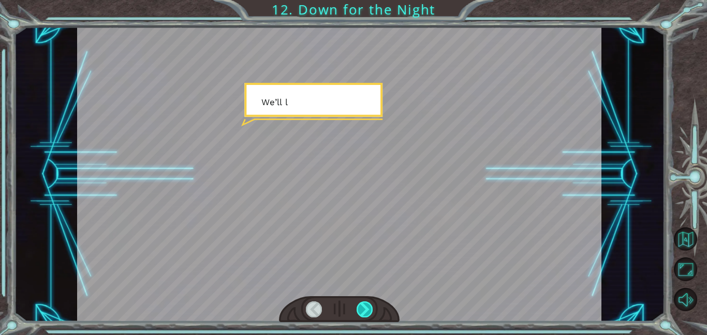
click at [365, 301] on div at bounding box center [364, 309] width 17 height 16
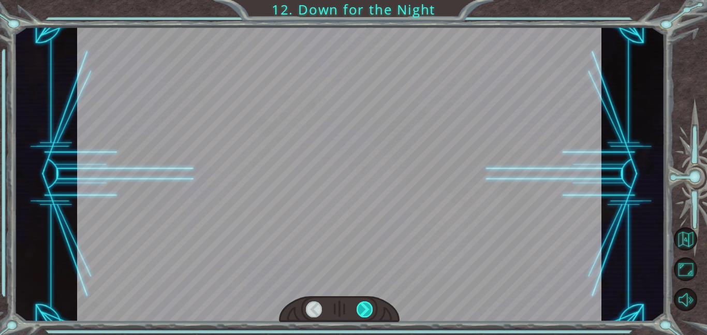
click at [365, 301] on div at bounding box center [364, 309] width 17 height 16
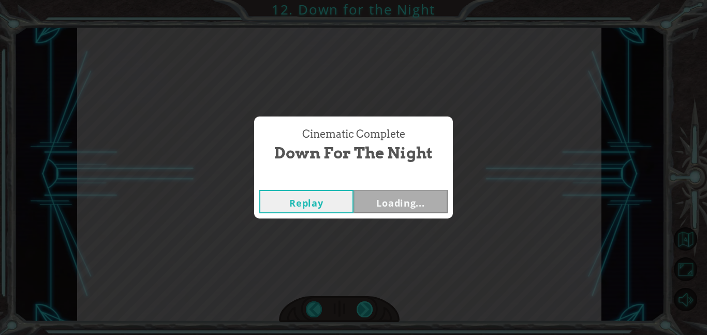
click at [365, 301] on div "Cinematic Complete Down for the Night Replay Loading..." at bounding box center [353, 167] width 707 height 335
click at [365, 301] on div "Cinematic Complete Down for the Night Replay Next" at bounding box center [353, 167] width 707 height 335
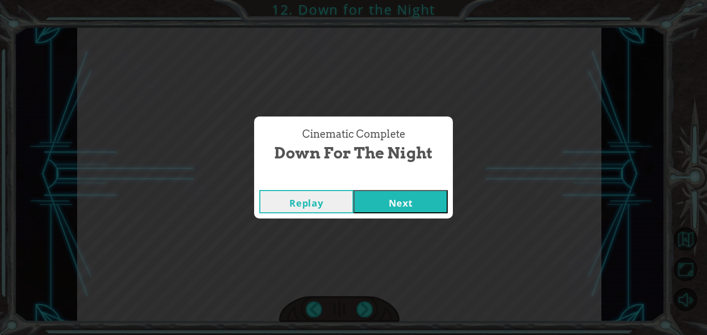
click at [411, 198] on button "Next" at bounding box center [400, 201] width 94 height 23
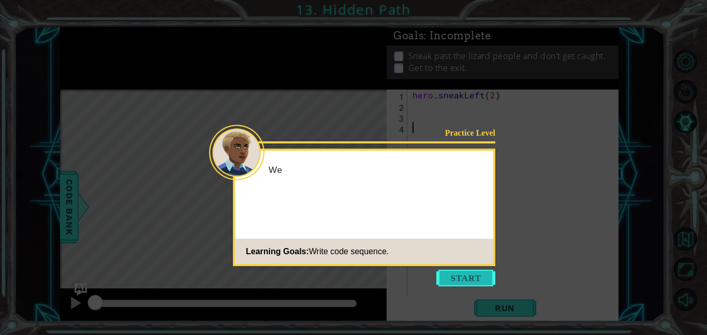
click at [444, 277] on button "Start" at bounding box center [465, 277] width 59 height 17
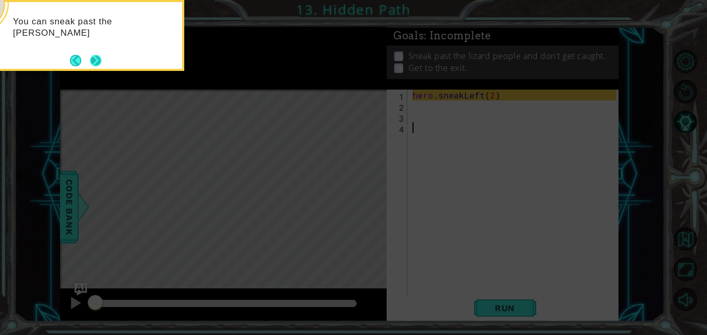
click at [94, 57] on button "Next" at bounding box center [95, 60] width 11 height 11
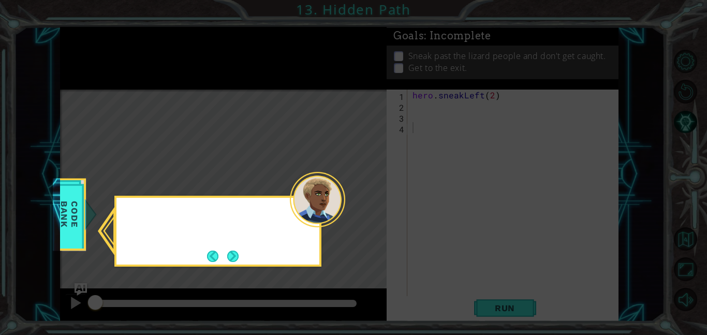
click at [94, 57] on icon at bounding box center [353, 167] width 707 height 335
click at [236, 254] on button "Next" at bounding box center [233, 256] width 16 height 16
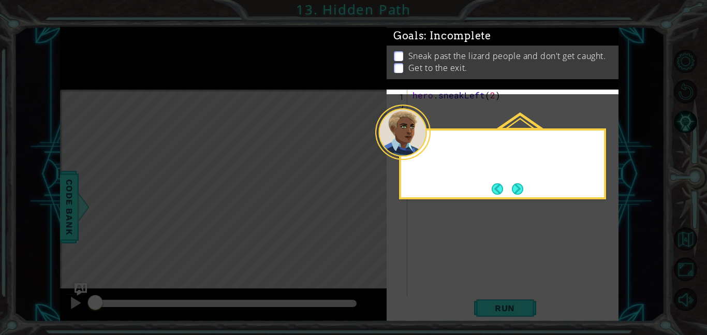
click at [236, 254] on icon at bounding box center [353, 167] width 707 height 335
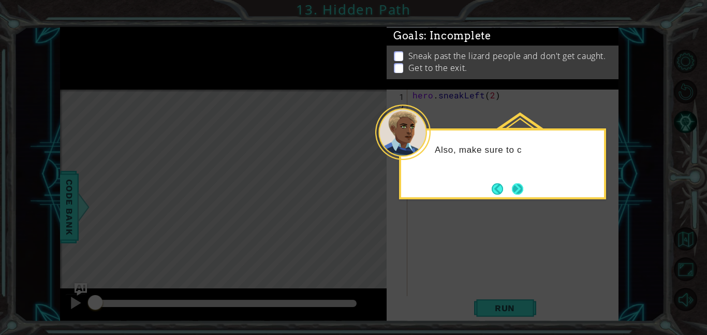
click at [517, 190] on button "Next" at bounding box center [517, 188] width 11 height 11
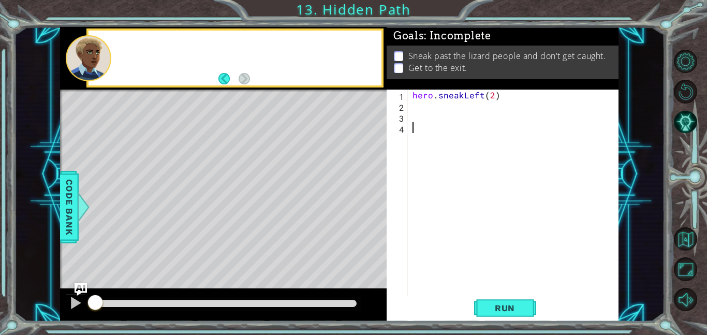
click at [517, 190] on div "hero . sneakLeft ( 2 )" at bounding box center [515, 203] width 211 height 228
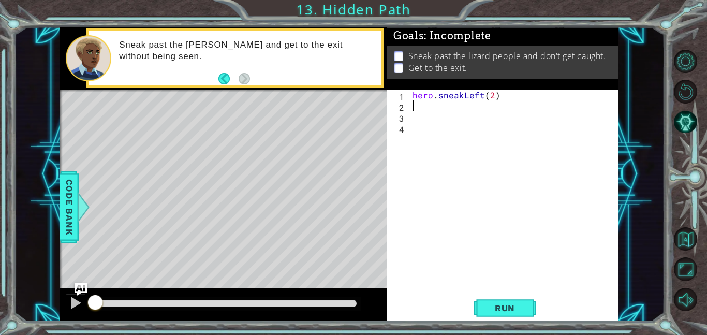
click at [428, 106] on div "hero . sneakLeft ( 2 )" at bounding box center [515, 203] width 211 height 228
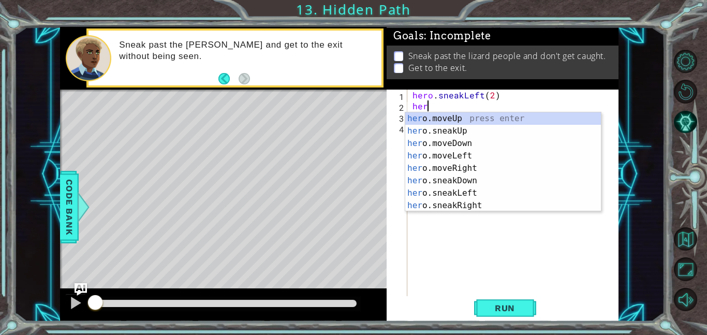
scroll to position [0, 1]
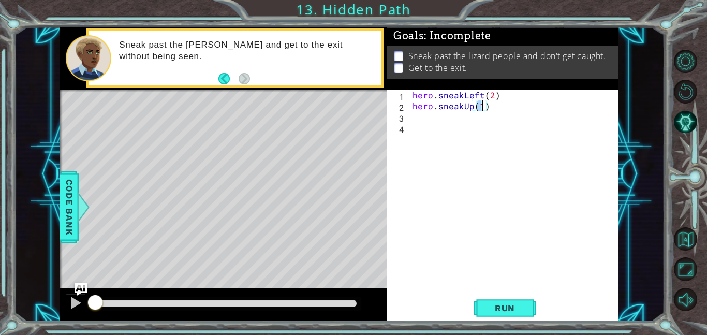
type textarea "hero.sneakUp(2)"
click at [497, 313] on button "Run" at bounding box center [505, 307] width 62 height 23
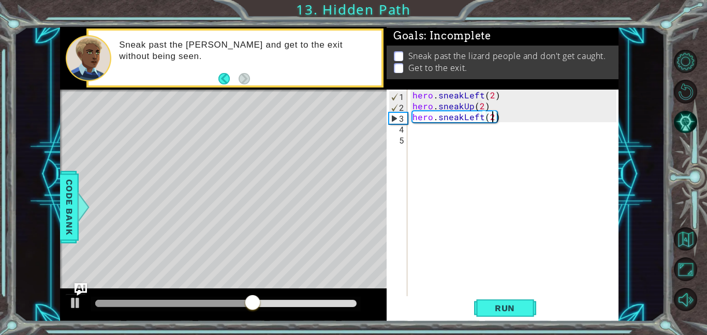
click at [476, 116] on div "hero . sneakLeft ( 2 ) hero . sneakUp ( 2 ) hero . sneakLeft ( 2 )" at bounding box center [515, 203] width 211 height 228
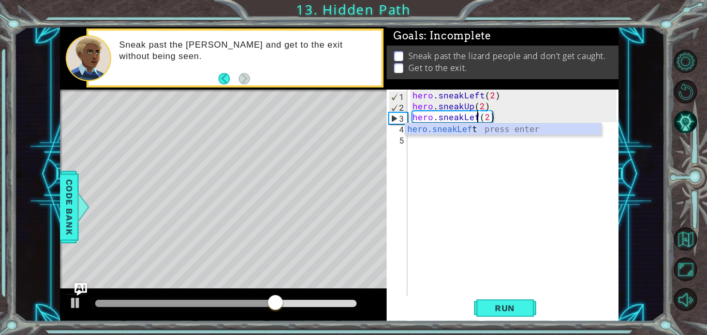
scroll to position [0, 4]
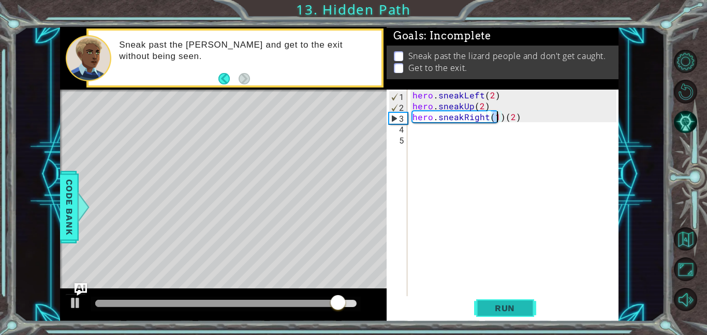
click at [518, 309] on span "Run" at bounding box center [504, 308] width 41 height 10
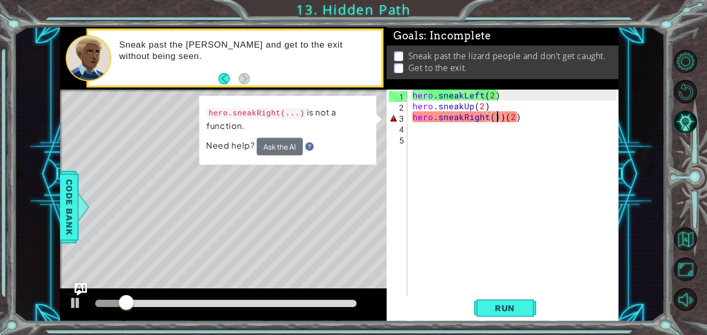
click at [501, 114] on div "hero . sneakLeft ( 2 ) hero . sneakUp ( 2 ) hero . sneakRight ( 1 ) ( 2 )" at bounding box center [515, 203] width 211 height 228
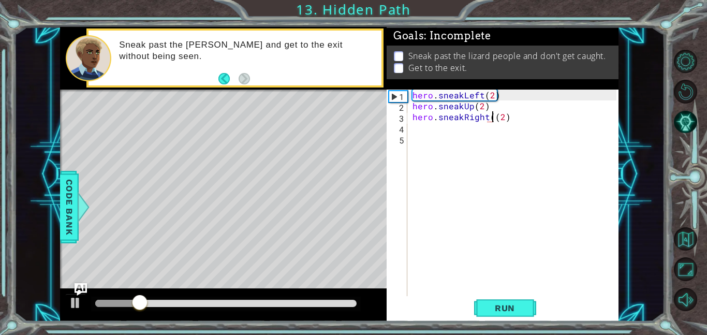
type textarea "hero.sneakRight(2)"
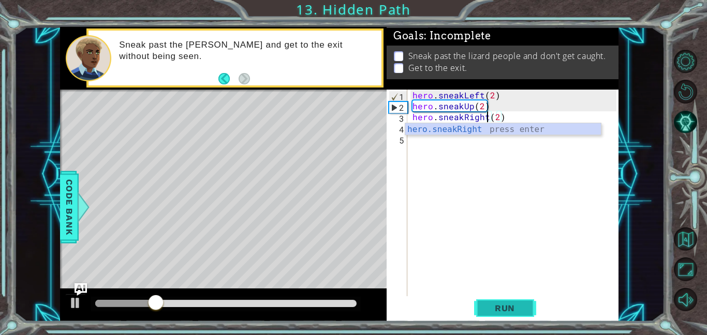
click at [512, 307] on span "Run" at bounding box center [504, 308] width 41 height 10
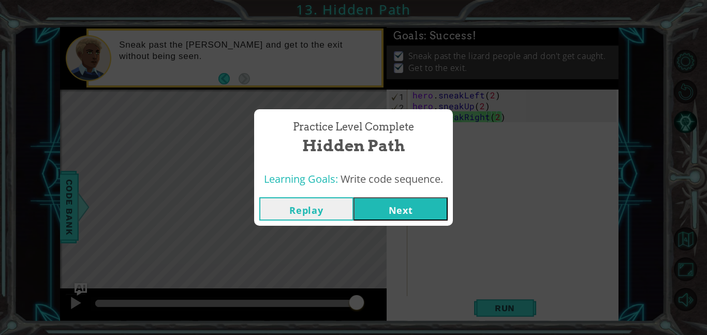
click at [411, 201] on button "Next" at bounding box center [400, 208] width 94 height 23
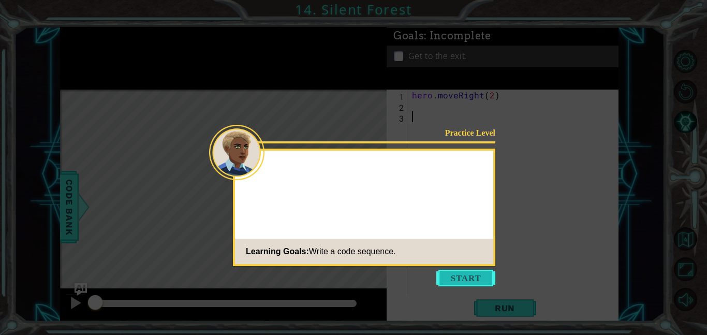
click at [467, 273] on button "Start" at bounding box center [465, 277] width 59 height 17
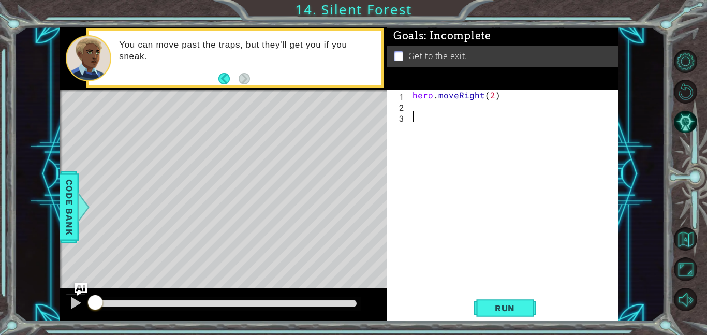
click at [447, 106] on div "hero . moveRight ( 2 )" at bounding box center [515, 203] width 211 height 228
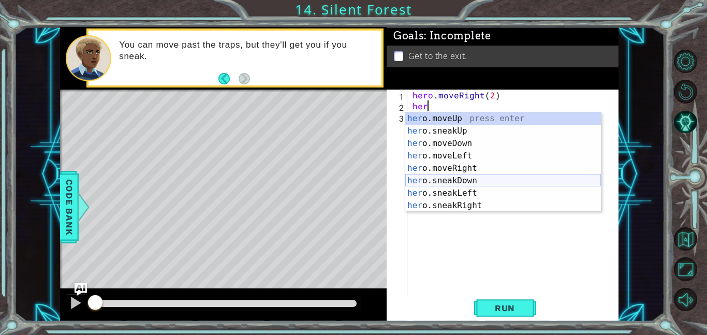
click at [470, 184] on div "her o.moveUp press enter her o.sneakUp press enter her o.moveDown press enter h…" at bounding box center [503, 174] width 196 height 124
type textarea "hero.sneakDown(1)"
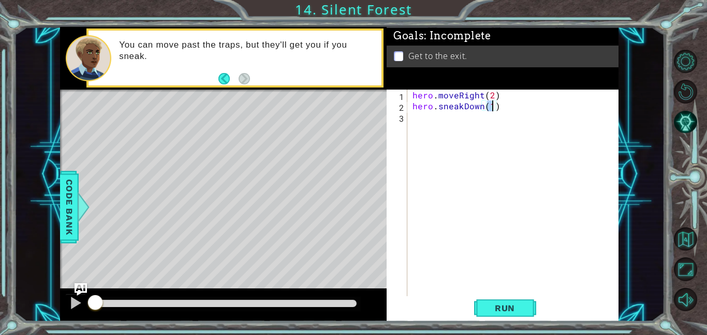
click at [471, 117] on div "hero . moveRight ( 2 ) hero . sneakDown ( 1 )" at bounding box center [515, 203] width 211 height 228
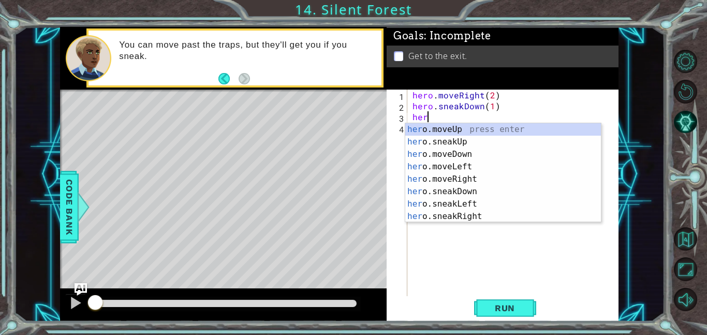
scroll to position [0, 1]
click at [469, 218] on div "hero .moveUp press enter hero .sneakUp press enter hero .moveDown press enter h…" at bounding box center [503, 185] width 196 height 124
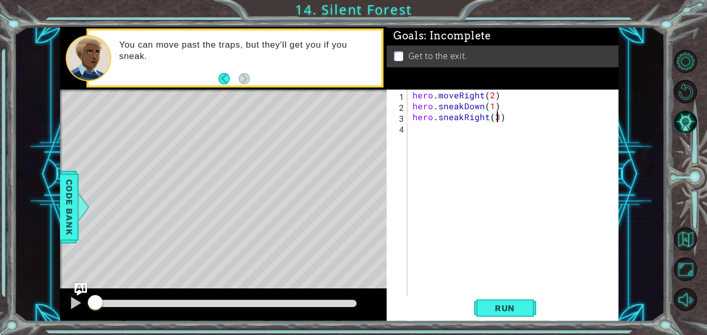
scroll to position [0, 5]
type textarea "hero.sneakRight(2)"
click at [520, 298] on button "Run" at bounding box center [505, 307] width 62 height 23
click at [516, 309] on span "Run" at bounding box center [504, 308] width 41 height 10
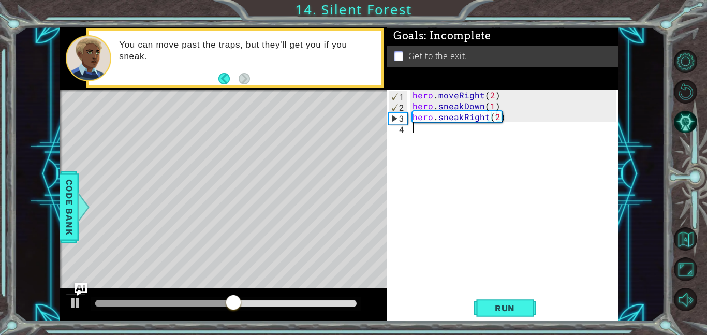
click at [446, 133] on div "hero . moveRight ( 2 ) hero . sneakDown ( 1 ) hero . sneakRight ( 2 )" at bounding box center [515, 203] width 211 height 228
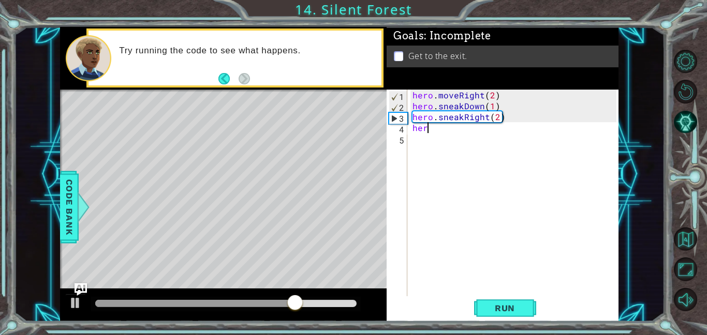
click at [467, 127] on div "hero . moveRight ( 2 ) hero . sneakDown ( 1 ) hero . sneakRight ( 2 ) her" at bounding box center [515, 203] width 211 height 228
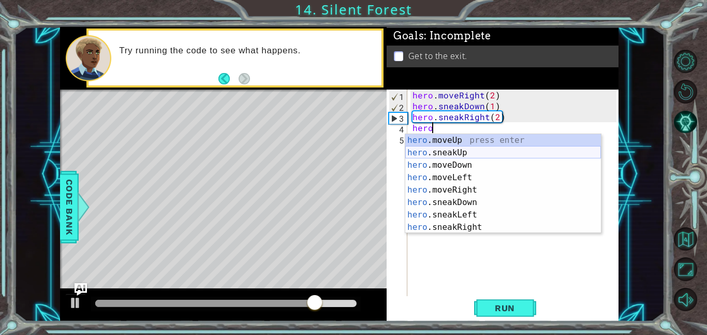
click at [483, 155] on div "hero .moveUp press enter hero .sneakUp press enter hero .moveDown press enter h…" at bounding box center [503, 196] width 196 height 124
type textarea "hero.sneakUp(1)"
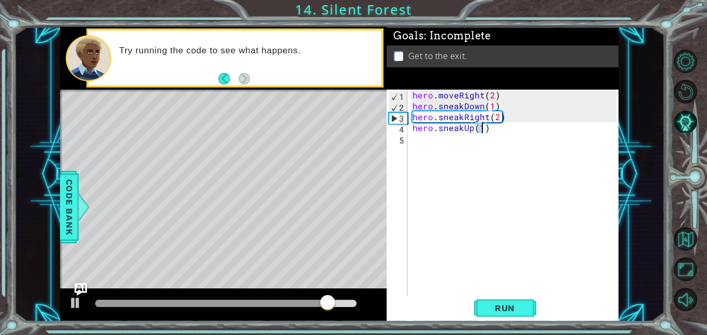
click at [473, 141] on div "hero . moveRight ( 2 ) hero . sneakDown ( 1 ) hero . sneakRight ( 2 ) hero . sn…" at bounding box center [515, 203] width 211 height 228
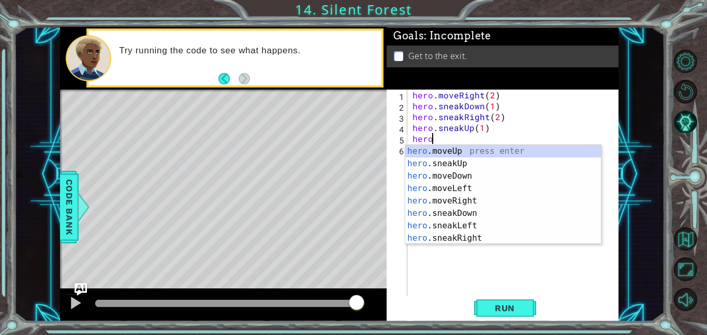
scroll to position [0, 1]
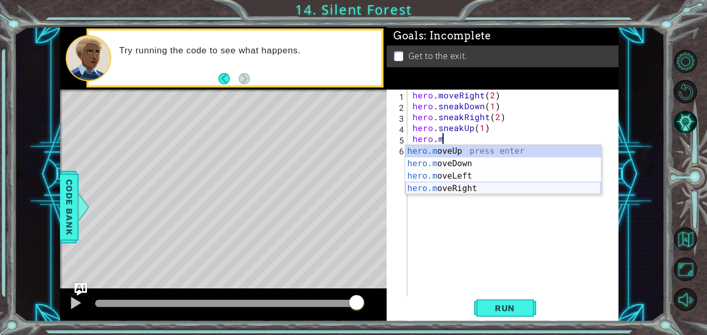
click at [499, 186] on div "hero.m oveUp press enter hero.m oveDown press enter hero.m oveLeft press enter …" at bounding box center [503, 182] width 196 height 74
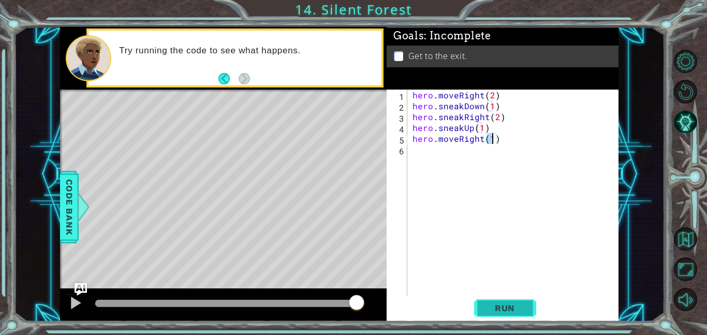
type textarea "hero.moveRight(1)"
click at [497, 303] on span "Run" at bounding box center [504, 308] width 41 height 10
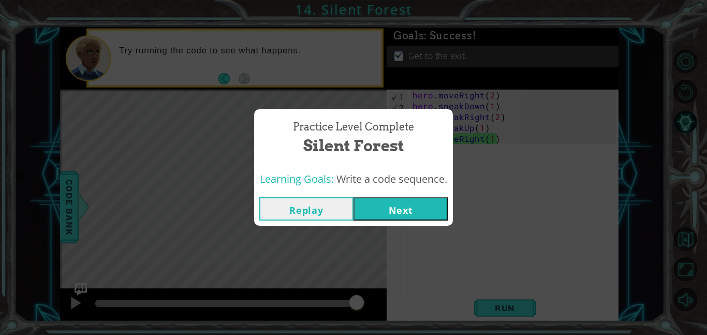
click at [414, 207] on button "Next" at bounding box center [400, 208] width 94 height 23
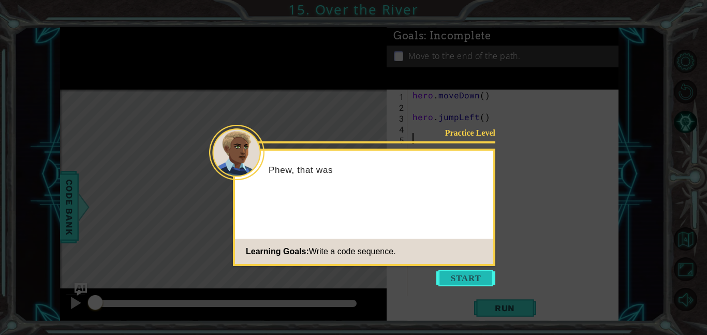
click at [480, 276] on button "Start" at bounding box center [465, 277] width 59 height 17
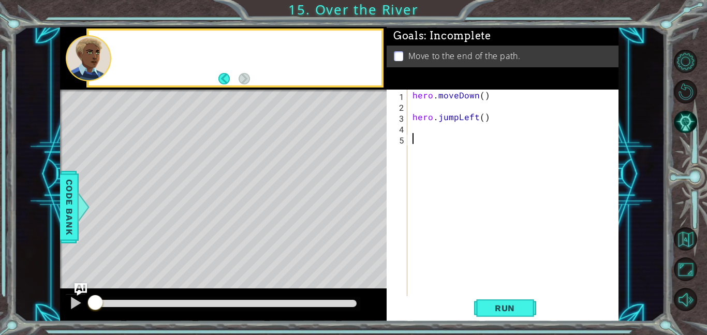
click at [480, 276] on div "hero . moveDown ( ) hero . jumpLeft ( )" at bounding box center [515, 203] width 211 height 228
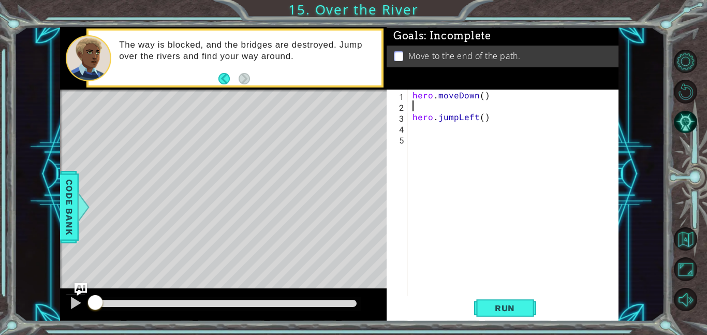
click at [427, 104] on div "hero . moveDown ( ) hero . jumpLeft ( )" at bounding box center [515, 203] width 211 height 228
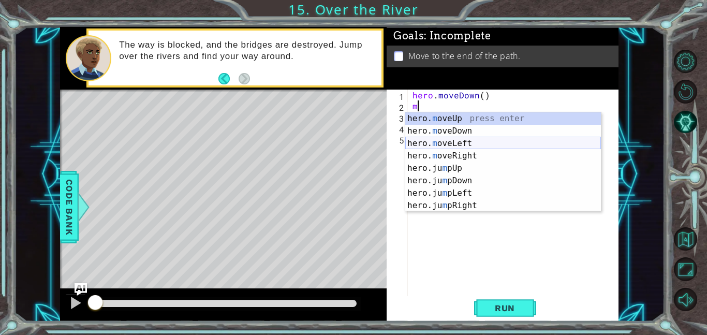
click at [445, 140] on div "hero. m oveUp press enter hero. m oveDown press enter hero. m oveLeft press ent…" at bounding box center [503, 174] width 196 height 124
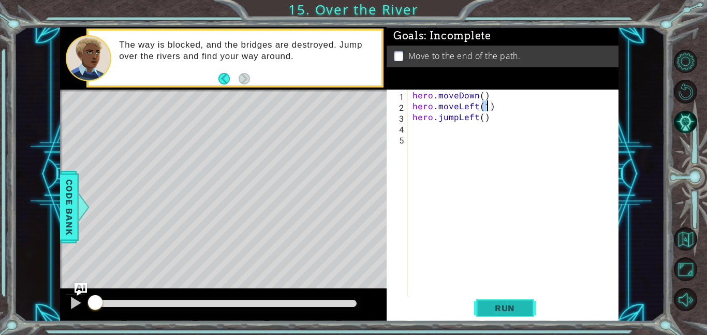
type textarea "hero.moveLeft(1)"
click at [518, 313] on button "Run" at bounding box center [505, 307] width 62 height 23
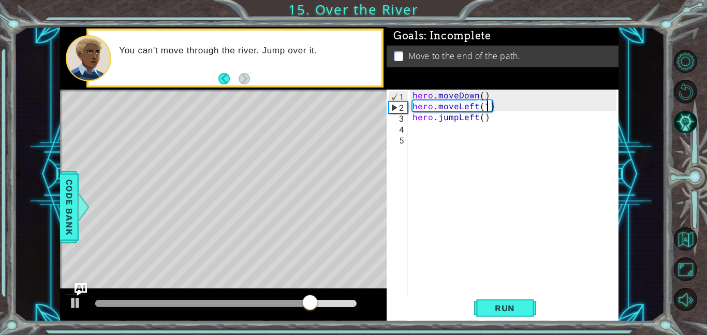
click at [479, 188] on div "hero . moveDown ( ) hero . moveLeft ( 1 ) hero . jumpLeft ( )" at bounding box center [515, 203] width 211 height 228
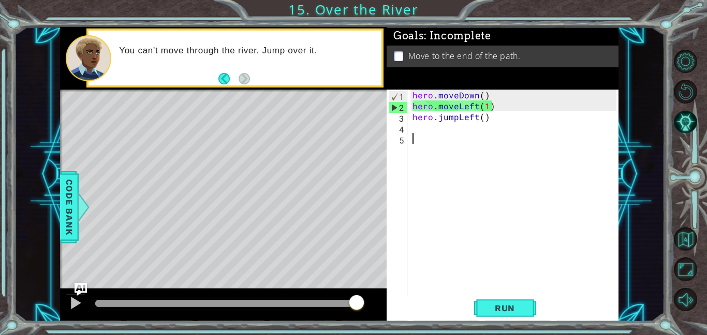
click at [505, 107] on div "hero . moveDown ( ) hero . moveLeft ( 1 ) hero . jumpLeft ( )" at bounding box center [515, 203] width 211 height 228
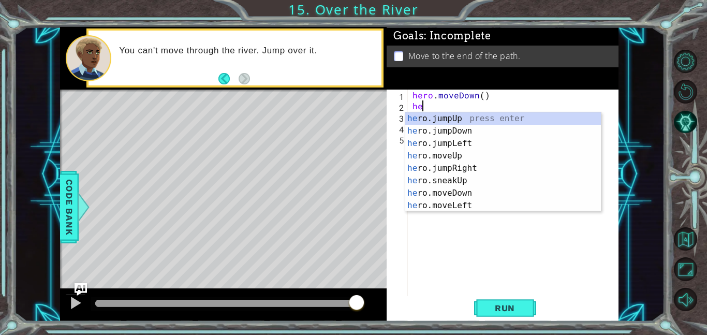
type textarea "h"
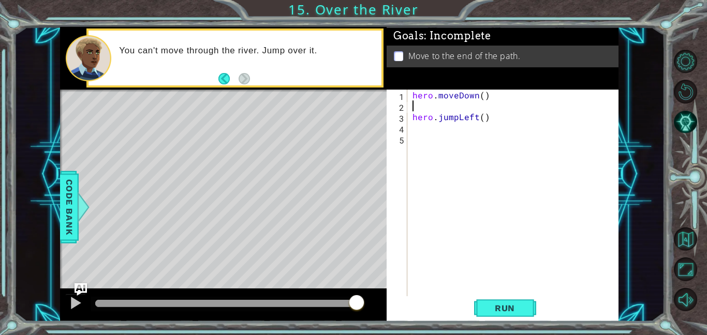
type textarea "hero.moveDown()"
click at [459, 117] on div "hero . moveDown ( ) hero . jumpLeft ( )" at bounding box center [515, 203] width 211 height 228
click at [488, 310] on span "Run" at bounding box center [504, 308] width 41 height 10
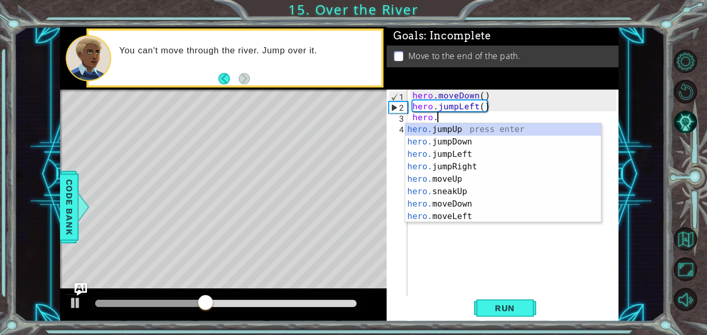
scroll to position [0, 1]
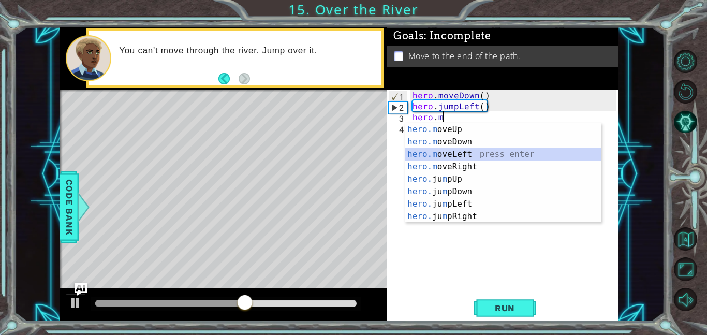
click at [465, 153] on div "hero.m oveUp press enter hero.m oveDown press enter hero.m oveLeft press enter …" at bounding box center [503, 185] width 196 height 124
type textarea "hero.moveLeft(1)"
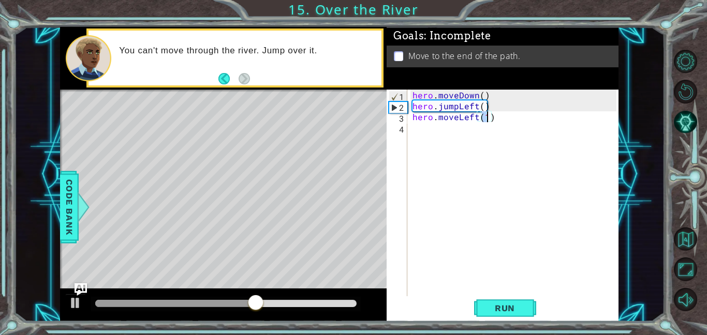
click at [437, 126] on div "hero . moveDown ( ) hero . jumpLeft ( ) hero . moveLeft ( 1 )" at bounding box center [515, 203] width 211 height 228
click at [438, 131] on div "hero . moveDown ( ) hero . jumpLeft ( ) hero . moveLeft ( 1 )" at bounding box center [515, 203] width 211 height 228
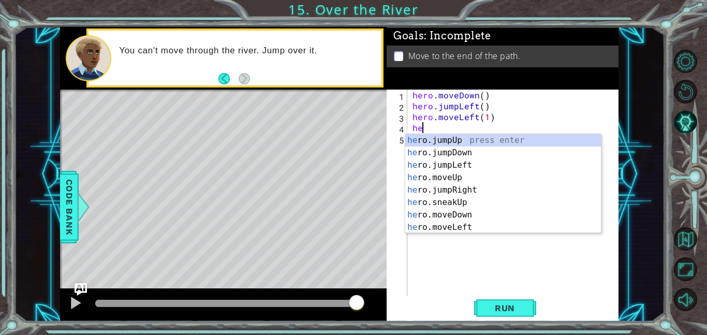
type textarea "hero"
click at [471, 152] on div "hero .jumpUp press enter hero .jumpDown press enter hero .jumpLeft press enter …" at bounding box center [503, 196] width 196 height 124
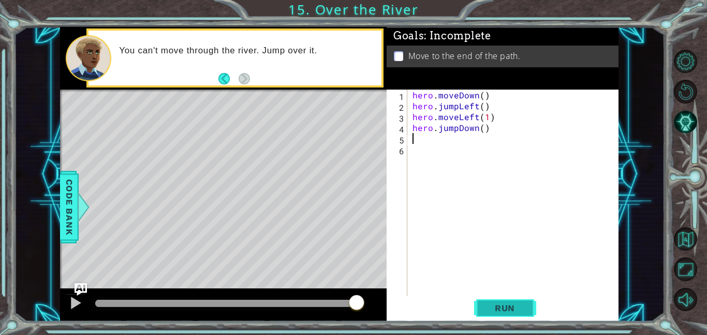
click at [497, 312] on span "Run" at bounding box center [504, 308] width 41 height 10
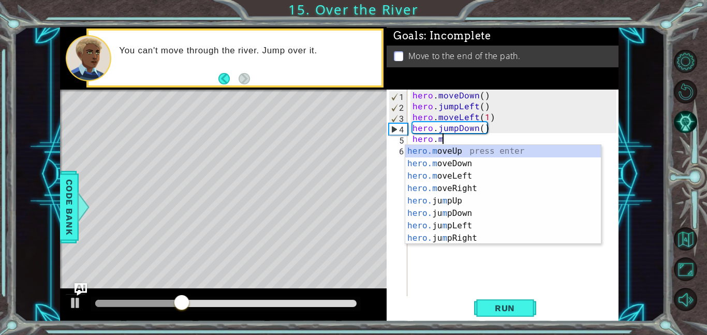
scroll to position [0, 2]
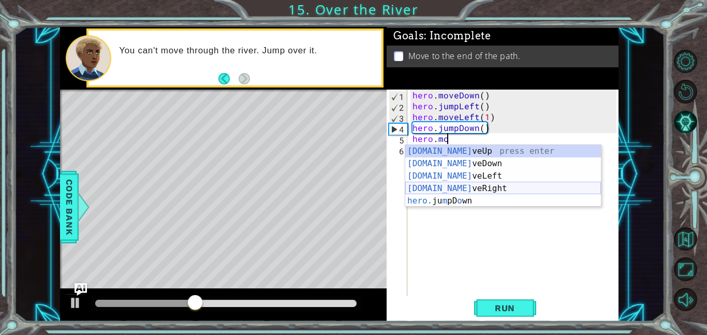
click at [461, 184] on div "[DOMAIN_NAME] veUp press enter [DOMAIN_NAME] veDown press enter [DOMAIN_NAME] v…" at bounding box center [503, 188] width 196 height 87
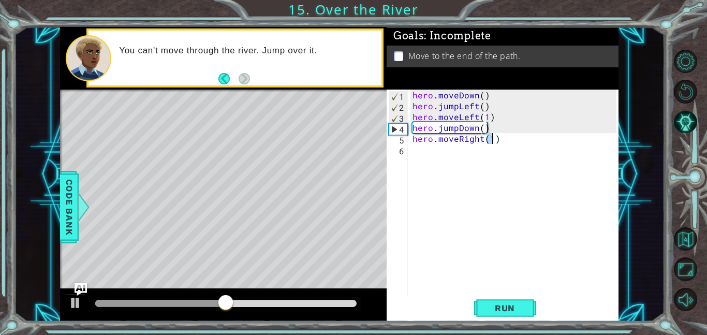
click at [480, 140] on div "hero . moveDown ( ) hero . jumpLeft ( ) hero . moveLeft ( 1 ) hero . jumpDown (…" at bounding box center [515, 203] width 211 height 228
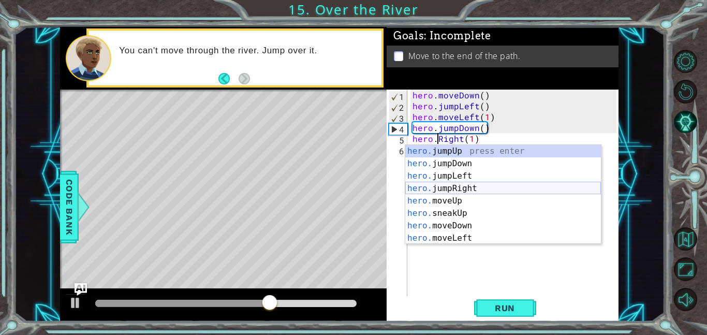
click at [500, 189] on div "hero. jumpUp press enter hero. jumpDown press enter hero. jumpLeft press enter …" at bounding box center [503, 207] width 196 height 124
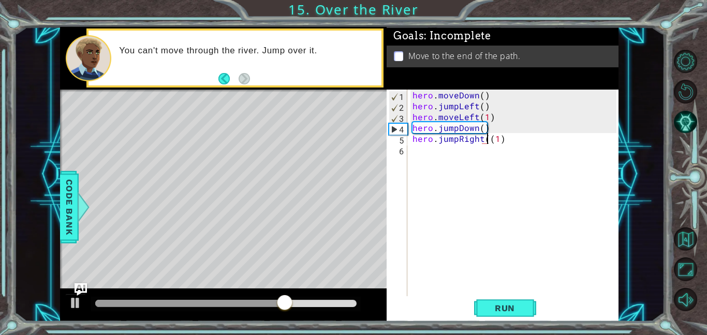
type textarea "hero.jumpRight(1)"
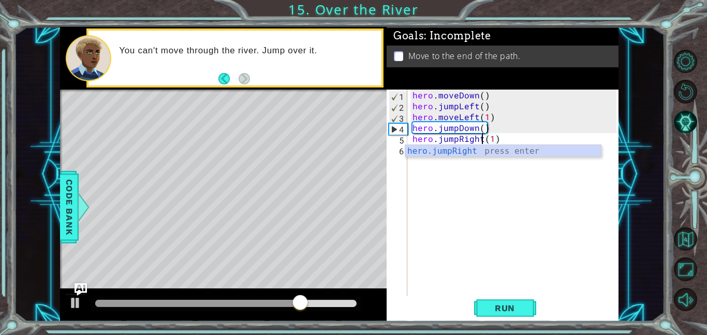
click at [482, 178] on div "hero . moveDown ( ) hero . jumpLeft ( ) hero . moveLeft ( 1 ) hero . jumpDown (…" at bounding box center [515, 203] width 211 height 228
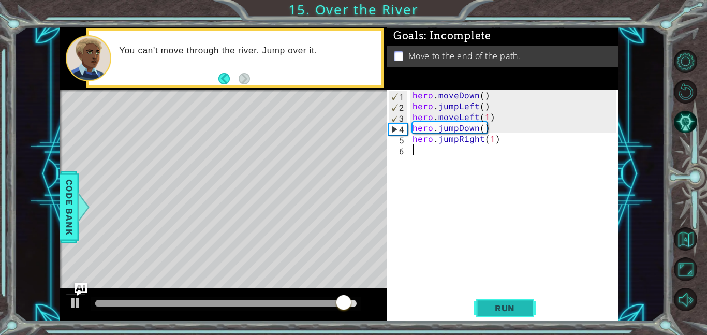
click at [487, 308] on span "Run" at bounding box center [504, 308] width 41 height 10
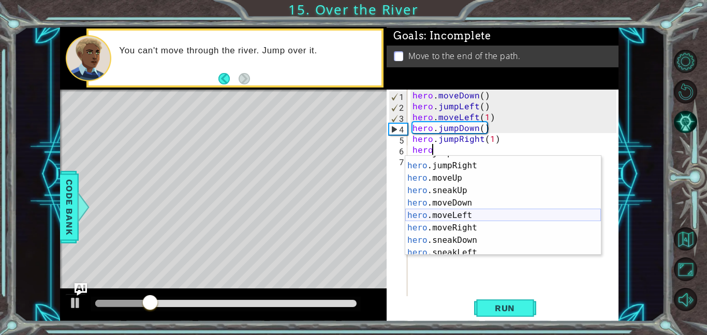
scroll to position [34, 0]
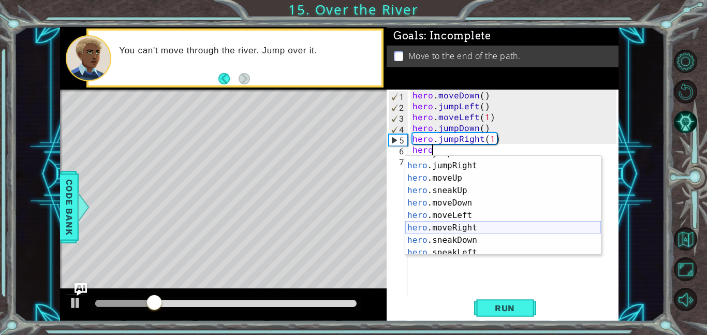
click at [492, 226] on div "hero .jumpLeft press enter hero .jumpRight press enter hero .moveUp press enter…" at bounding box center [503, 209] width 196 height 124
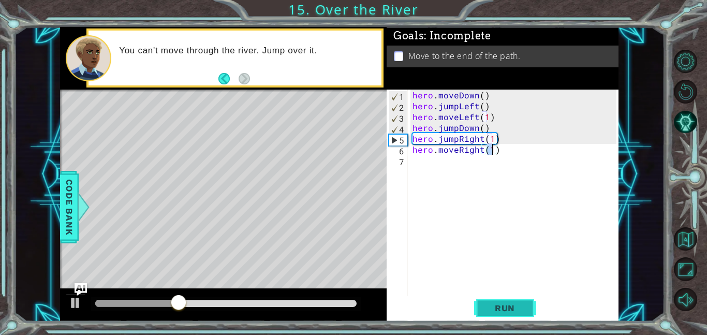
type textarea "hero.moveRight(1)"
click at [504, 306] on span "Run" at bounding box center [504, 308] width 41 height 10
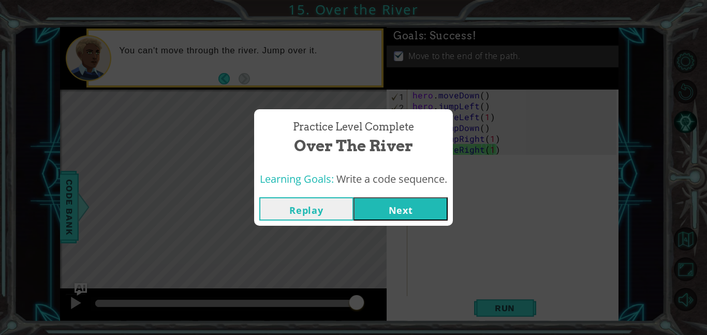
click at [409, 211] on button "Next" at bounding box center [400, 208] width 94 height 23
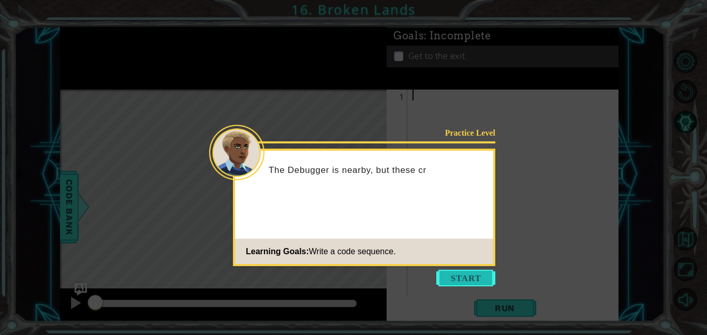
click at [465, 274] on button "Start" at bounding box center [465, 277] width 59 height 17
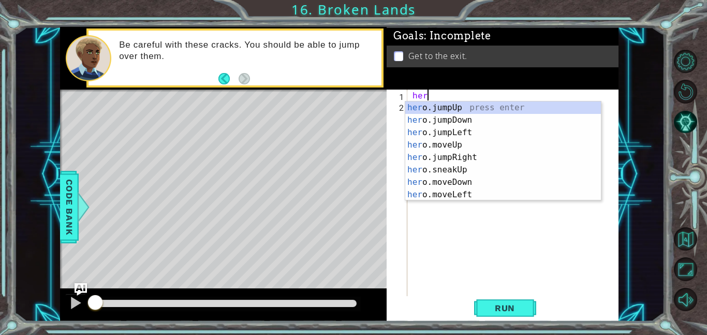
type textarea "hero"
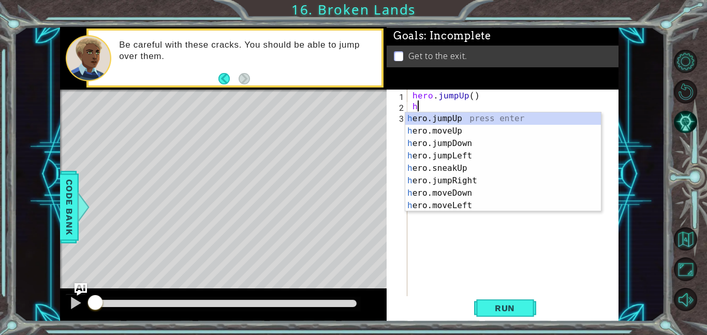
type textarea "her"
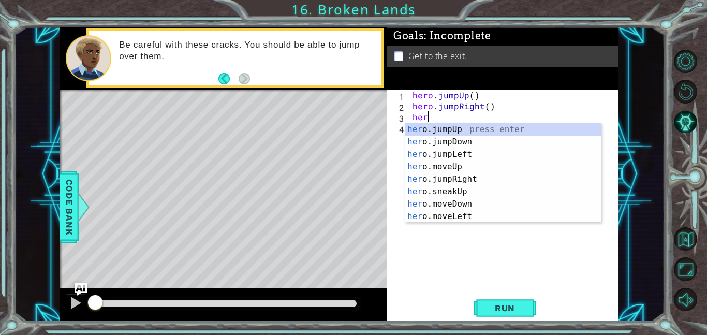
type textarea "hero"
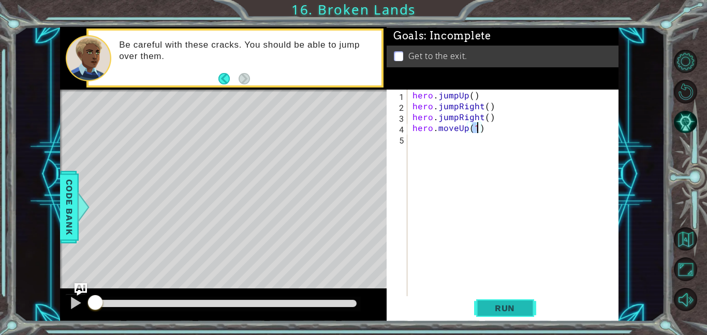
type textarea "hero.moveUp(1)"
click at [519, 311] on span "Run" at bounding box center [504, 308] width 41 height 10
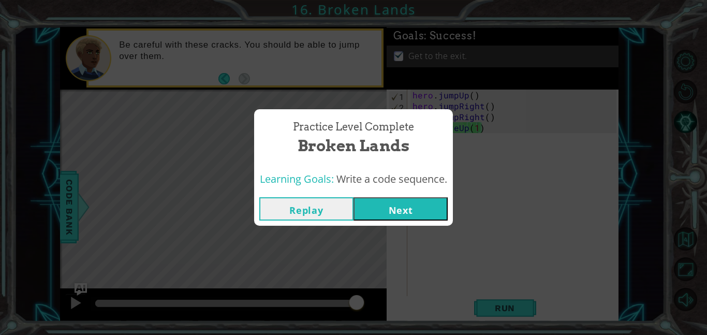
click at [423, 207] on button "Next" at bounding box center [400, 208] width 94 height 23
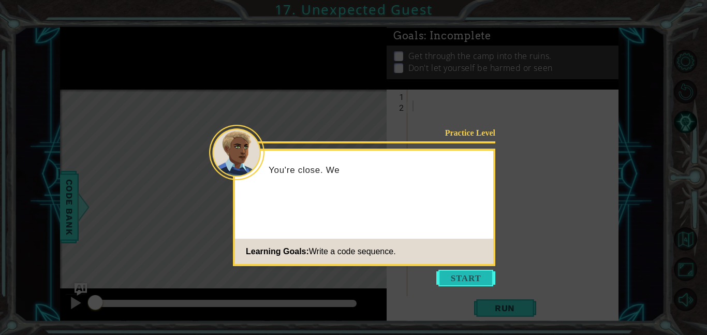
click at [453, 275] on button "Start" at bounding box center [465, 277] width 59 height 17
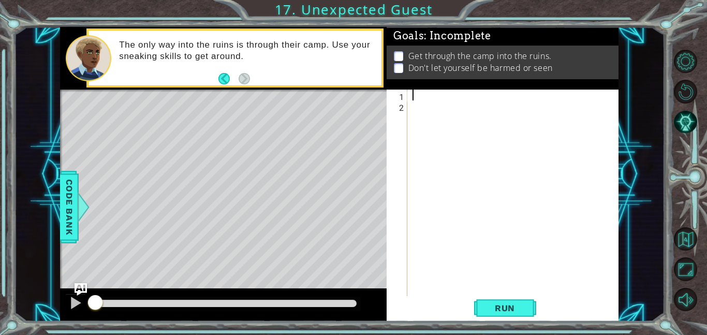
click at [422, 94] on div at bounding box center [515, 203] width 211 height 228
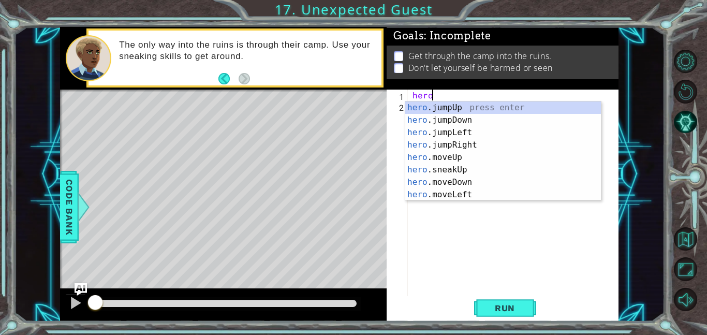
scroll to position [0, 1]
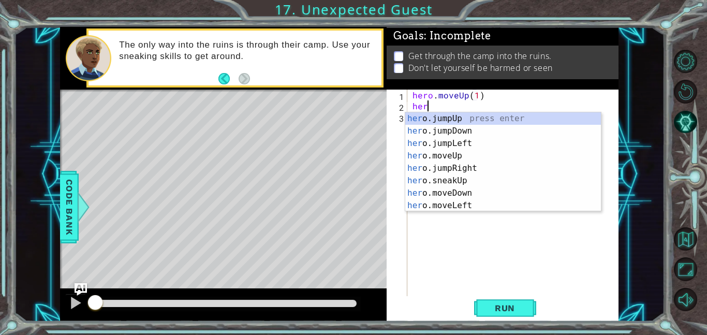
type textarea "her"
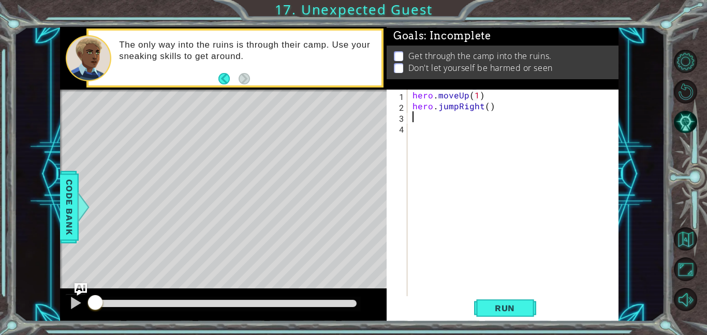
scroll to position [0, 0]
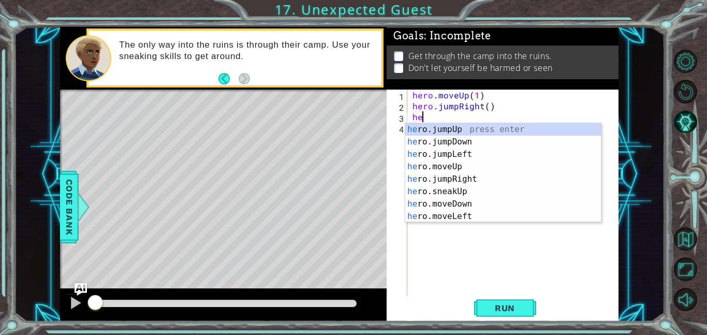
type textarea "hero"
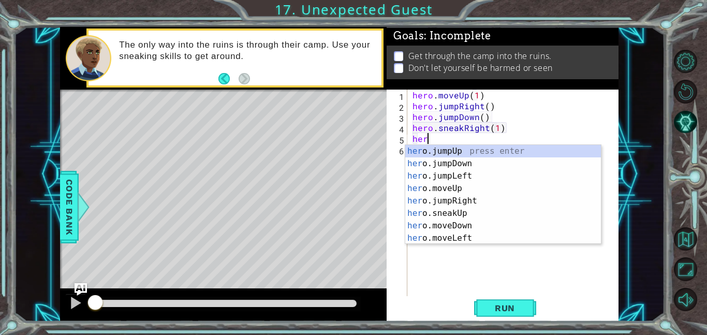
scroll to position [0, 6]
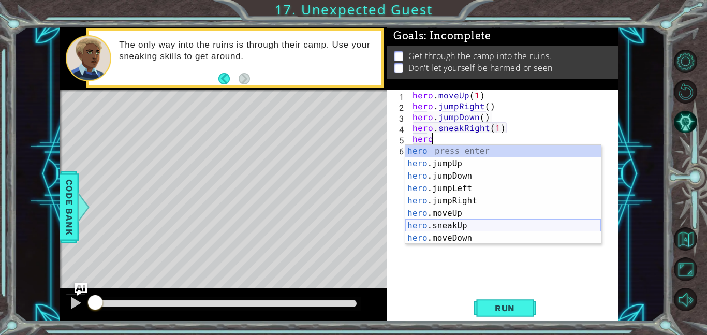
click at [469, 224] on div "hero press enter hero .jumpUp press enter hero .jumpDown press enter hero .jump…" at bounding box center [503, 207] width 196 height 124
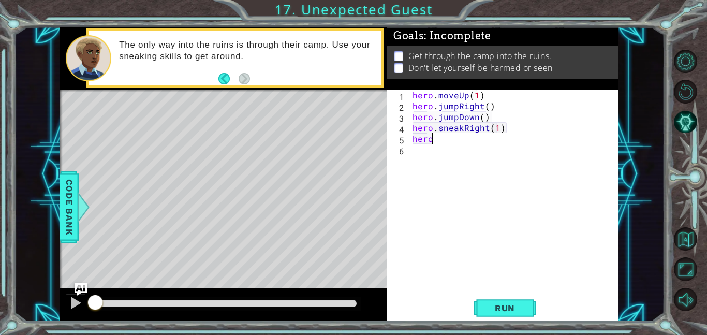
scroll to position [0, 4]
type textarea "hero.sneakUp(2)"
click at [451, 152] on div "hero . moveUp ( 1 ) hero . jumpRight ( ) hero . jumpDown ( ) hero . sneakRight …" at bounding box center [515, 203] width 211 height 228
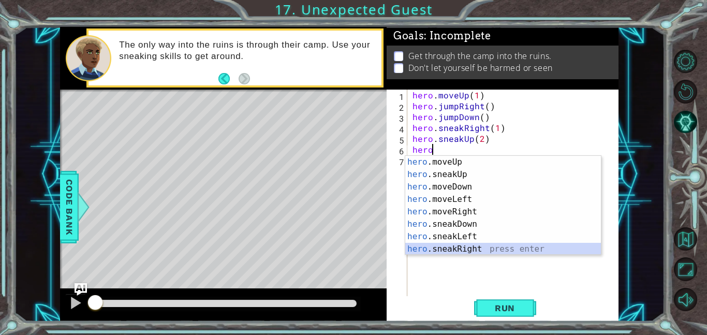
scroll to position [62, 0]
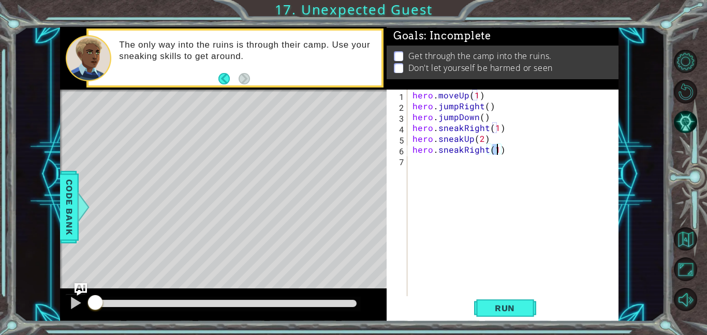
type textarea "hero.sneakRight(2)"
click at [440, 158] on div "hero . moveUp ( 1 ) hero . jumpRight ( ) hero . jumpDown ( ) hero . sneakRight …" at bounding box center [515, 203] width 211 height 228
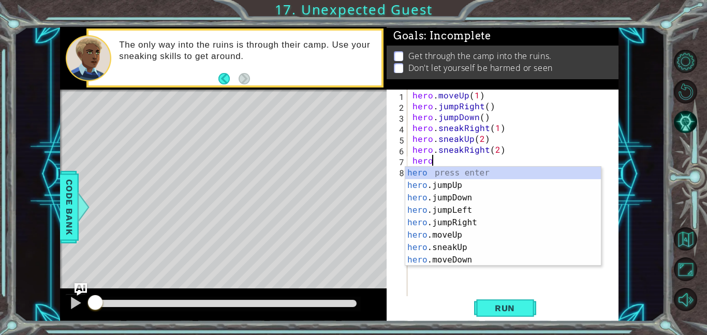
scroll to position [0, 1]
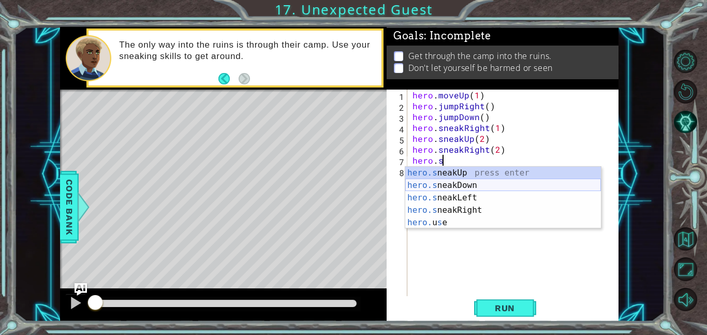
click at [460, 183] on div "hero.s neakUp press enter hero.s neakDown press enter hero.s neakLeft press ent…" at bounding box center [503, 210] width 196 height 87
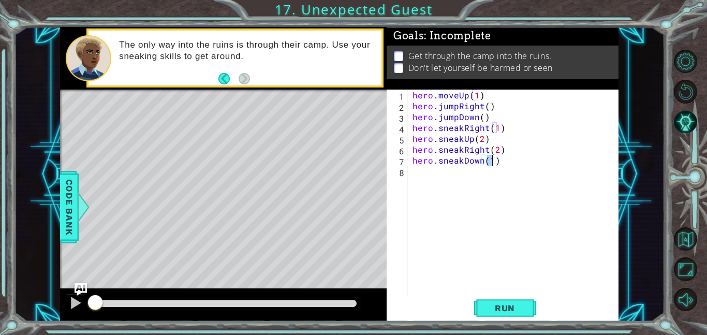
scroll to position [0, 5]
type textarea "hero.sneakDown(2)"
click at [491, 309] on span "Run" at bounding box center [504, 308] width 41 height 10
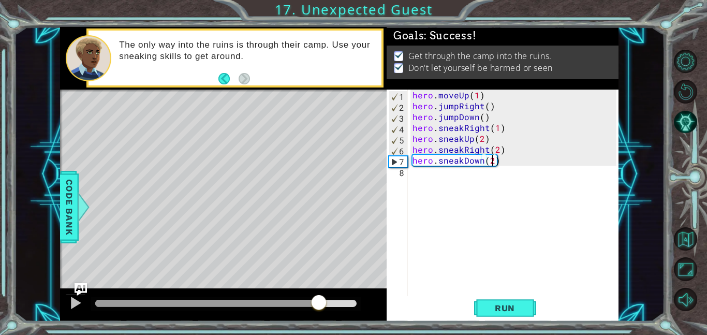
drag, startPoint x: 229, startPoint y: 303, endPoint x: 366, endPoint y: 311, distance: 137.8
click at [366, 311] on div at bounding box center [223, 304] width 326 height 33
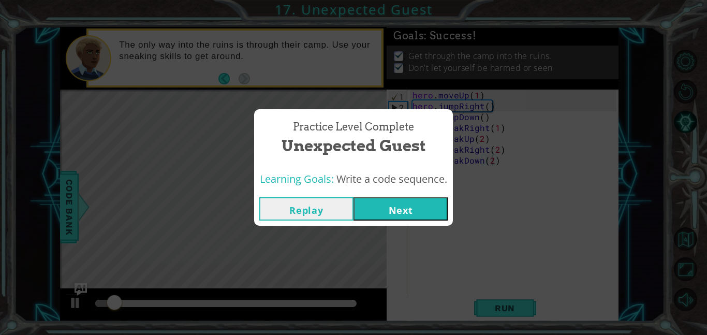
click at [392, 212] on button "Next" at bounding box center [400, 208] width 94 height 23
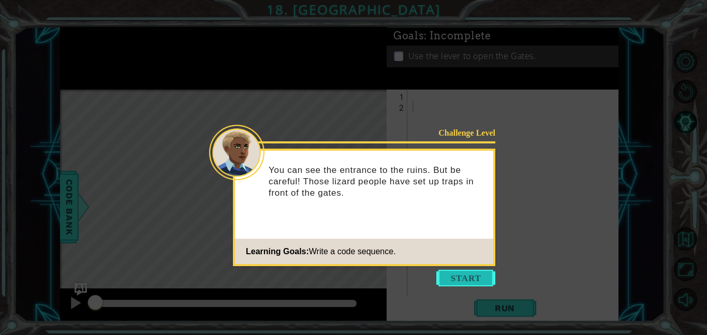
click at [459, 278] on button "Start" at bounding box center [465, 277] width 59 height 17
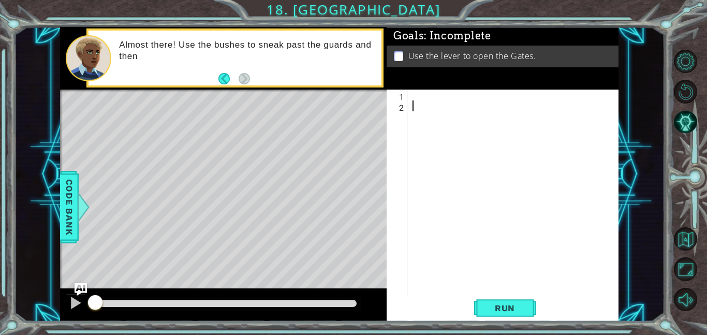
click at [416, 94] on div at bounding box center [515, 203] width 211 height 228
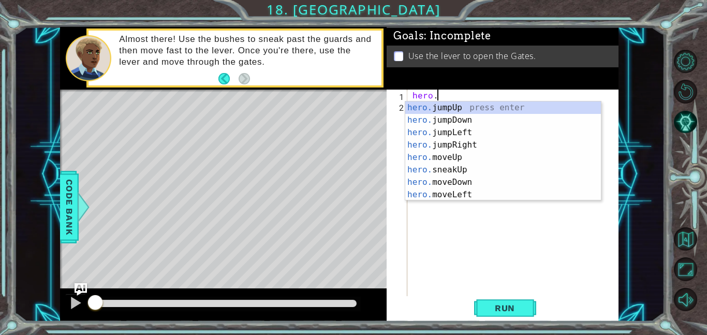
scroll to position [0, 1]
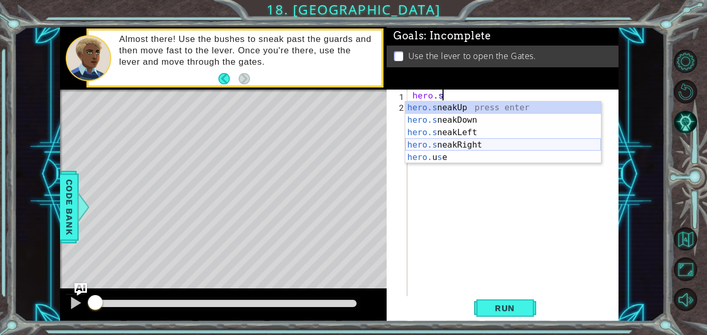
click at [475, 146] on div "hero.s neakUp press enter hero.s neakDown press enter hero.s neakLeft press ent…" at bounding box center [503, 144] width 196 height 87
type textarea "hero.sneakRight(1)"
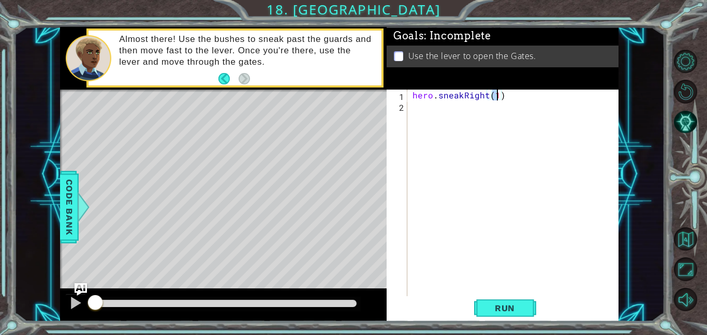
click at [436, 107] on div "hero . sneakRight ( 1 )" at bounding box center [515, 203] width 211 height 228
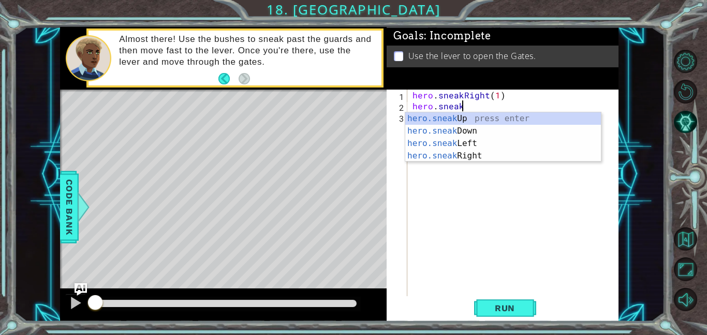
scroll to position [0, 3]
click at [458, 118] on div "hero.sneak Up press enter hero.sneak Down press enter hero.sneak Left press ent…" at bounding box center [503, 149] width 196 height 74
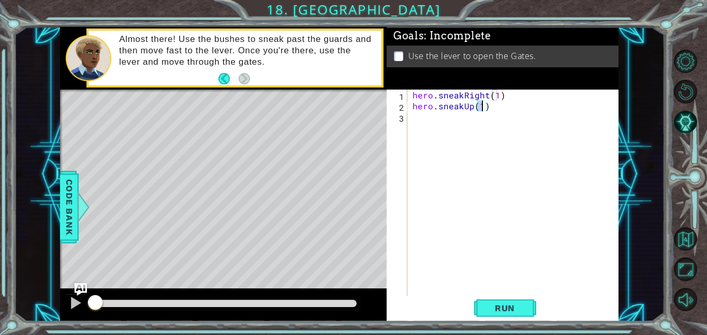
type textarea "hero.sneakUp(2)"
click at [463, 114] on div "hero . sneakRight ( 1 ) hero . sneakUp ( 2 )" at bounding box center [515, 203] width 211 height 228
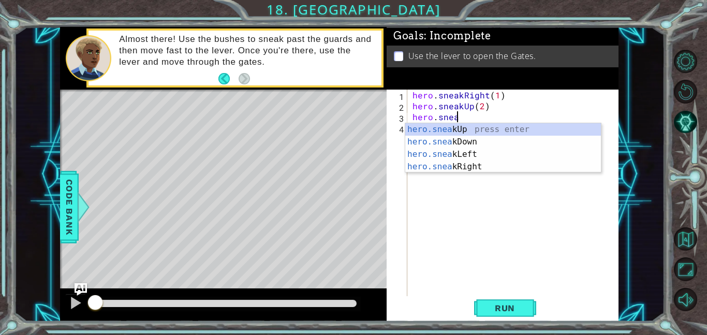
scroll to position [0, 3]
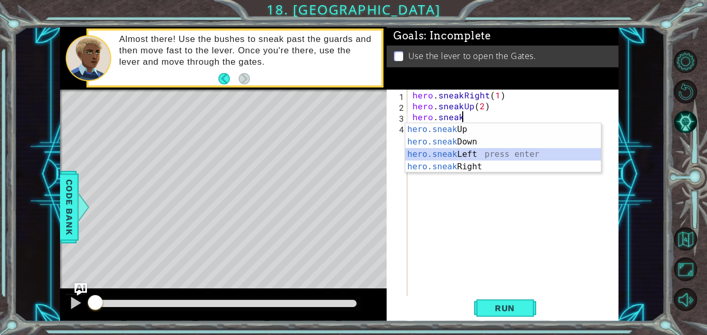
click at [492, 154] on div "hero.sneak Up press enter hero.sneak Down press enter hero.sneak Left press ent…" at bounding box center [503, 160] width 196 height 74
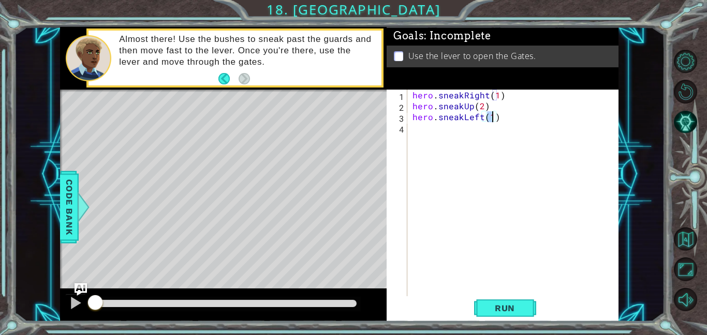
click at [482, 116] on div "hero . sneakRight ( 1 ) hero . sneakUp ( 2 ) hero . sneakLeft ( 1 )" at bounding box center [515, 203] width 211 height 228
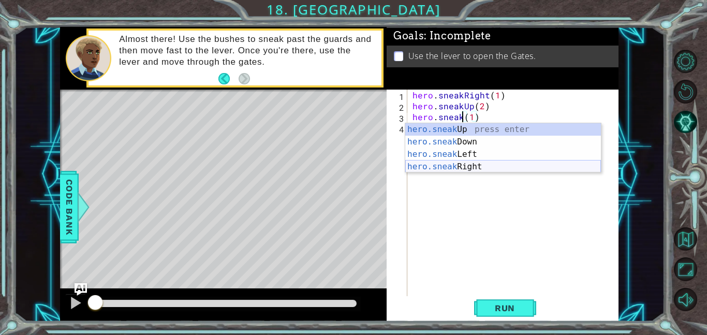
click at [516, 166] on div "hero.sneak Up press enter hero.sneak Down press enter hero.sneak Left press ent…" at bounding box center [503, 160] width 196 height 74
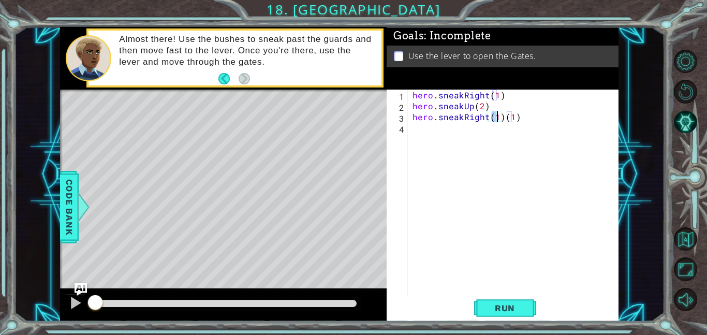
click at [511, 117] on div "hero . sneakRight ( 1 ) hero . sneakUp ( 2 ) hero . sneakRight ( 1 ) ( 1 )" at bounding box center [515, 203] width 211 height 228
type textarea "hero.sneakRight(1)"
click at [453, 126] on div "hero . sneakRight ( 1 ) hero . sneakUp ( 2 ) hero . sneakRight ( 1 )" at bounding box center [515, 203] width 211 height 228
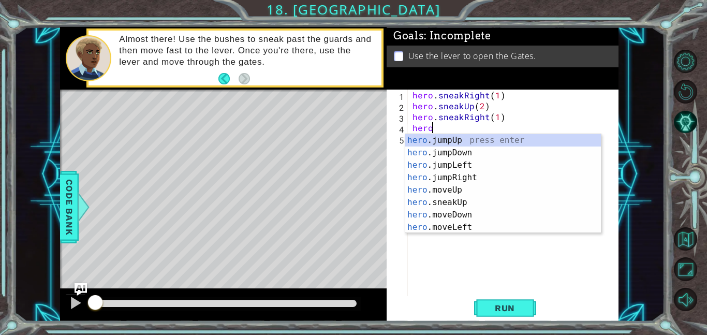
scroll to position [0, 1]
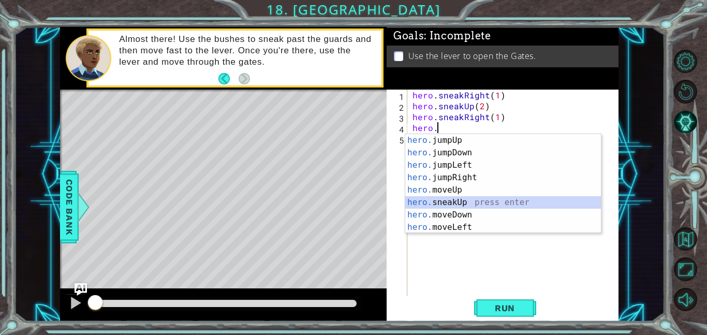
type textarea "hero.sneakUp(1)"
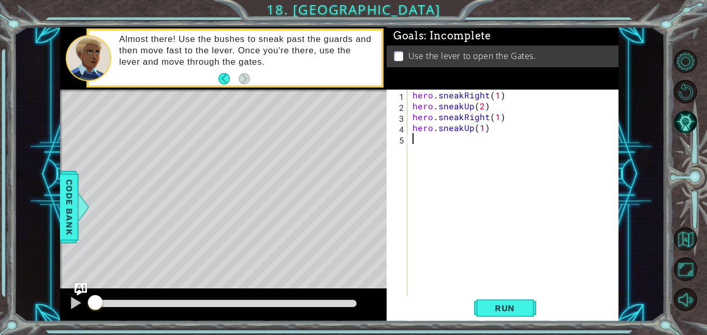
click at [467, 135] on div "hero . sneakRight ( 1 ) hero . sneakUp ( 2 ) hero . sneakRight ( 1 ) hero . sne…" at bounding box center [515, 203] width 211 height 228
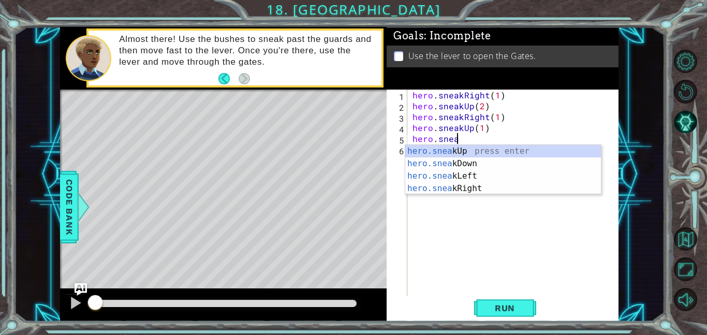
scroll to position [0, 3]
click at [511, 189] on div "hero.sneak Up press enter hero.sneak Down press enter hero.sneak Left press ent…" at bounding box center [503, 182] width 196 height 74
type textarea "hero.sneakRight(1)"
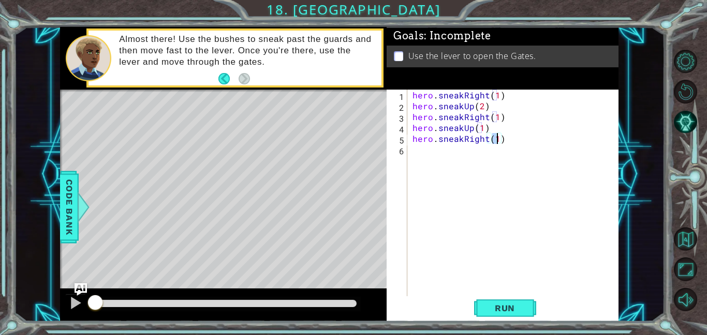
click at [454, 152] on div "hero . sneakRight ( 1 ) hero . sneakUp ( 2 ) hero . sneakRight ( 1 ) hero . sne…" at bounding box center [515, 203] width 211 height 228
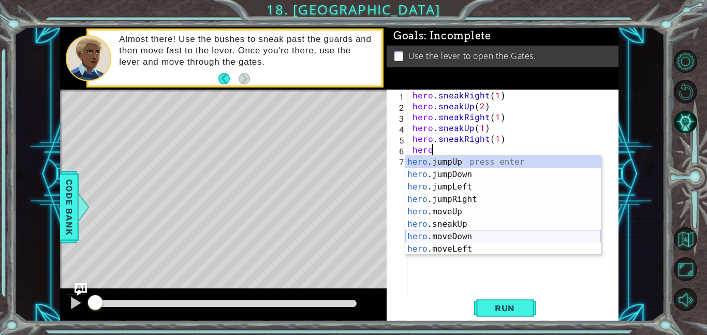
scroll to position [0, 1]
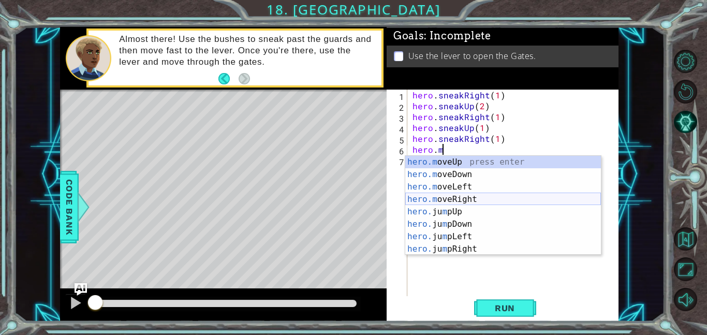
click at [459, 196] on div "hero.m oveUp press enter hero.m oveDown press enter hero.m oveLeft press enter …" at bounding box center [503, 218] width 196 height 124
type textarea "hero.moveRight(1)"
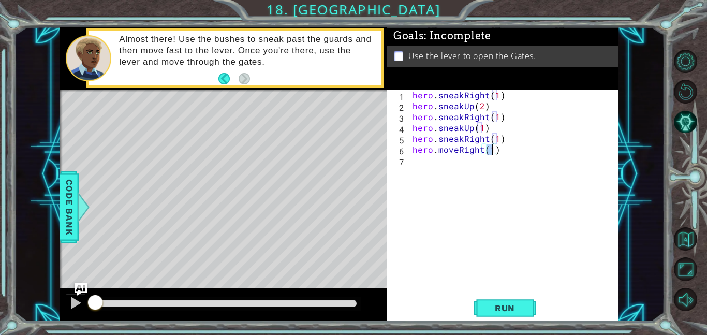
click at [453, 160] on div "hero . sneakRight ( 1 ) hero . sneakUp ( 2 ) hero . sneakRight ( 1 ) hero . sne…" at bounding box center [515, 203] width 211 height 228
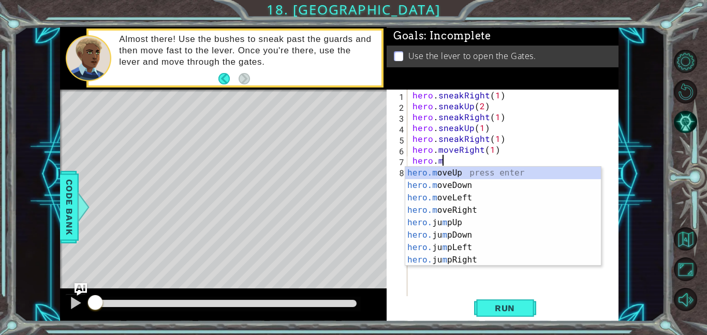
scroll to position [0, 2]
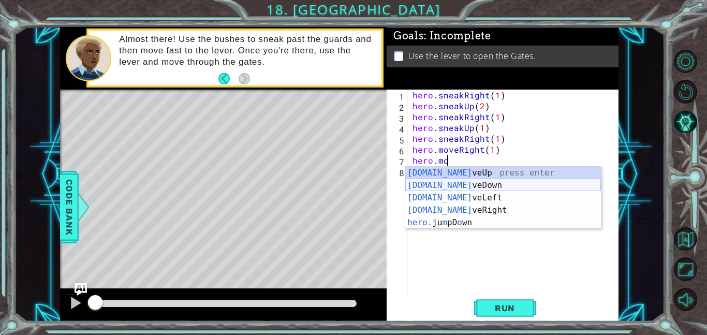
click at [477, 184] on div "[DOMAIN_NAME] veUp press enter [DOMAIN_NAME] veDown press enter [DOMAIN_NAME] v…" at bounding box center [503, 210] width 196 height 87
type textarea "hero.moveDown(1)"
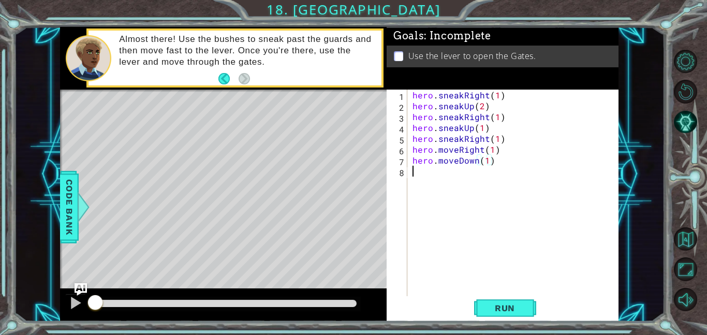
click at [451, 174] on div "hero . sneakRight ( 1 ) hero . sneakUp ( 2 ) hero . sneakRight ( 1 ) hero . sne…" at bounding box center [515, 203] width 211 height 228
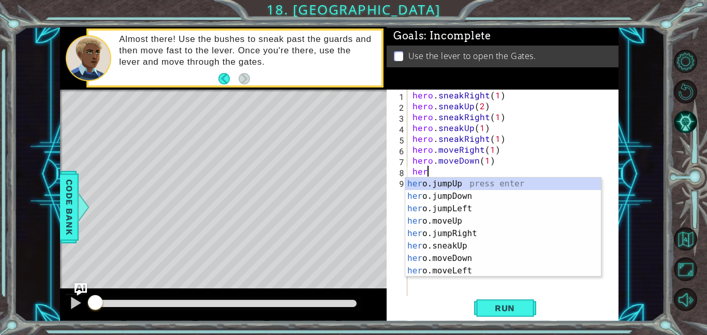
type textarea "hero"
click at [470, 197] on div "hero .jumpUp press enter hero .jumpDown press enter hero .jumpLeft press enter …" at bounding box center [503, 239] width 196 height 124
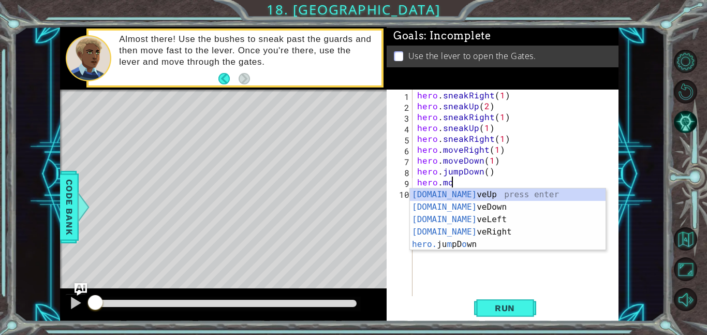
scroll to position [0, 2]
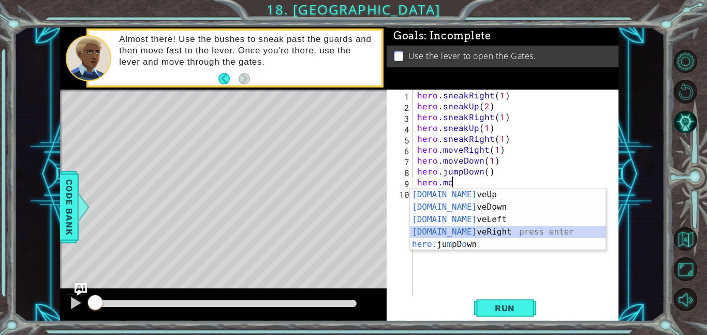
click at [474, 228] on div "[DOMAIN_NAME] veUp press enter [DOMAIN_NAME] veDown press enter [DOMAIN_NAME] v…" at bounding box center [508, 231] width 196 height 87
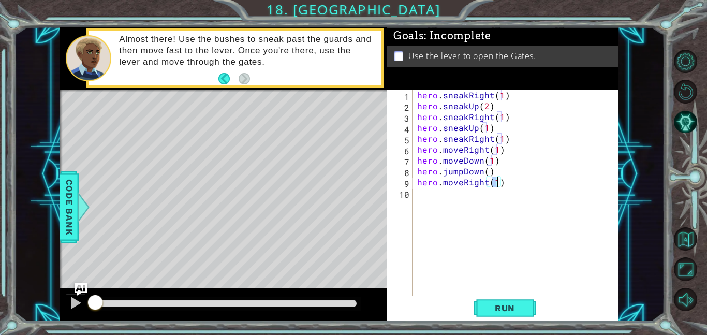
type textarea "hero.moveRight(2)"
click at [441, 191] on div "hero . sneakRight ( 1 ) hero . sneakUp ( 2 ) hero . sneakRight ( 1 ) hero . sne…" at bounding box center [518, 203] width 206 height 228
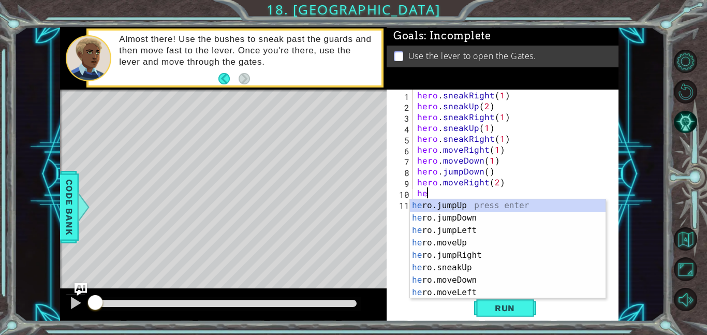
type textarea "hero"
click at [467, 206] on div "hero .jumpUp press enter hero .jumpDown press enter hero .jumpLeft press enter …" at bounding box center [508, 261] width 196 height 124
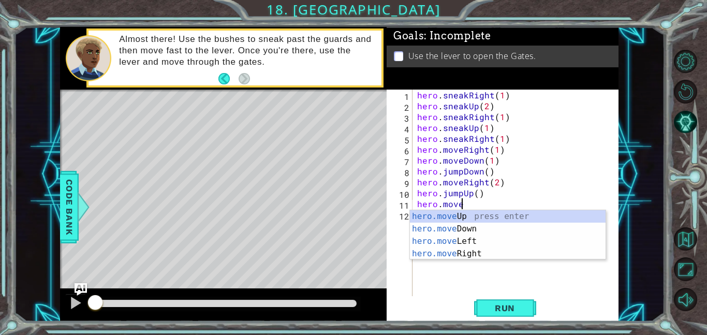
scroll to position [0, 2]
click at [546, 214] on div "hero.move Up press enter hero.move Down press enter hero.move Left press enter …" at bounding box center [508, 247] width 196 height 74
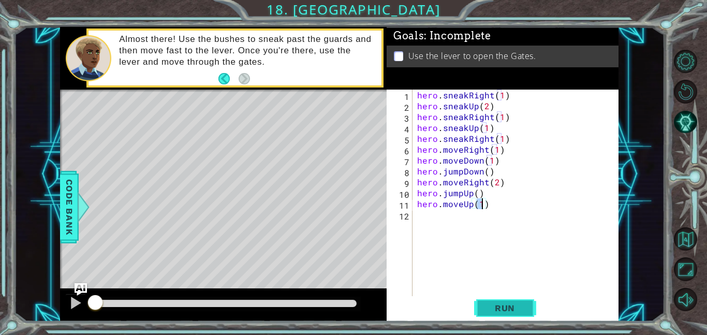
type textarea "hero.moveUp(1)"
click at [497, 307] on span "Run" at bounding box center [504, 308] width 41 height 10
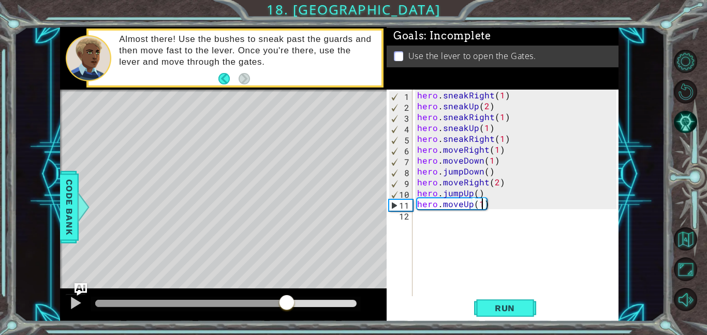
drag, startPoint x: 144, startPoint y: 304, endPoint x: 290, endPoint y: 290, distance: 146.5
click at [290, 290] on div at bounding box center [223, 304] width 326 height 33
click at [433, 218] on div "hero . sneakRight ( 1 ) hero . sneakUp ( 2 ) hero . sneakRight ( 1 ) hero . sne…" at bounding box center [518, 203] width 206 height 228
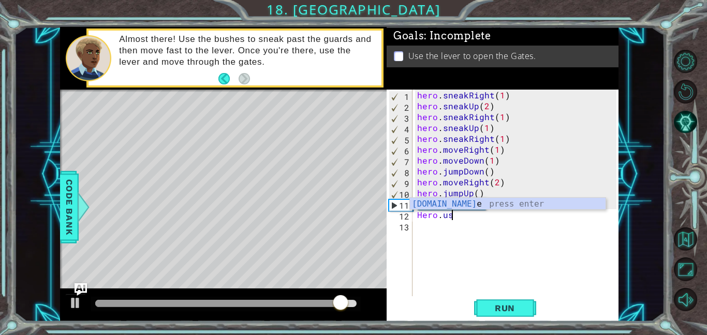
scroll to position [0, 2]
click at [463, 205] on div "[DOMAIN_NAME] e press enter" at bounding box center [508, 216] width 196 height 37
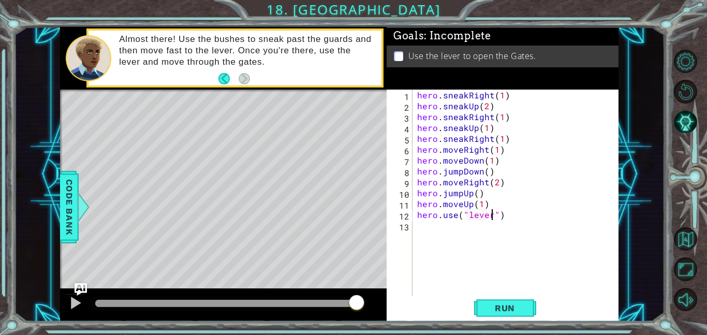
scroll to position [0, 5]
type textarea "hero.use("lever")"
click at [522, 315] on button "Run" at bounding box center [505, 307] width 62 height 23
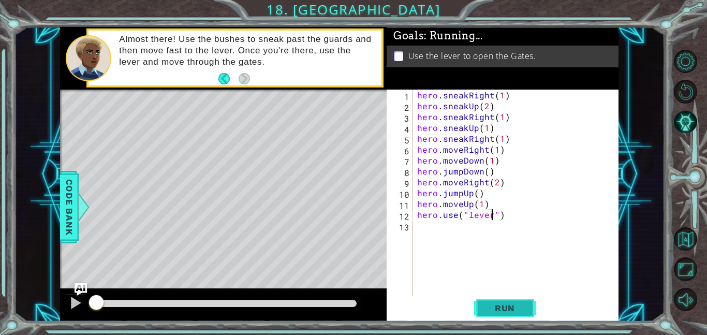
click at [511, 304] on span "Run" at bounding box center [504, 308] width 41 height 10
click at [88, 308] on div at bounding box center [223, 304] width 326 height 33
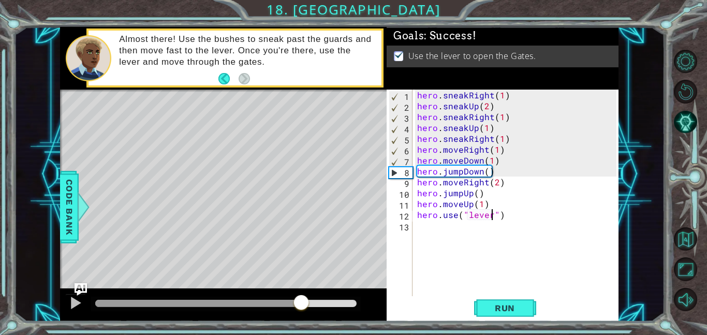
drag, startPoint x: 127, startPoint y: 295, endPoint x: 476, endPoint y: 292, distance: 349.2
click at [476, 292] on div "1 ההההההההההההההההההההההההההההההההההההההההההההההההההההההההההההההההההההההההההההה…" at bounding box center [339, 174] width 558 height 294
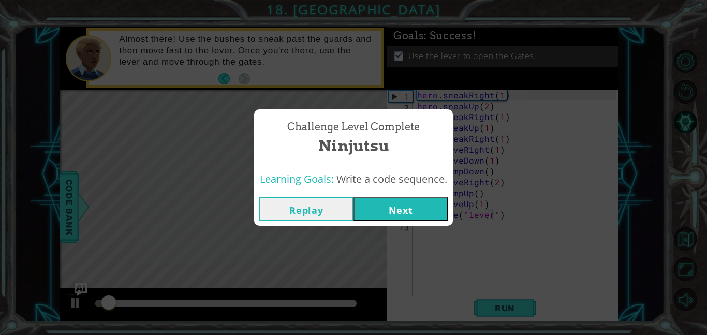
click at [420, 205] on button "Next" at bounding box center [400, 208] width 94 height 23
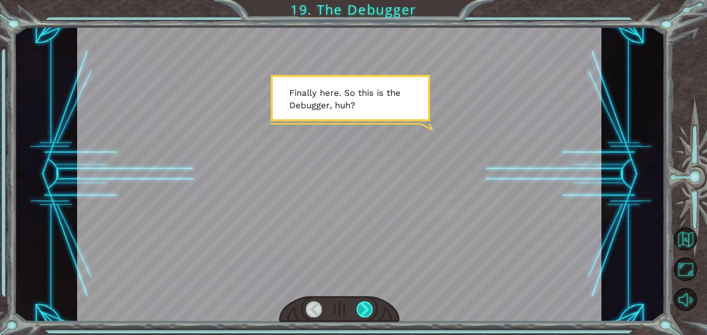
click at [369, 310] on div at bounding box center [364, 309] width 17 height 16
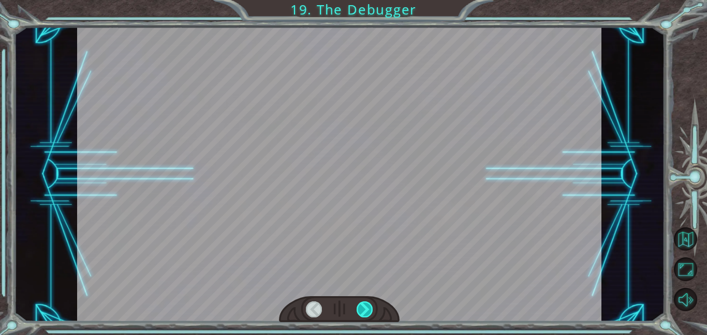
click at [369, 310] on div at bounding box center [364, 309] width 17 height 16
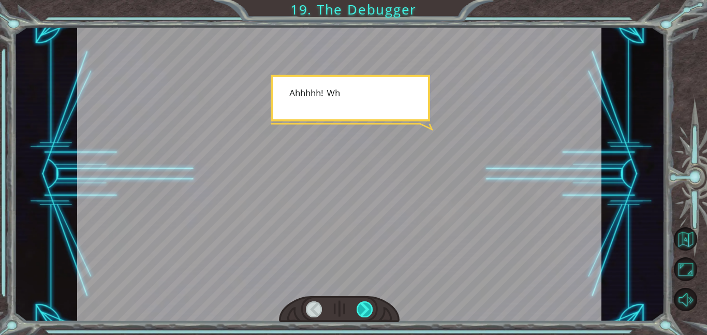
click at [369, 310] on div at bounding box center [364, 309] width 17 height 16
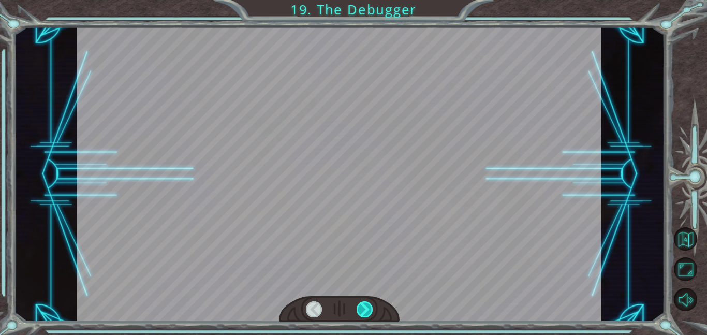
click at [369, 310] on div at bounding box center [364, 309] width 17 height 16
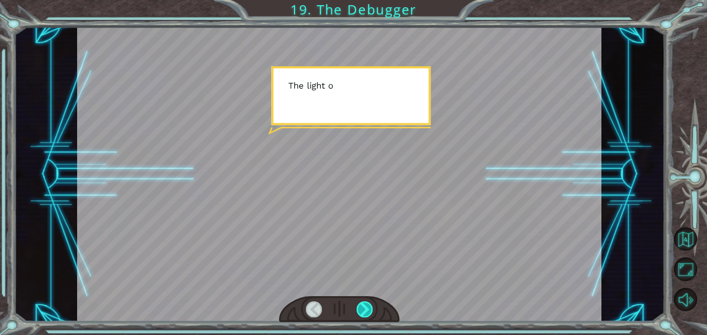
click at [369, 310] on div at bounding box center [364, 309] width 17 height 16
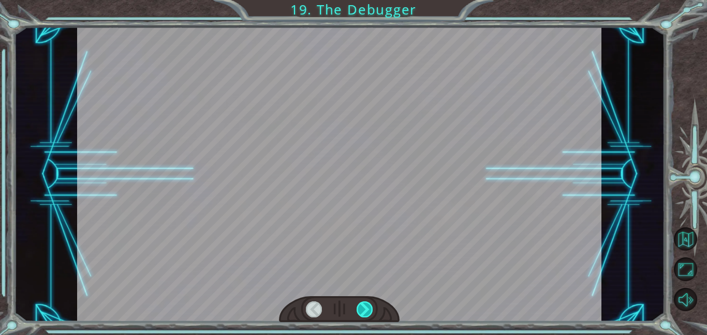
click at [369, 310] on div at bounding box center [364, 309] width 17 height 16
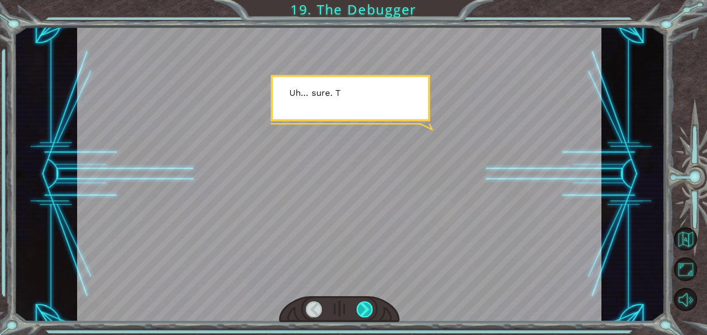
click at [369, 310] on div at bounding box center [364, 309] width 17 height 16
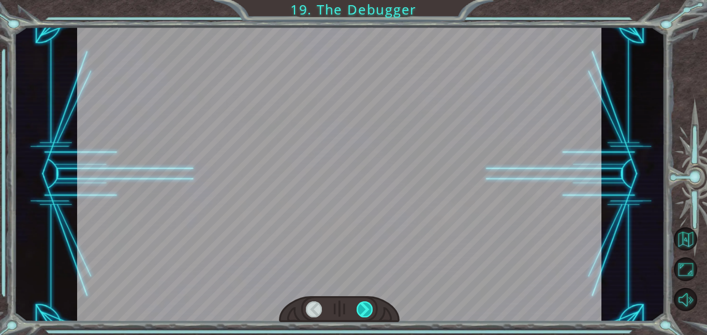
click at [369, 310] on div at bounding box center [364, 309] width 17 height 16
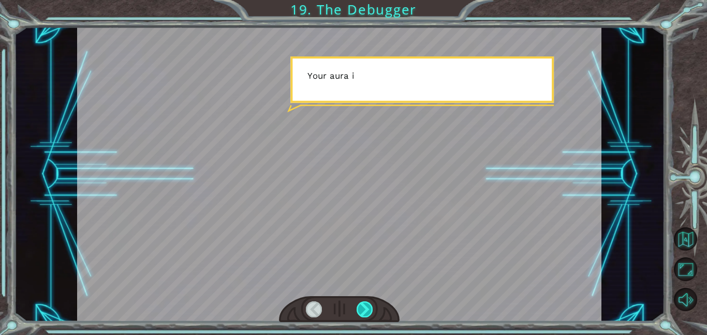
click at [369, 310] on div at bounding box center [364, 309] width 17 height 16
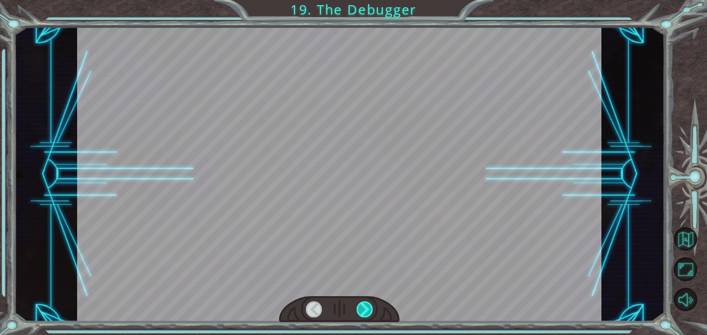
click at [369, 310] on div at bounding box center [364, 309] width 17 height 16
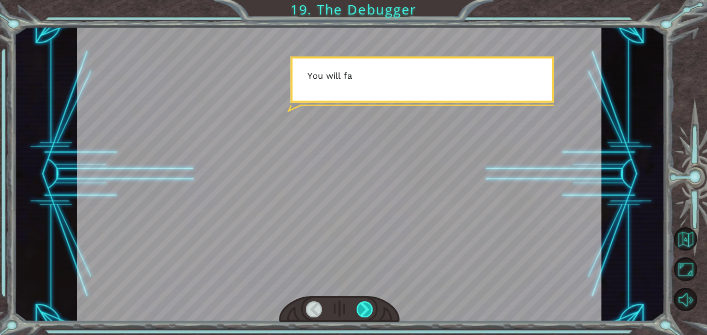
click at [369, 310] on div at bounding box center [364, 309] width 17 height 16
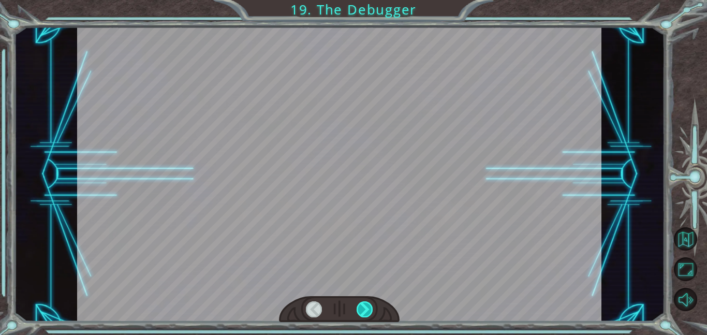
click at [369, 310] on div at bounding box center [364, 309] width 17 height 16
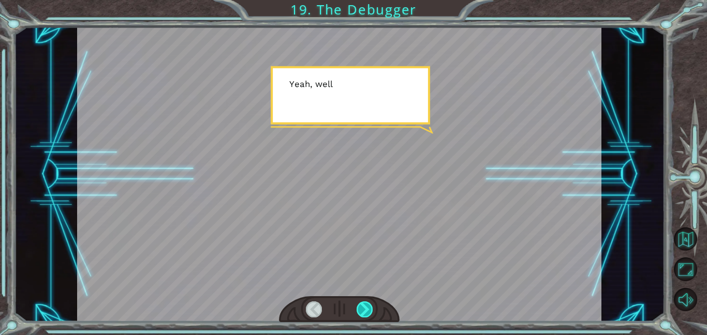
click at [369, 310] on div at bounding box center [364, 309] width 17 height 16
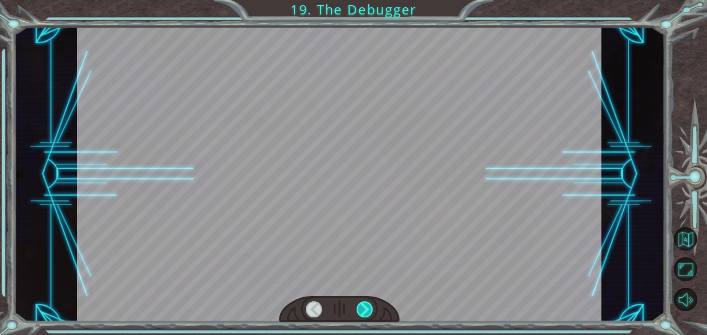
click at [369, 310] on div at bounding box center [364, 309] width 17 height 16
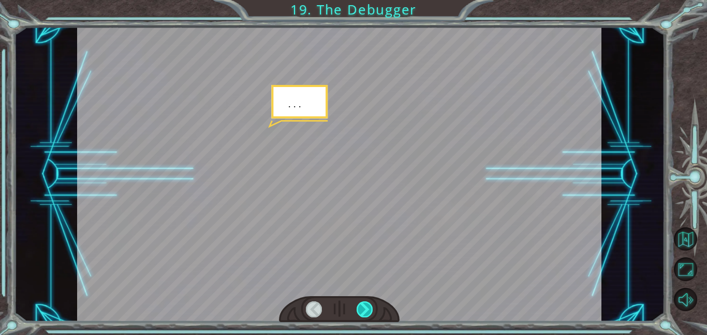
click at [369, 310] on div at bounding box center [364, 309] width 17 height 16
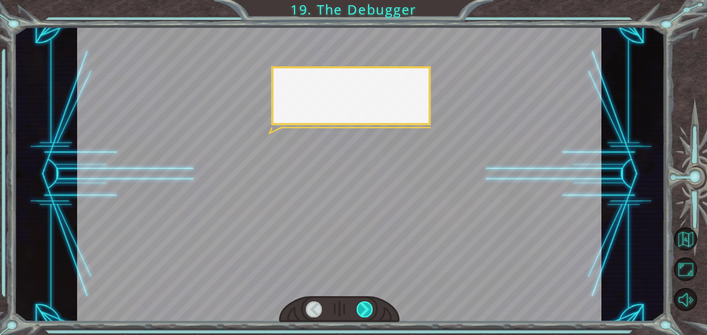
click at [369, 310] on div at bounding box center [364, 309] width 17 height 16
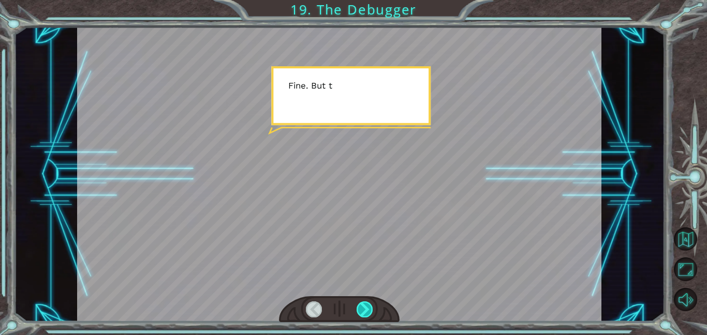
click at [369, 310] on div at bounding box center [364, 309] width 17 height 16
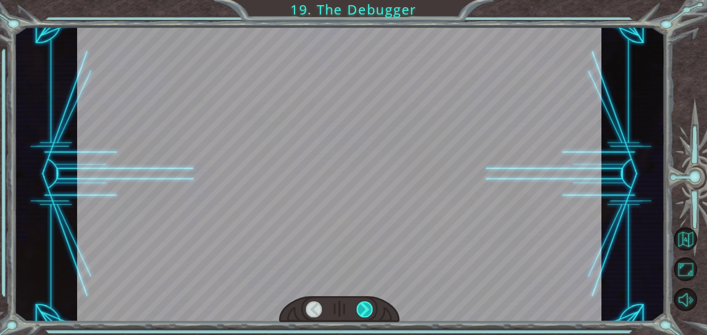
click at [369, 310] on div at bounding box center [364, 309] width 17 height 16
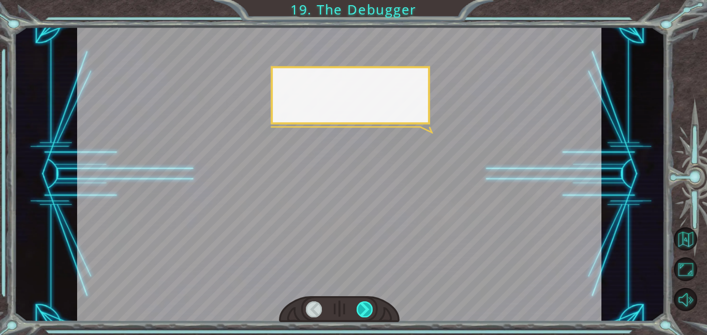
click at [369, 310] on div at bounding box center [364, 309] width 17 height 16
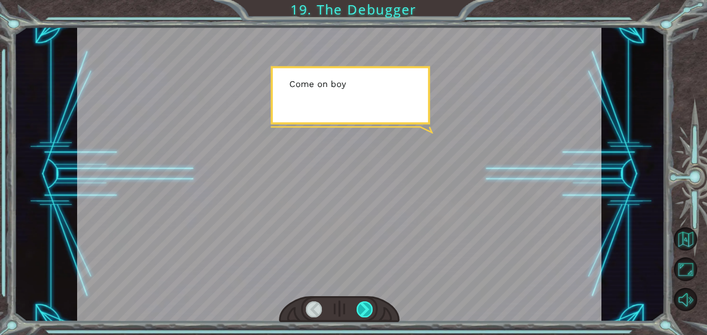
click at [369, 310] on div at bounding box center [364, 309] width 17 height 16
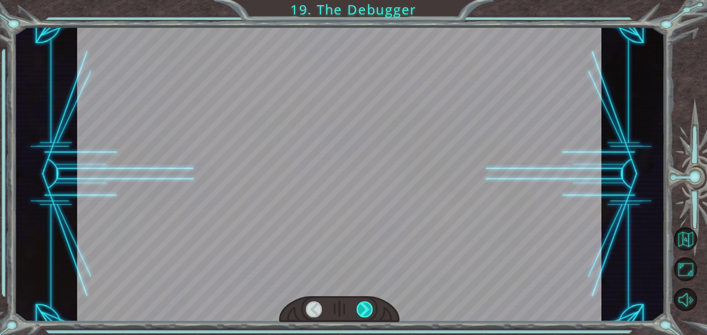
click at [369, 310] on div at bounding box center [364, 309] width 17 height 16
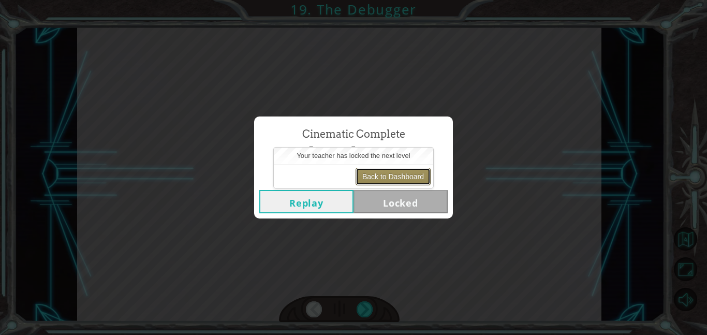
click at [385, 184] on button "Back to Dashboard" at bounding box center [392, 177] width 75 height 18
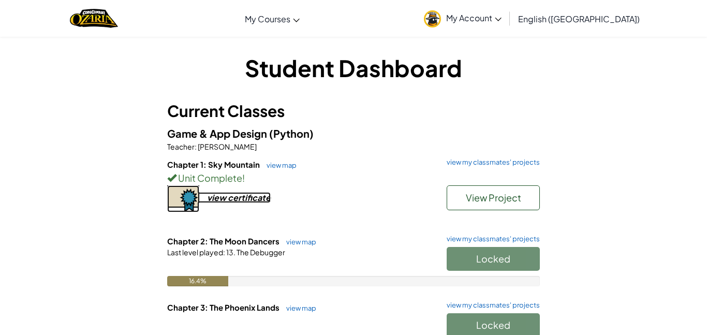
click at [260, 196] on div "view certificate" at bounding box center [239, 197] width 64 height 11
